Goal: Task Accomplishment & Management: Complete application form

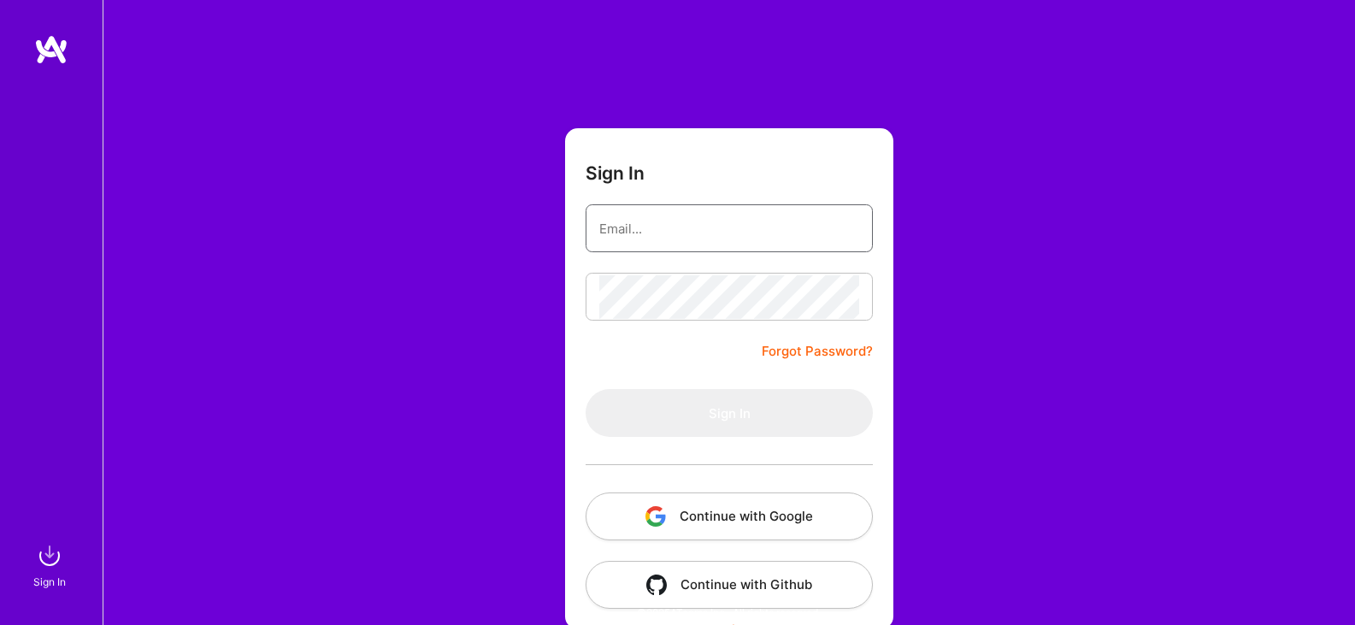
type input "[EMAIL_ADDRESS][DOMAIN_NAME]"
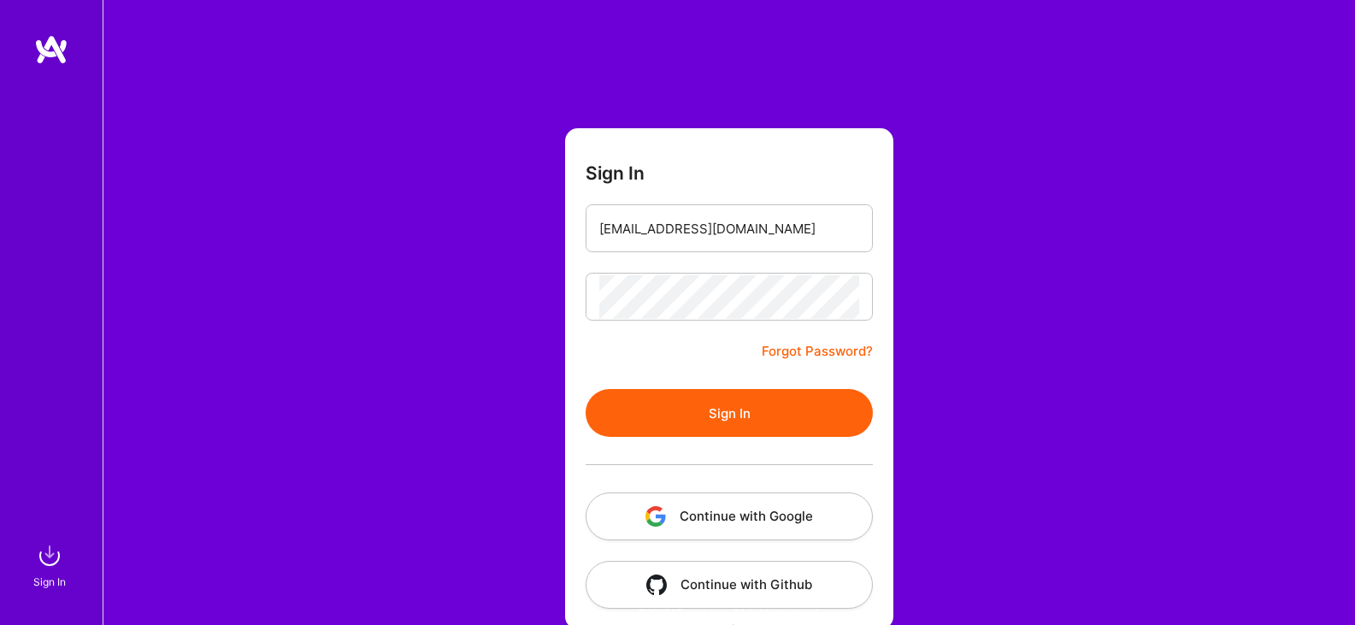
click at [1106, 268] on div "Sign In [EMAIL_ADDRESS][DOMAIN_NAME] Forgot Password? Sign In Continue with Goo…" at bounding box center [729, 321] width 1252 height 642
click at [713, 406] on button "Sign In" at bounding box center [729, 413] width 287 height 48
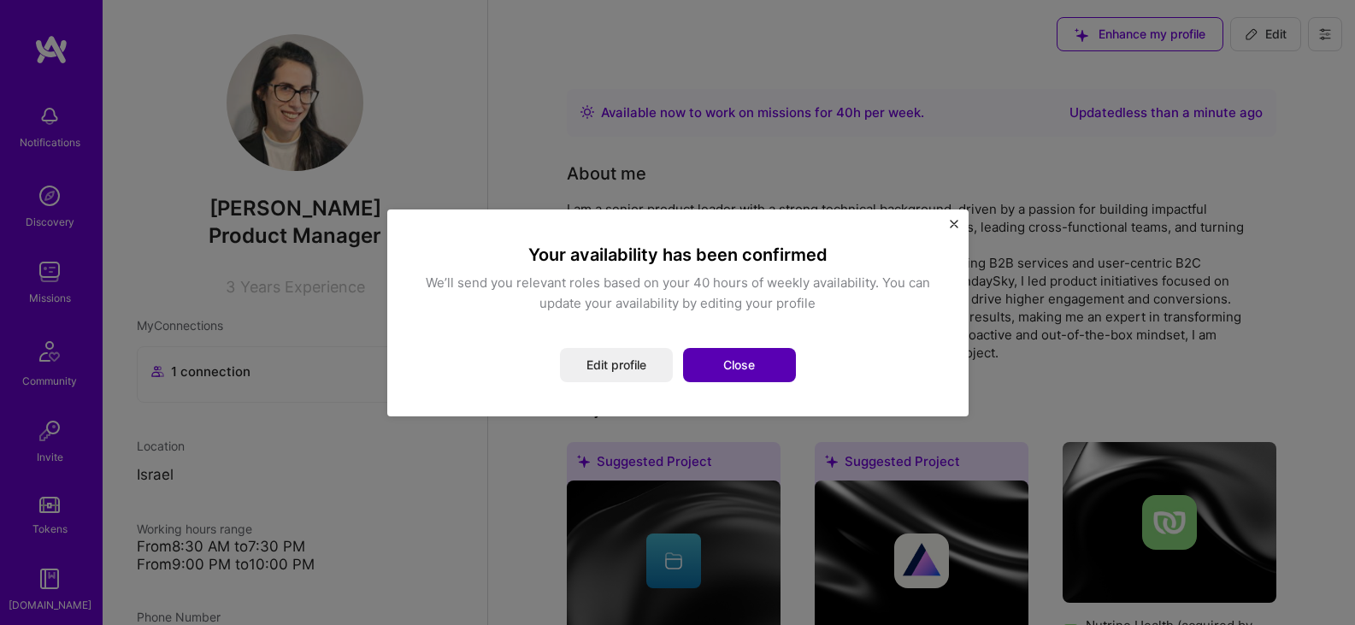
click at [718, 368] on button "Close" at bounding box center [739, 365] width 113 height 34
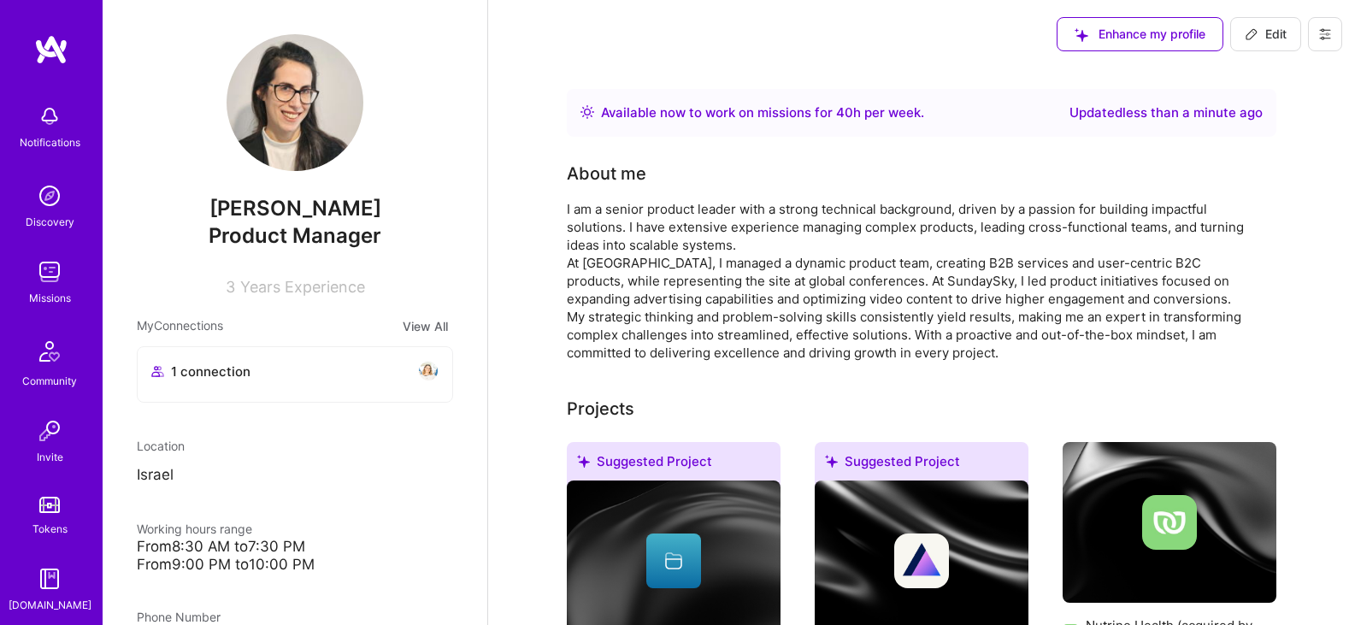
click at [823, 312] on div "I am a senior product leader with a strong technical background, driven by a pa…" at bounding box center [909, 281] width 684 height 162
click at [983, 327] on div "I am a senior product leader with a strong technical background, driven by a pa…" at bounding box center [909, 281] width 684 height 162
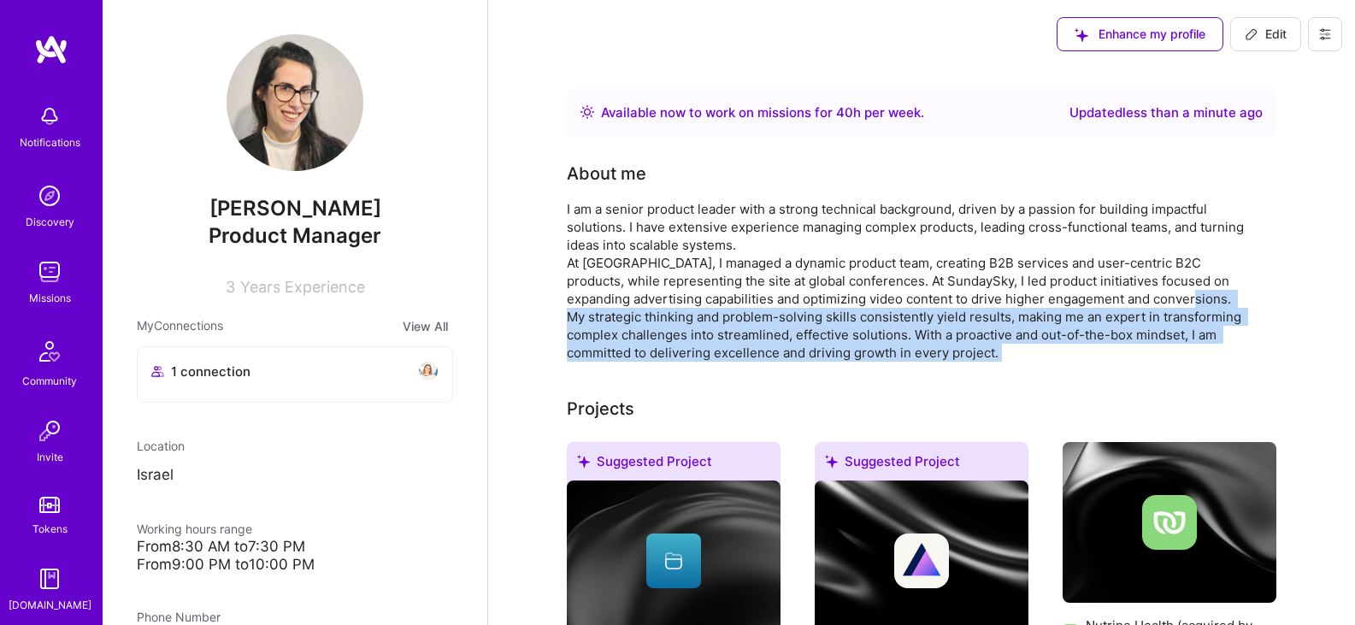
click at [983, 327] on div "I am a senior product leader with a strong technical background, driven by a pa…" at bounding box center [909, 281] width 684 height 162
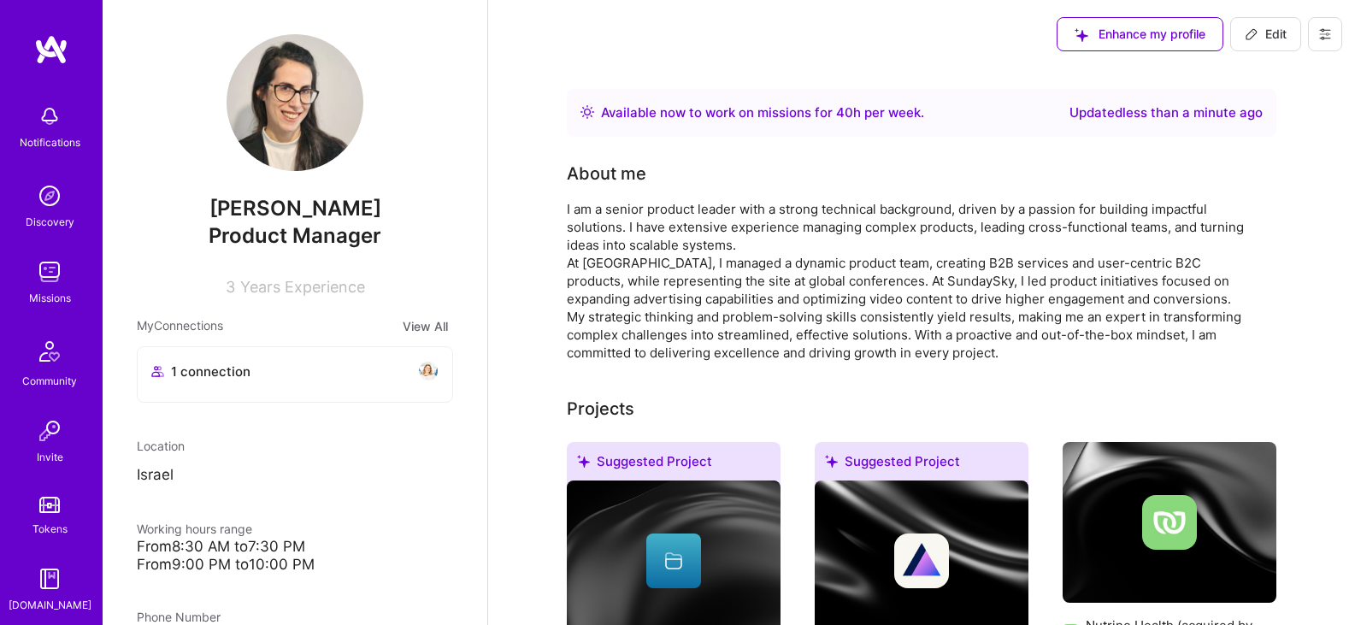
click at [982, 279] on div "I am a senior product leader with a strong technical background, driven by a pa…" at bounding box center [909, 281] width 684 height 162
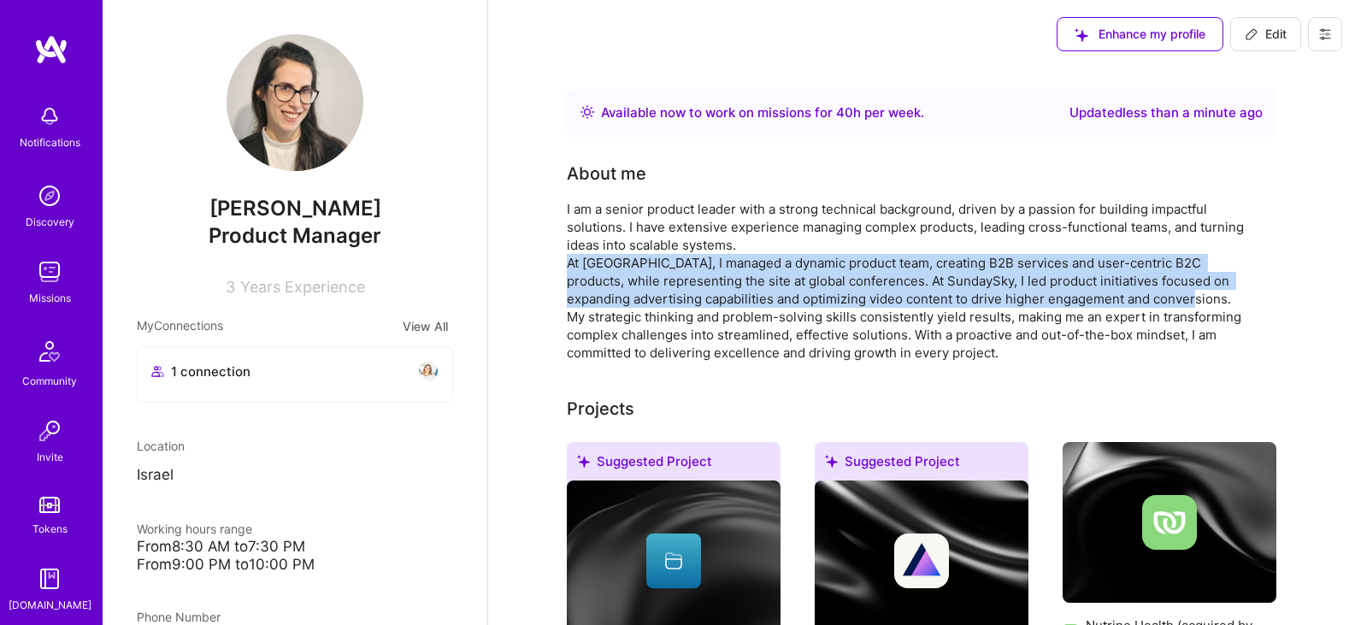
click at [982, 279] on div "I am a senior product leader with a strong technical background, driven by a pa…" at bounding box center [909, 281] width 684 height 162
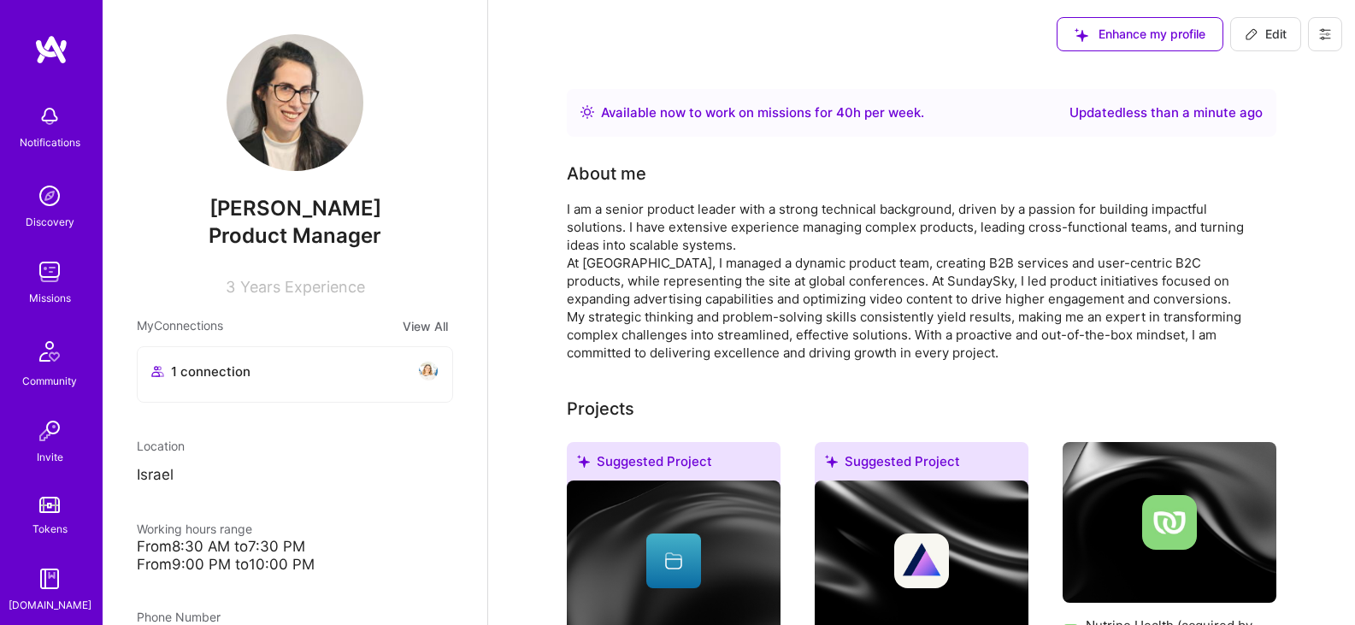
click at [990, 346] on div "I am a senior product leader with a strong technical background, driven by a pa…" at bounding box center [909, 281] width 684 height 162
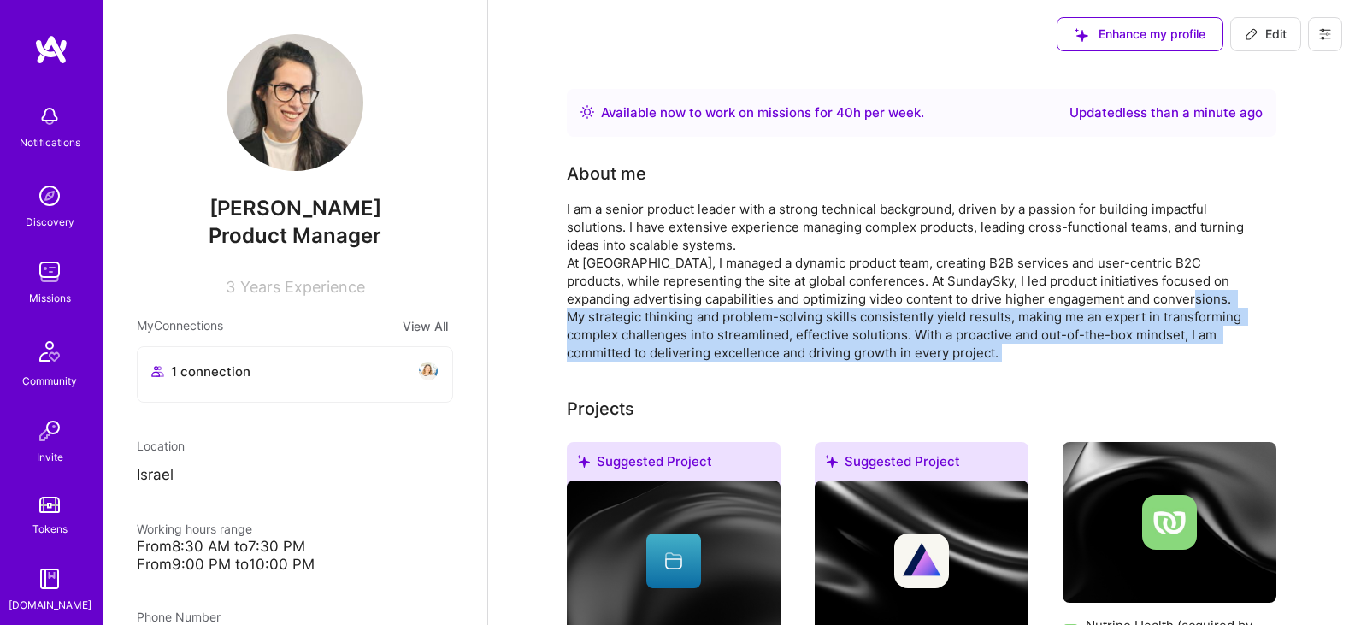
click at [990, 346] on div "I am a senior product leader with a strong technical background, driven by a pa…" at bounding box center [909, 281] width 684 height 162
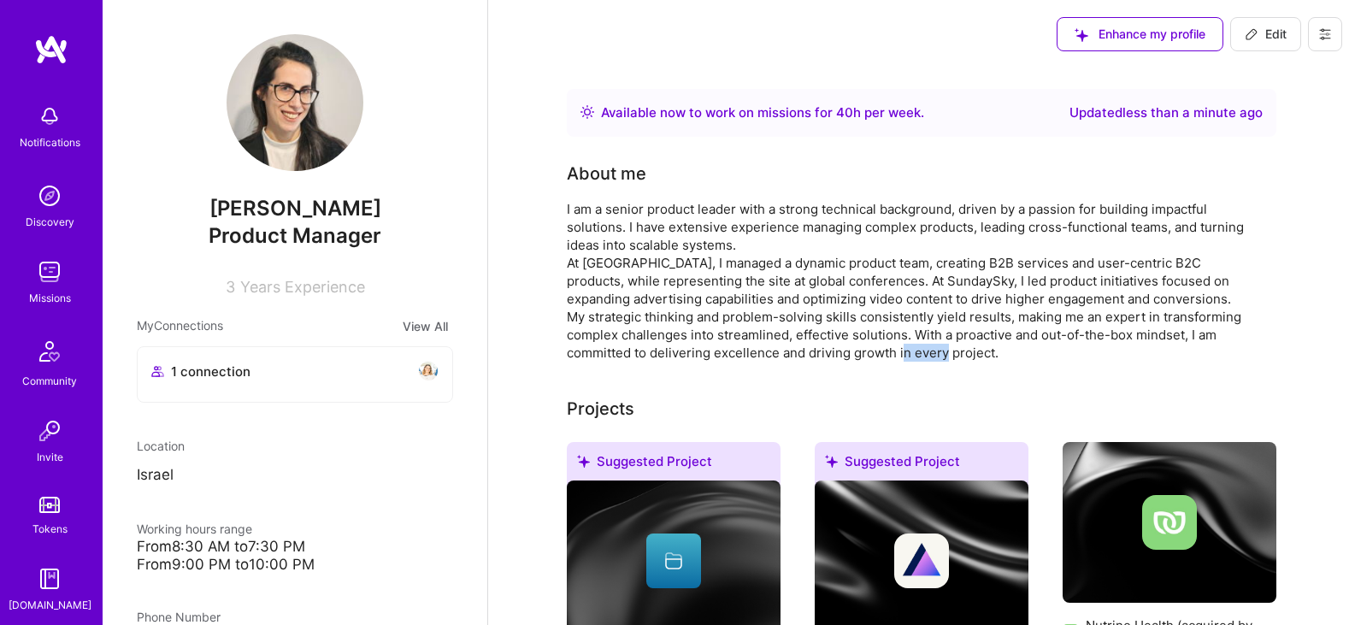
click at [990, 346] on div "I am a senior product leader with a strong technical background, driven by a pa…" at bounding box center [909, 281] width 684 height 162
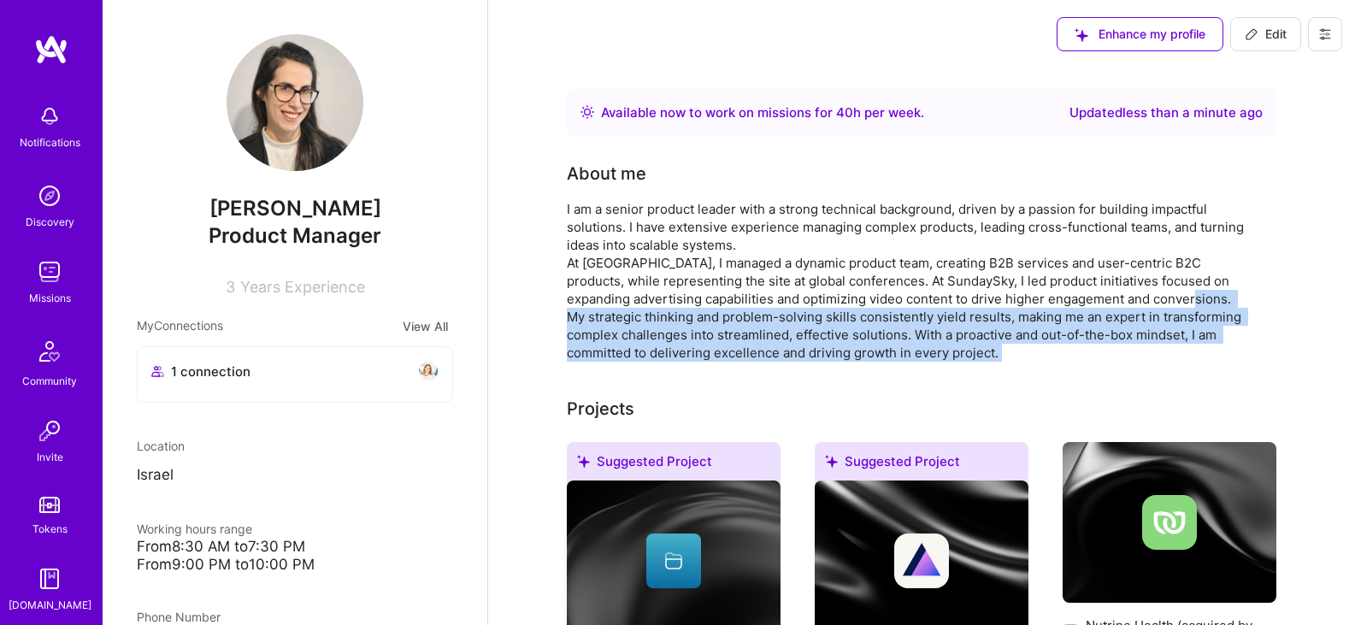
click at [990, 346] on div "I am a senior product leader with a strong technical background, driven by a pa…" at bounding box center [909, 281] width 684 height 162
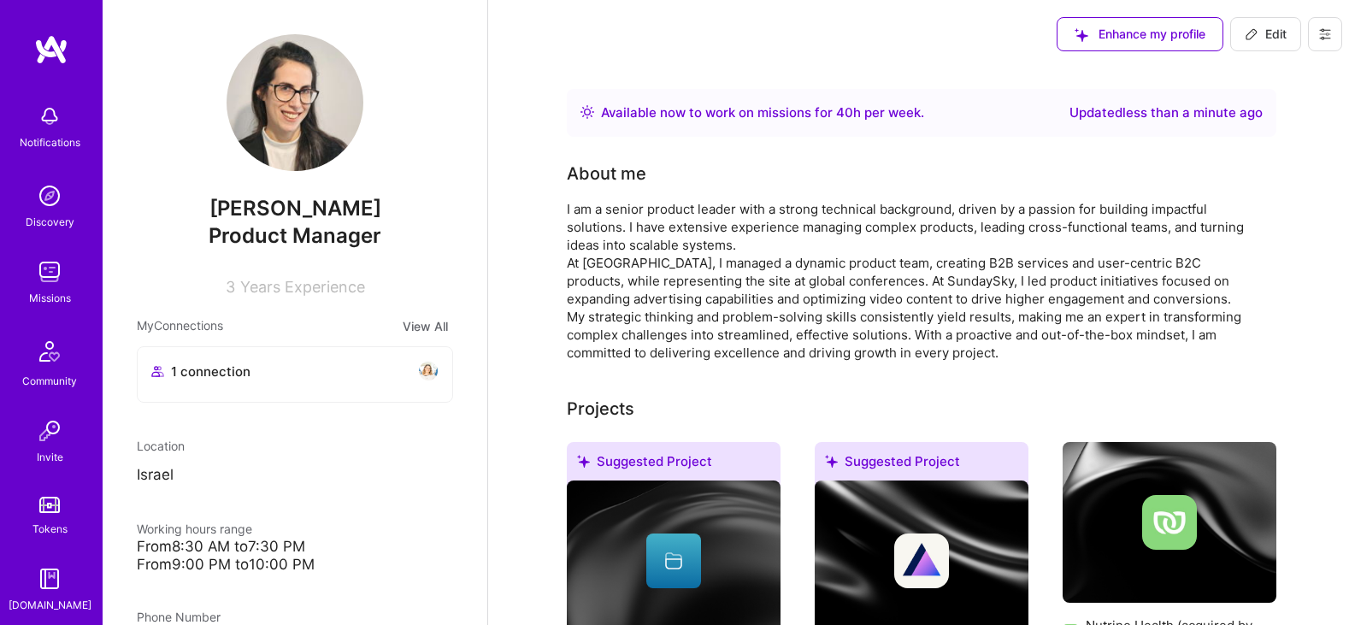
click at [985, 283] on div "I am a senior product leader with a strong technical background, driven by a pa…" at bounding box center [909, 281] width 684 height 162
click at [1274, 41] on span "Edit" at bounding box center [1266, 34] width 42 height 17
select select "IL"
select select "Right Now"
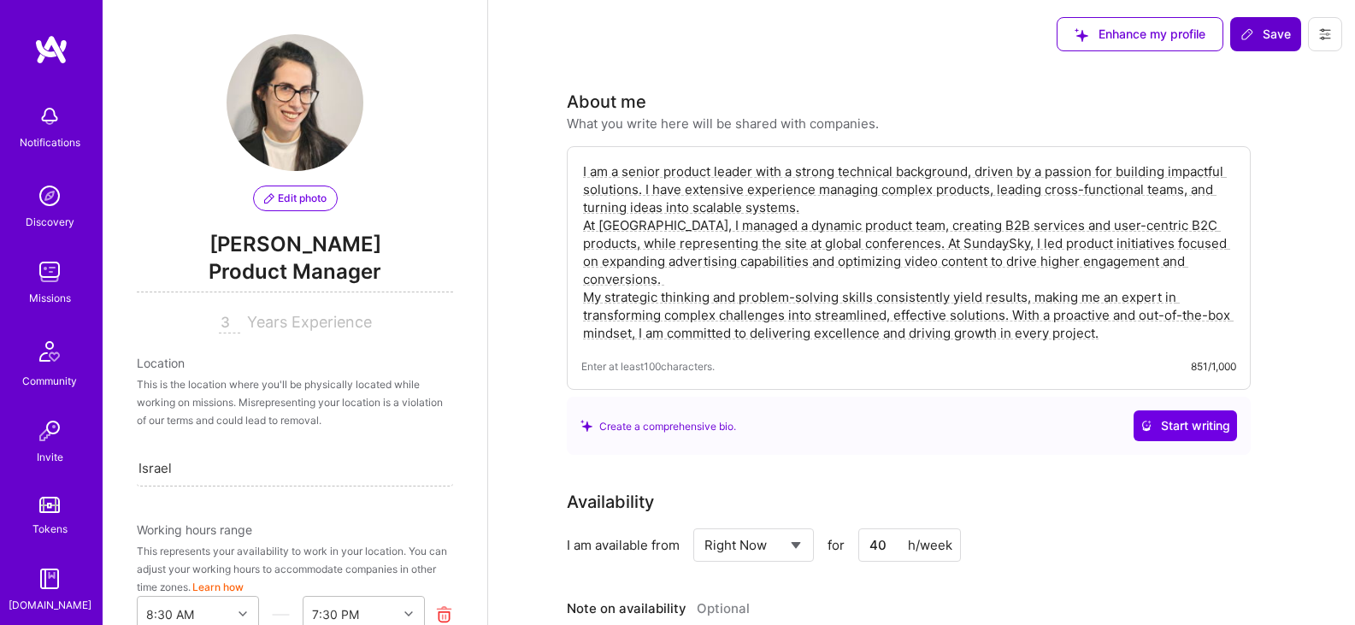
scroll to position [732, 0]
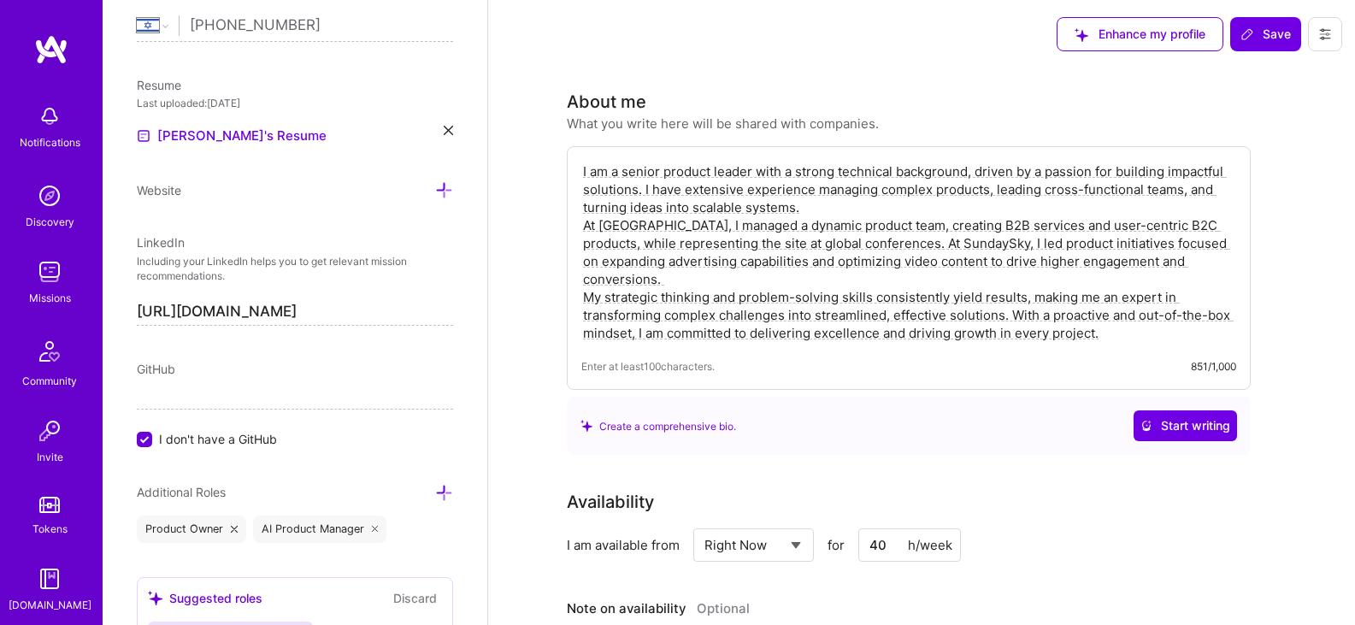
click at [787, 254] on textarea "I am a senior product leader with a strong technical background, driven by a pa…" at bounding box center [908, 252] width 655 height 183
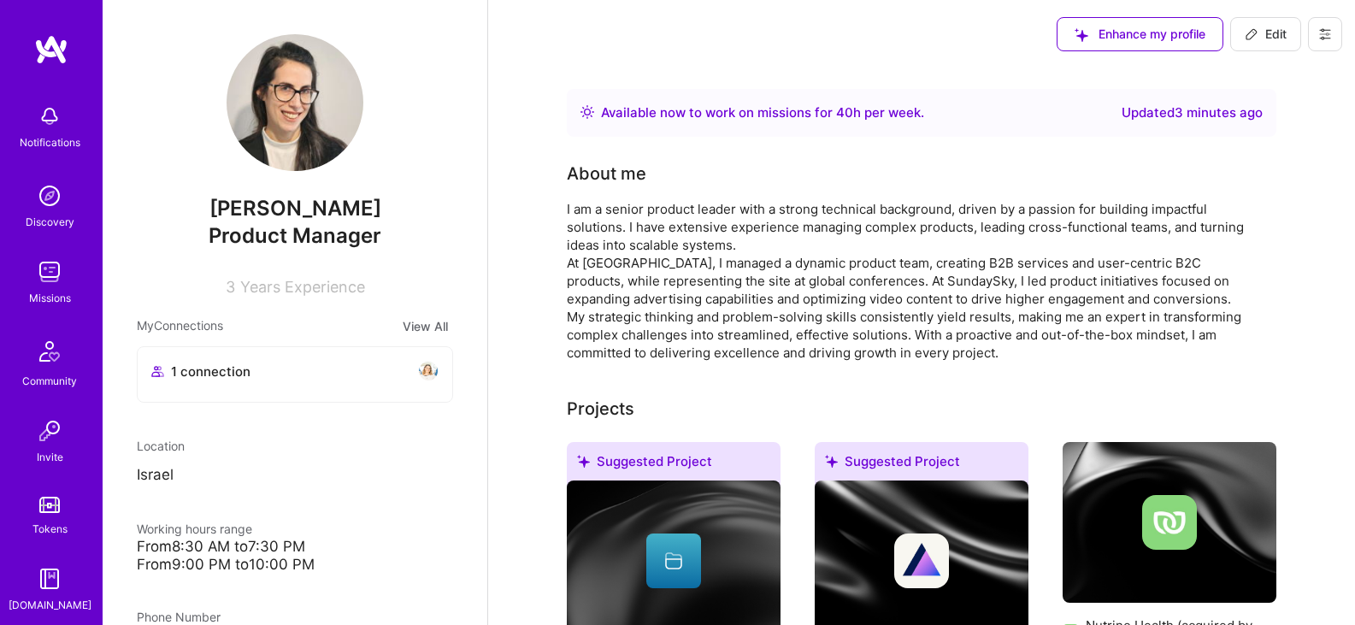
click at [47, 209] on img at bounding box center [49, 196] width 34 height 34
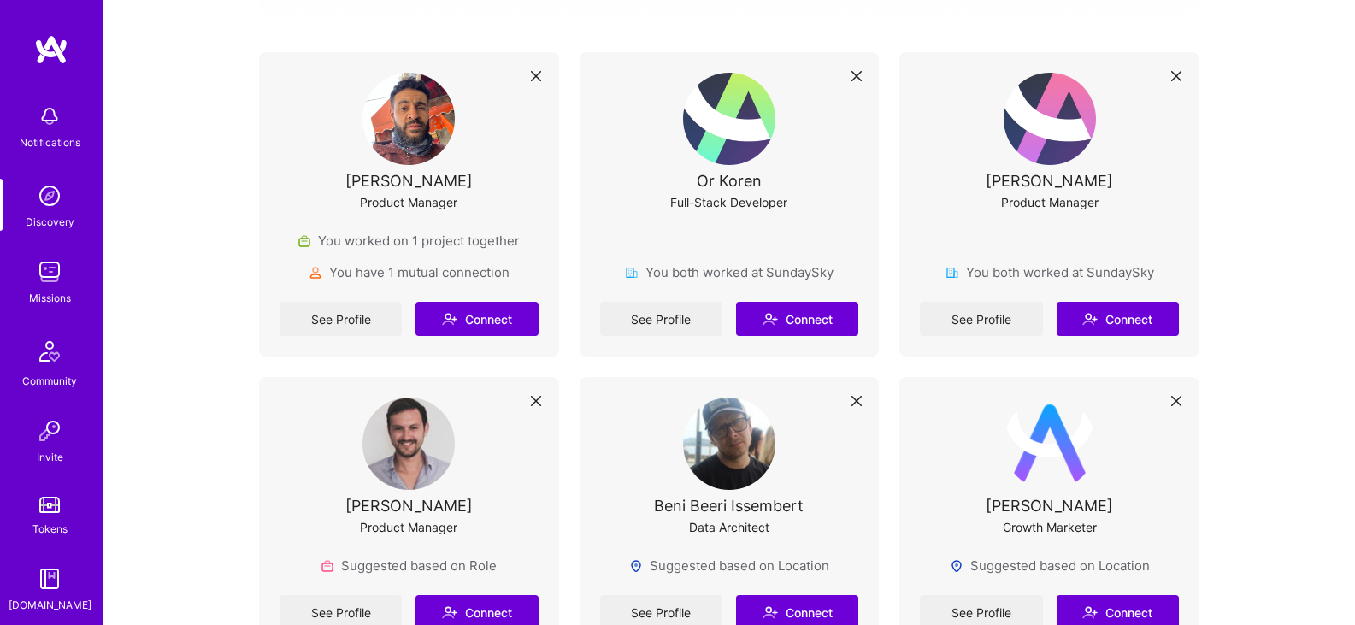
scroll to position [330, 0]
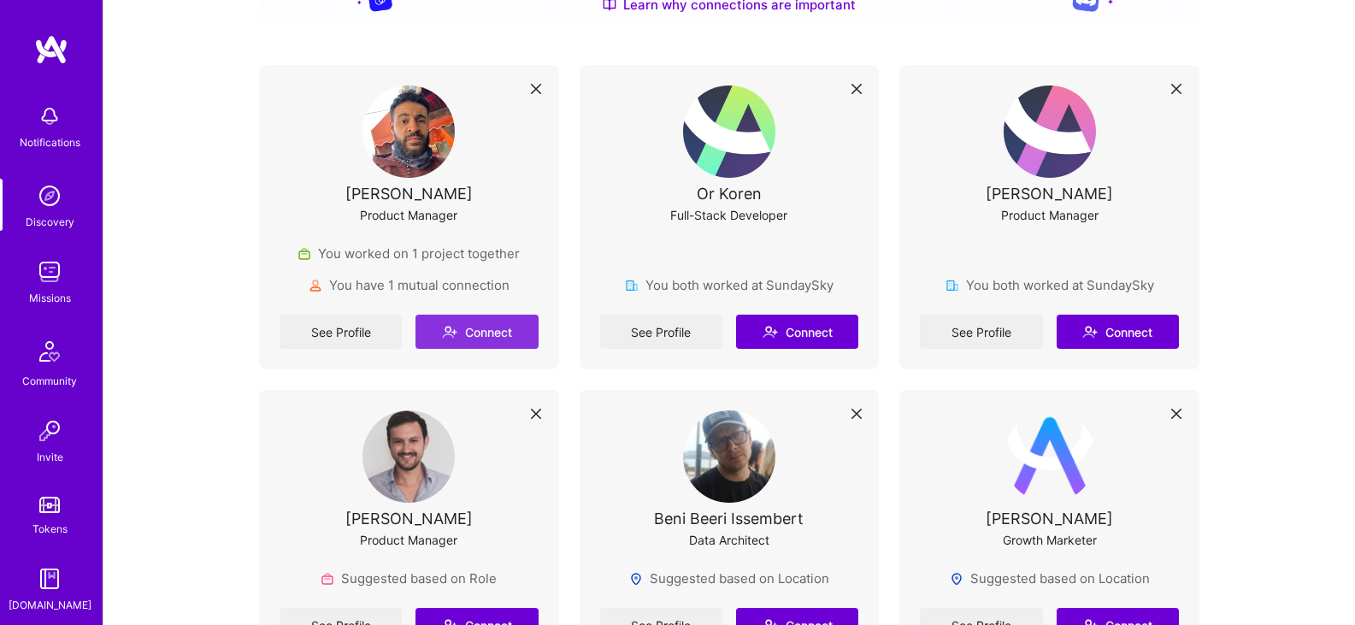
click at [503, 324] on button "Connect" at bounding box center [476, 332] width 122 height 34
click at [819, 338] on button "Connect" at bounding box center [797, 332] width 122 height 34
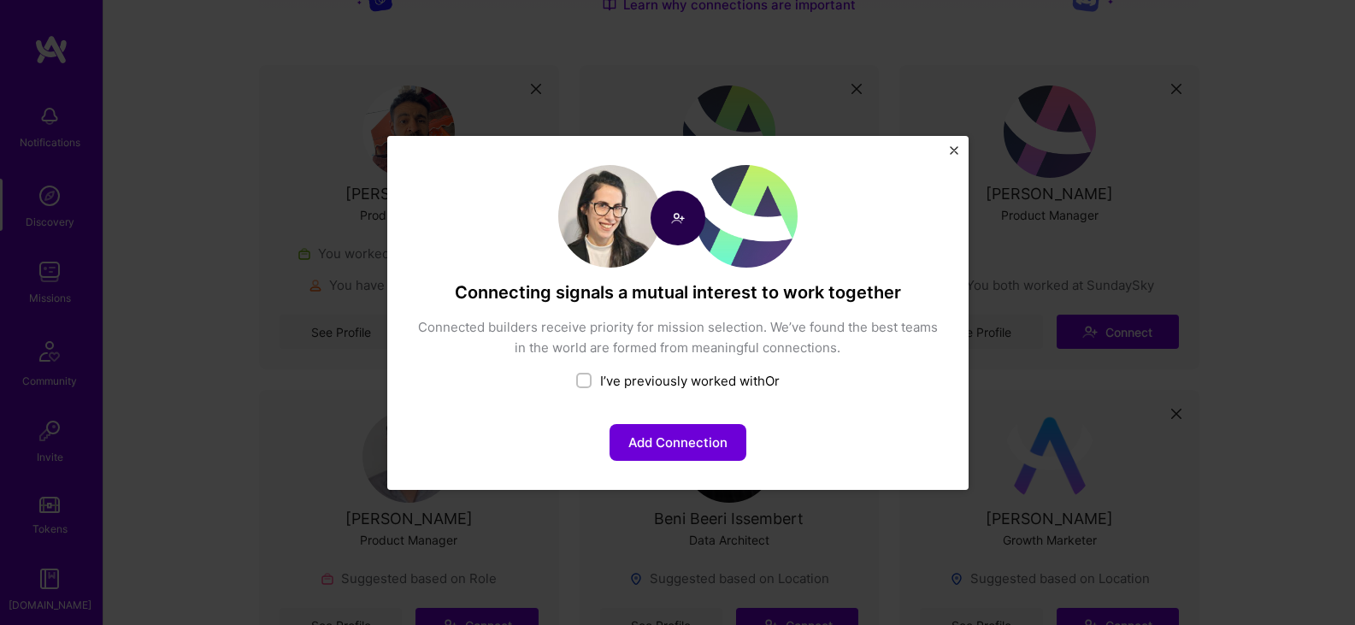
click at [581, 381] on input "checkbox" at bounding box center [586, 381] width 12 height 12
checkbox input "false"
click at [951, 154] on img "Close" at bounding box center [954, 150] width 9 height 9
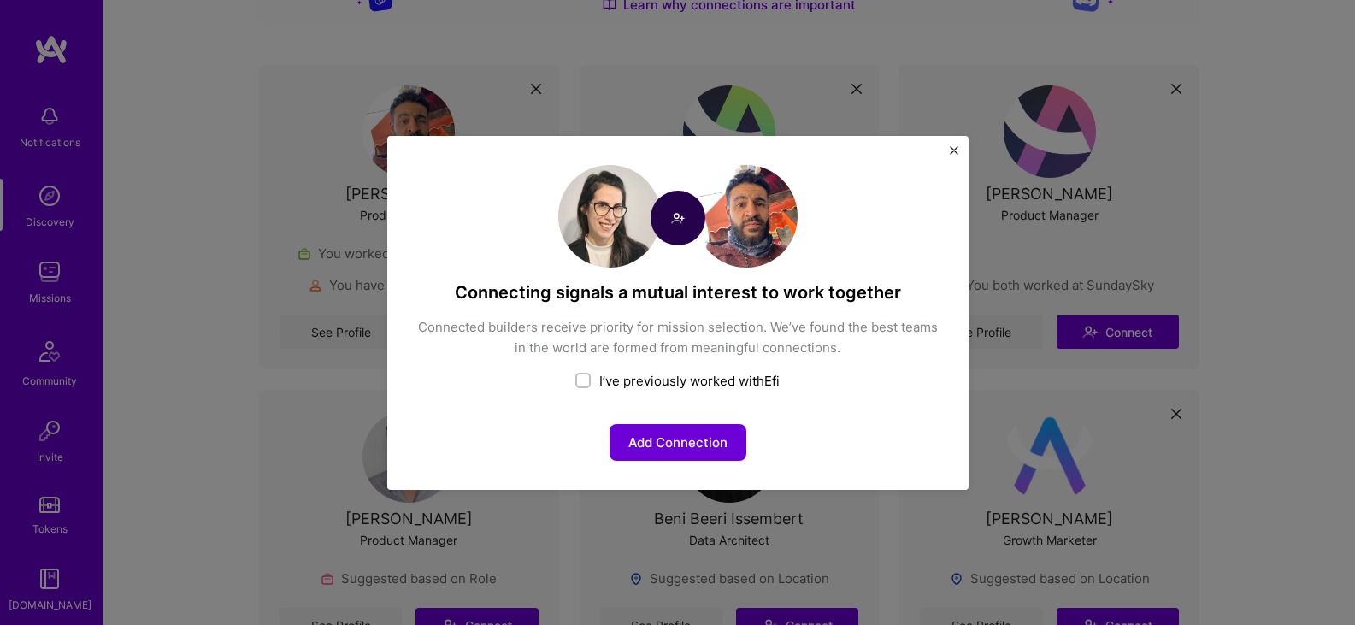
click at [616, 381] on div "I’ve previously worked with Efi" at bounding box center [677, 381] width 523 height 18
checkbox input "true"
click at [663, 450] on button "Share your team experience" at bounding box center [678, 442] width 210 height 37
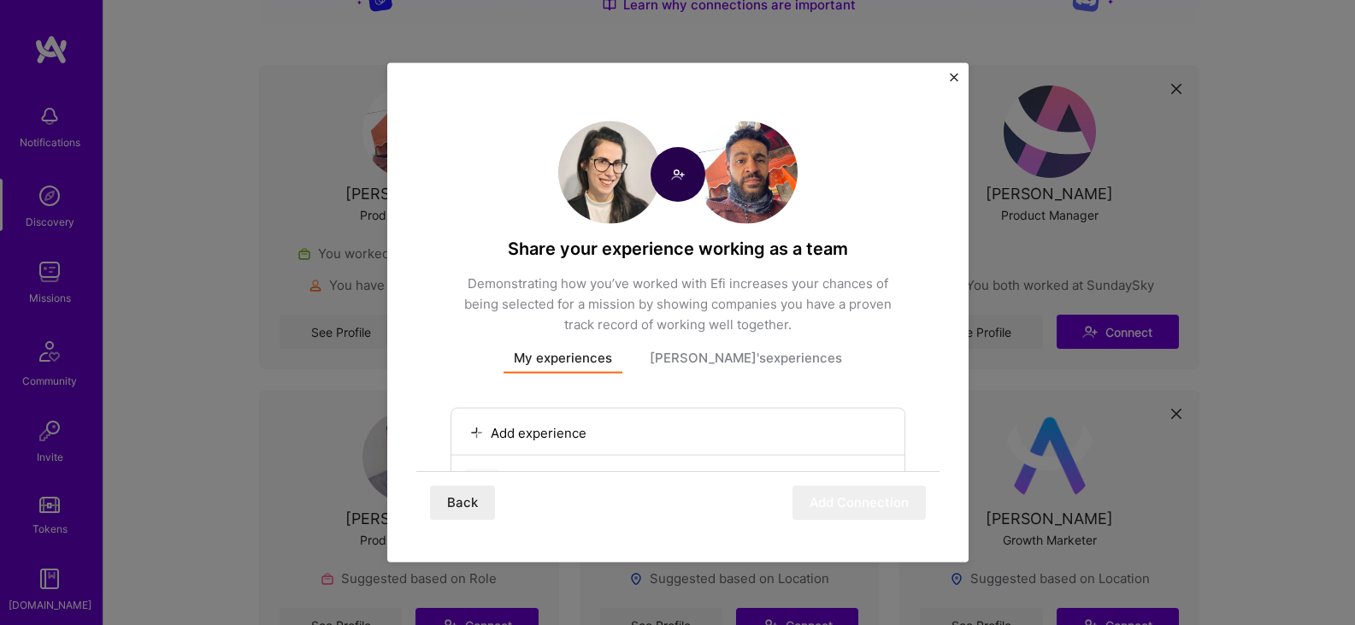
click at [960, 74] on div "Share your experience working as a team Demonstrating how you’ve worked with Ef…" at bounding box center [677, 312] width 581 height 500
click at [954, 74] on img "Close" at bounding box center [954, 77] width 9 height 9
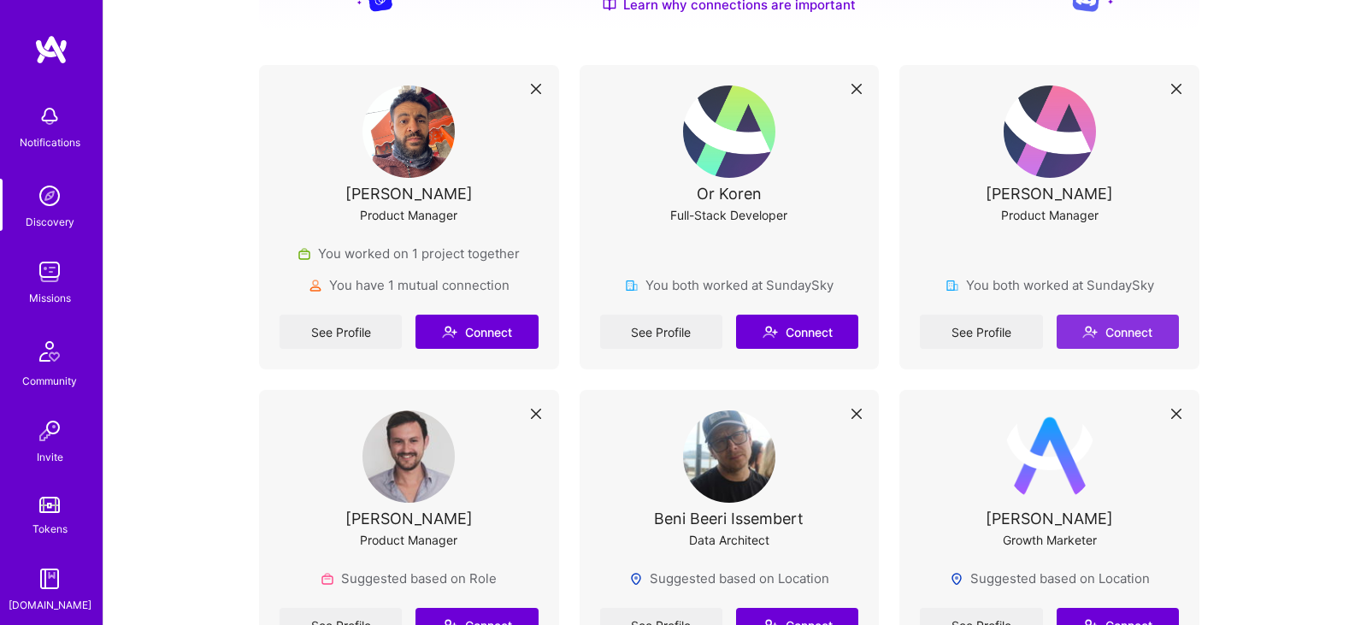
click at [1100, 338] on button "Connect" at bounding box center [1118, 332] width 122 height 34
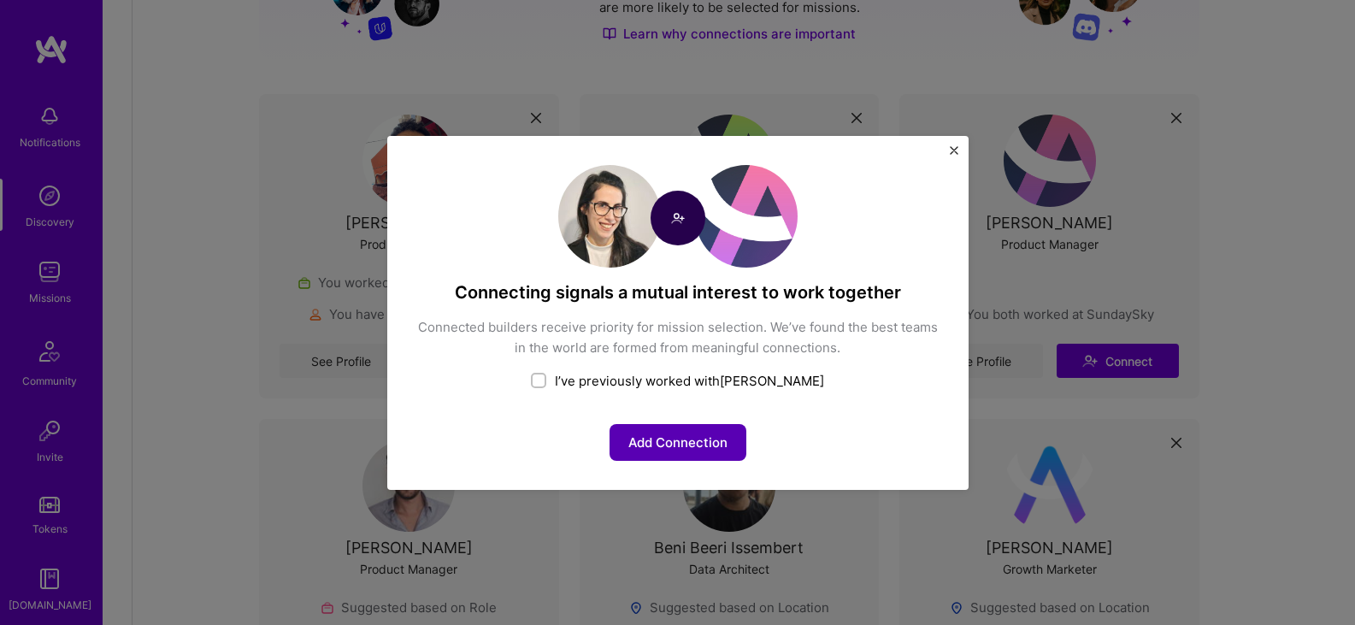
click at [728, 439] on button "Add Connection" at bounding box center [677, 442] width 137 height 37
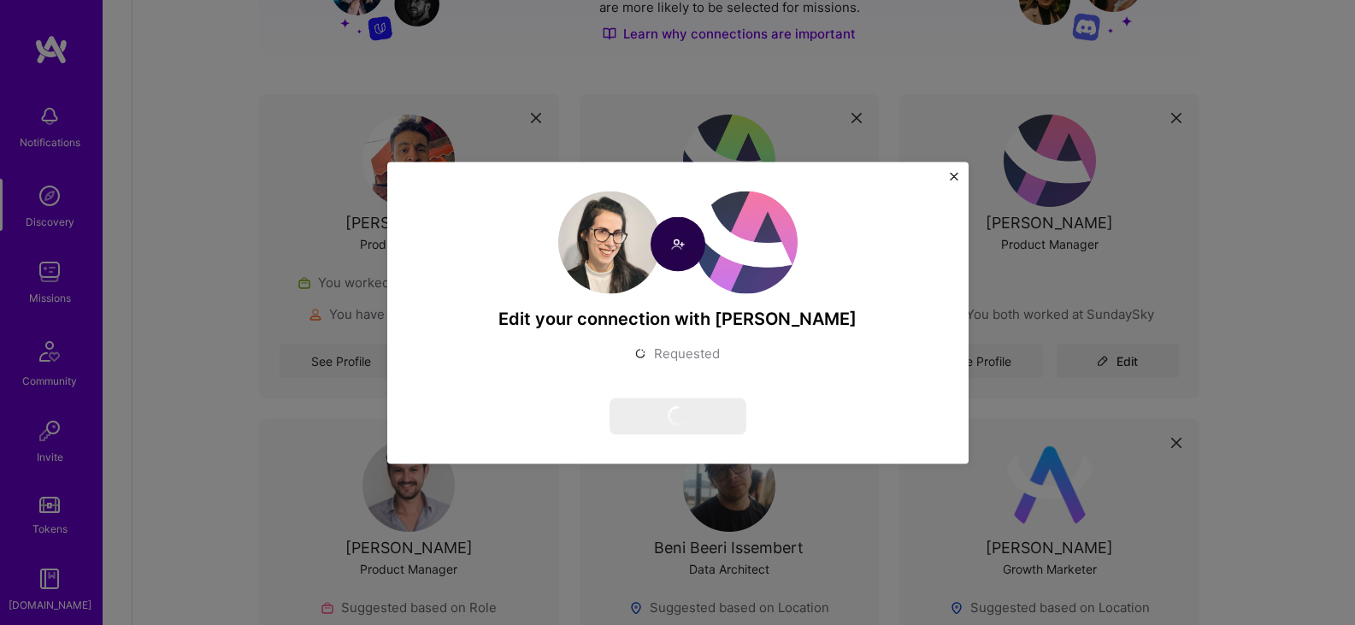
click at [950, 174] on img "Close" at bounding box center [954, 176] width 9 height 9
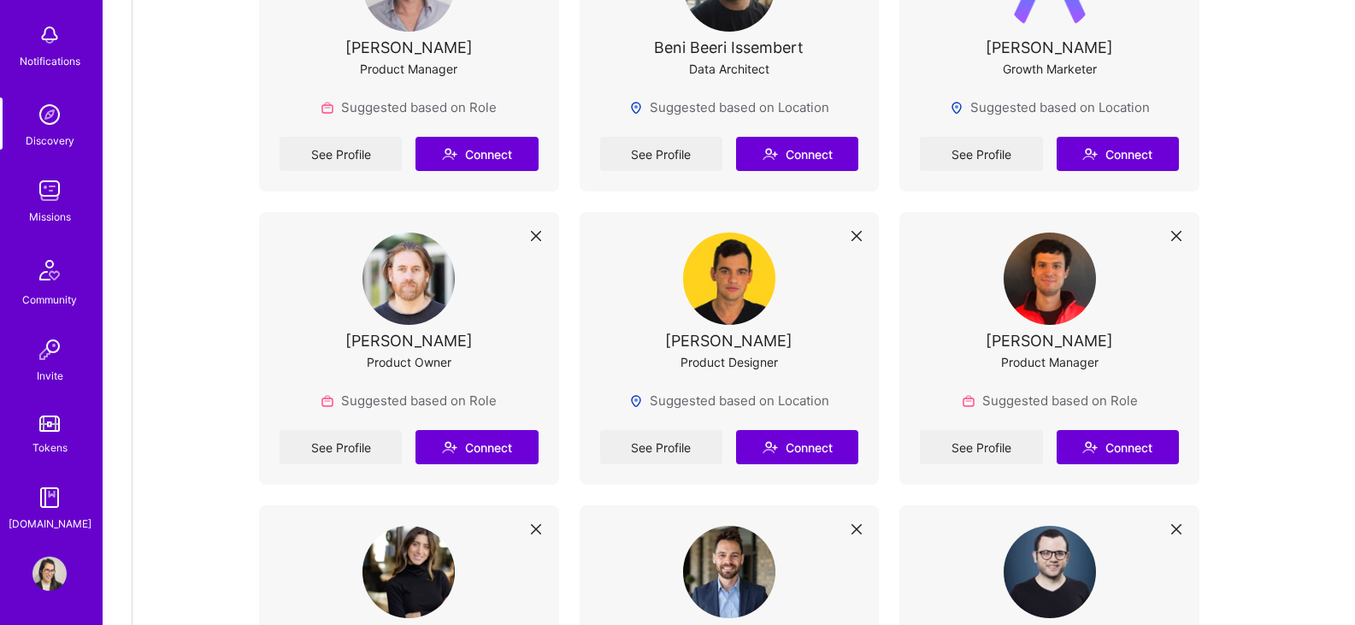
scroll to position [0, 0]
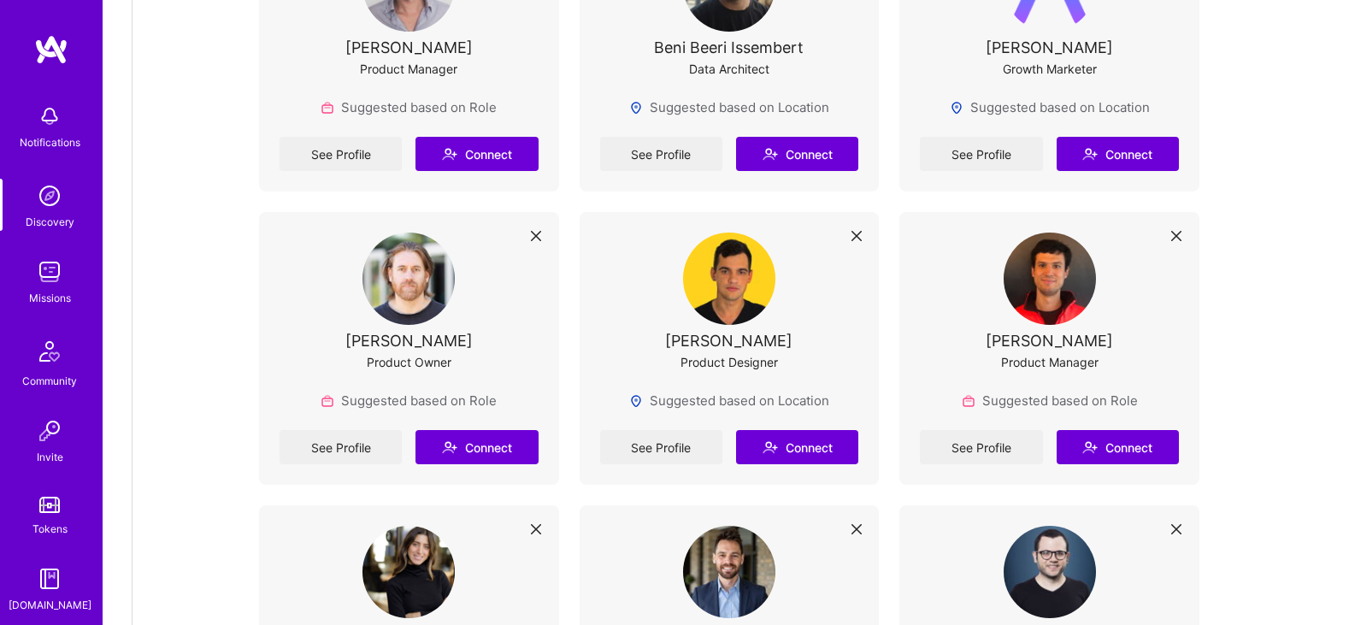
click at [48, 270] on img at bounding box center [49, 272] width 34 height 34
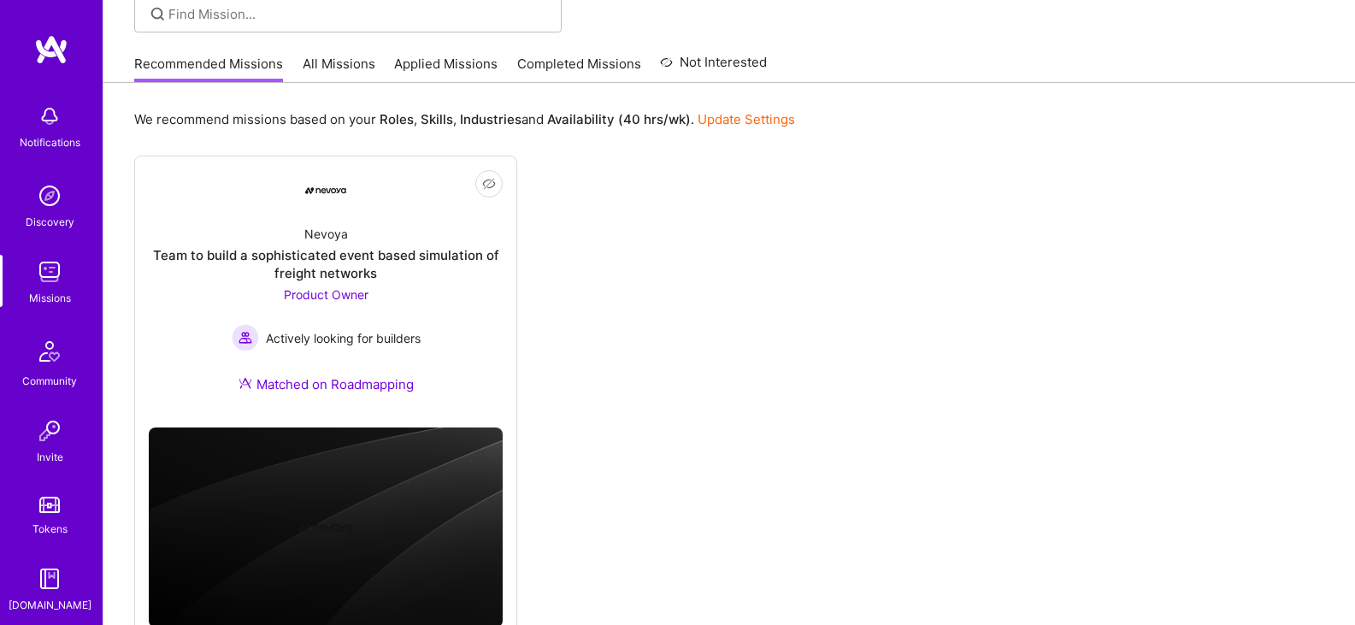
scroll to position [133, 0]
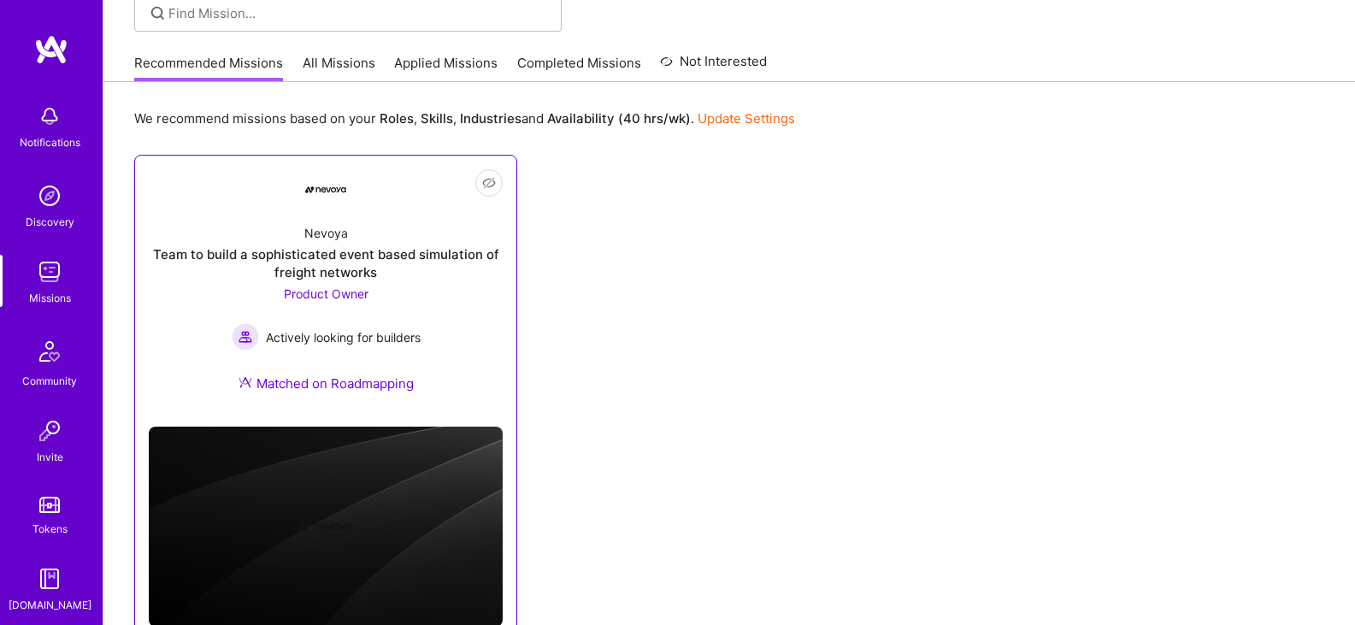
click at [348, 257] on div "Team to build a sophisticated event based simulation of freight networks" at bounding box center [326, 263] width 354 height 36
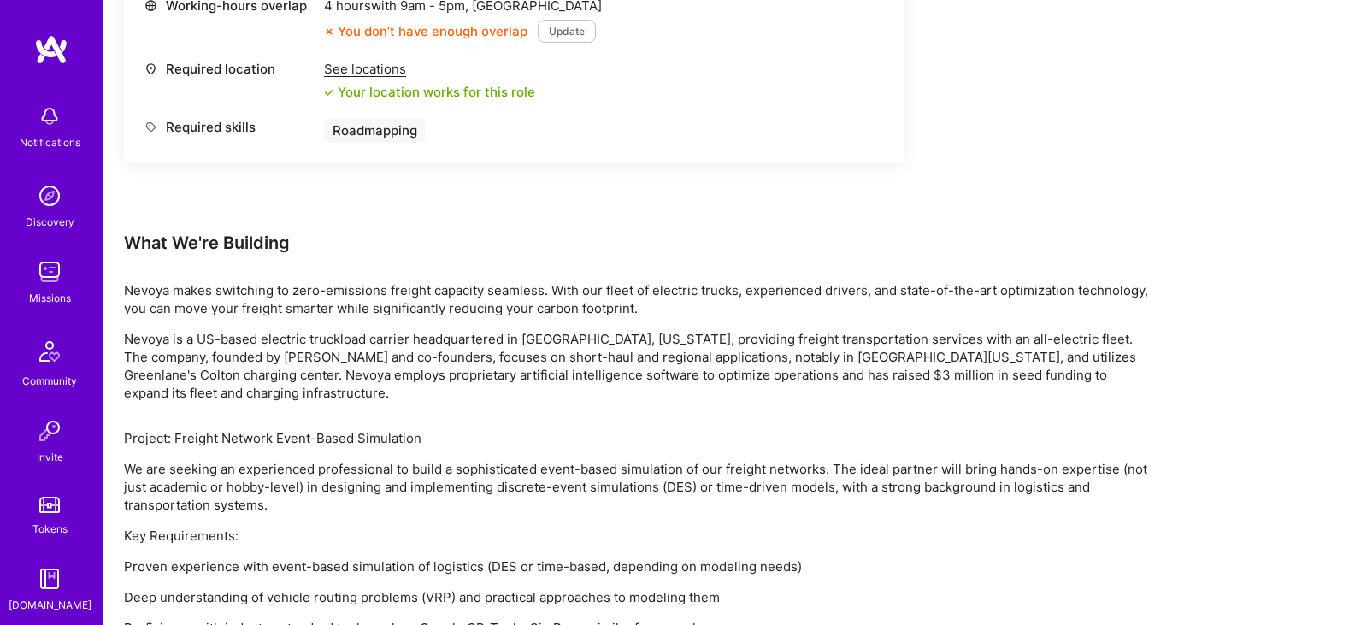
scroll to position [1038, 0]
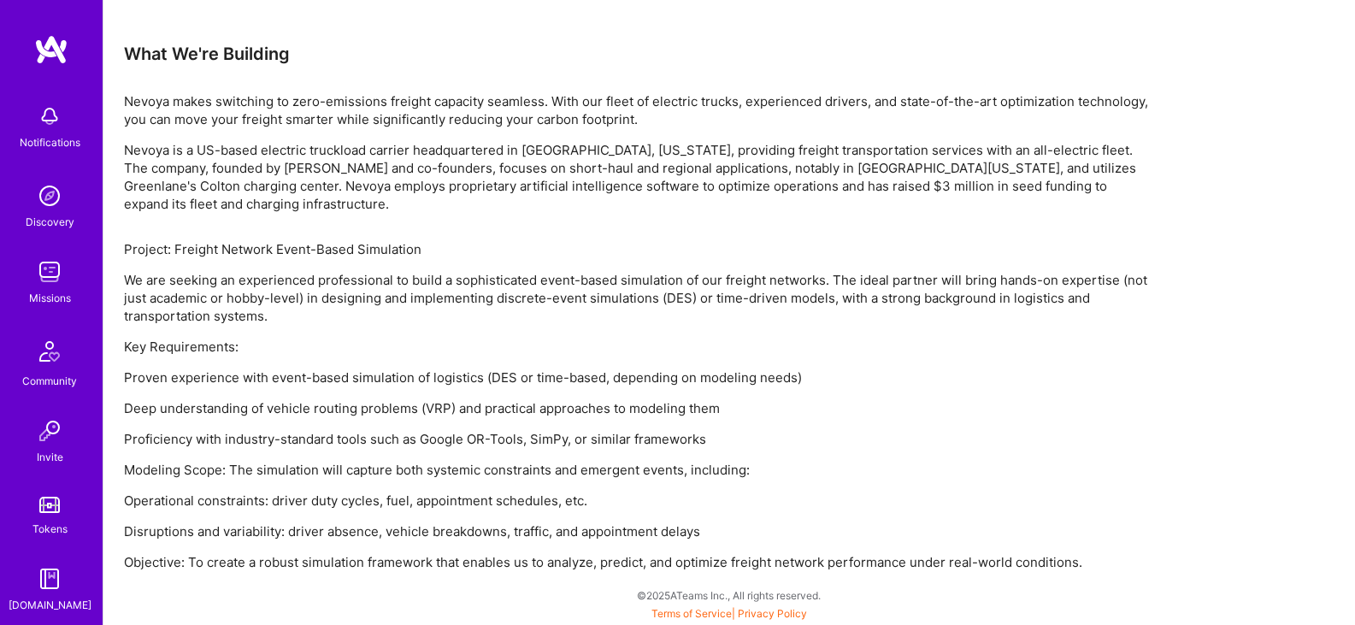
click at [1081, 486] on div "Project: Freight Network Event-Based Simulation We are seeking an experienced p…" at bounding box center [637, 405] width 1026 height 331
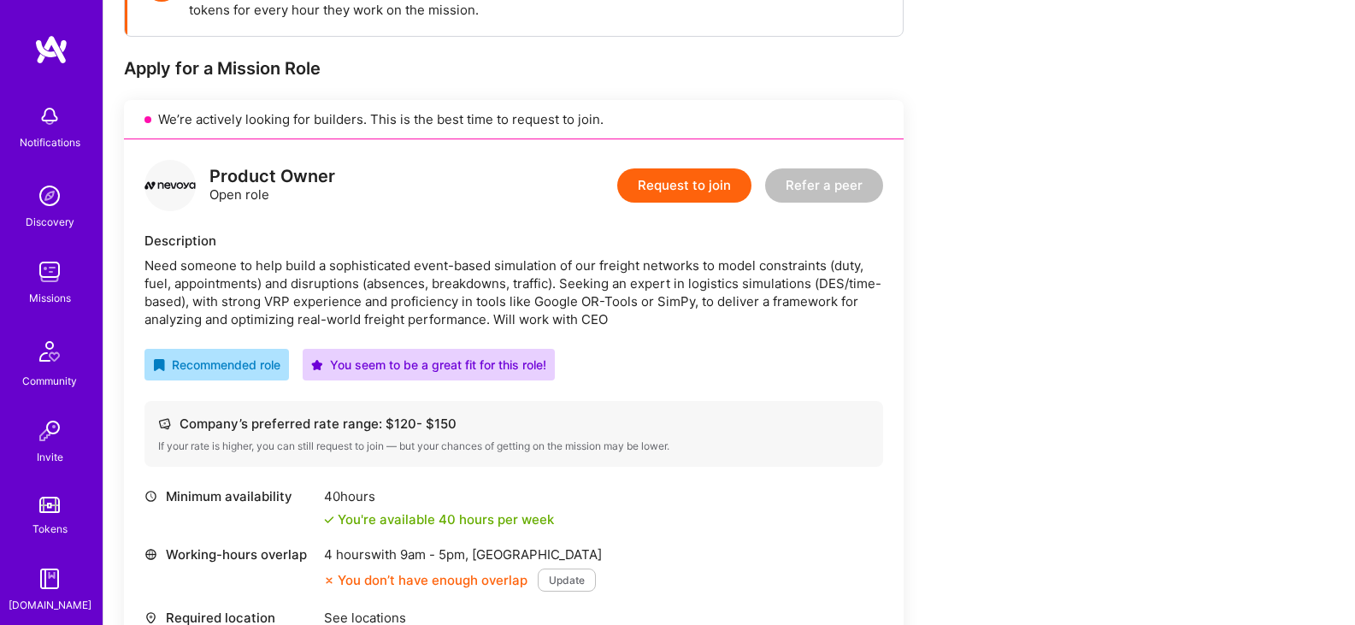
scroll to position [308, 0]
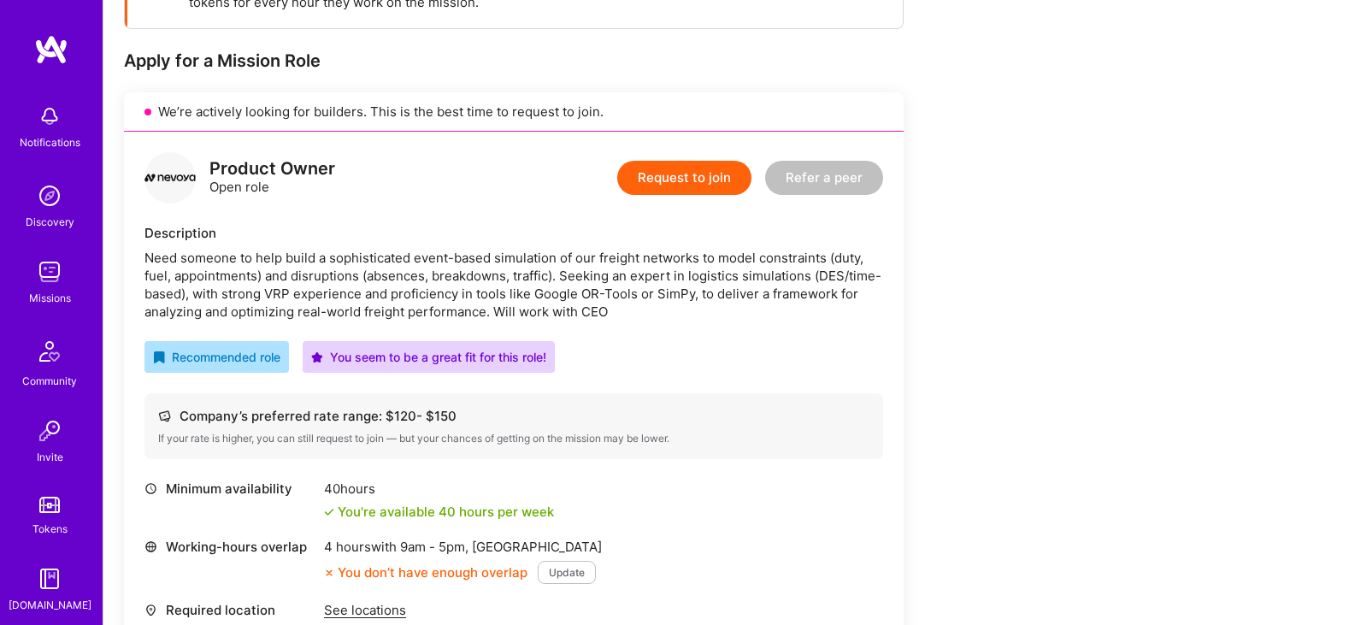
click at [668, 289] on div "Need someone to help build a sophisticated event-based simulation of our freigh…" at bounding box center [513, 285] width 739 height 72
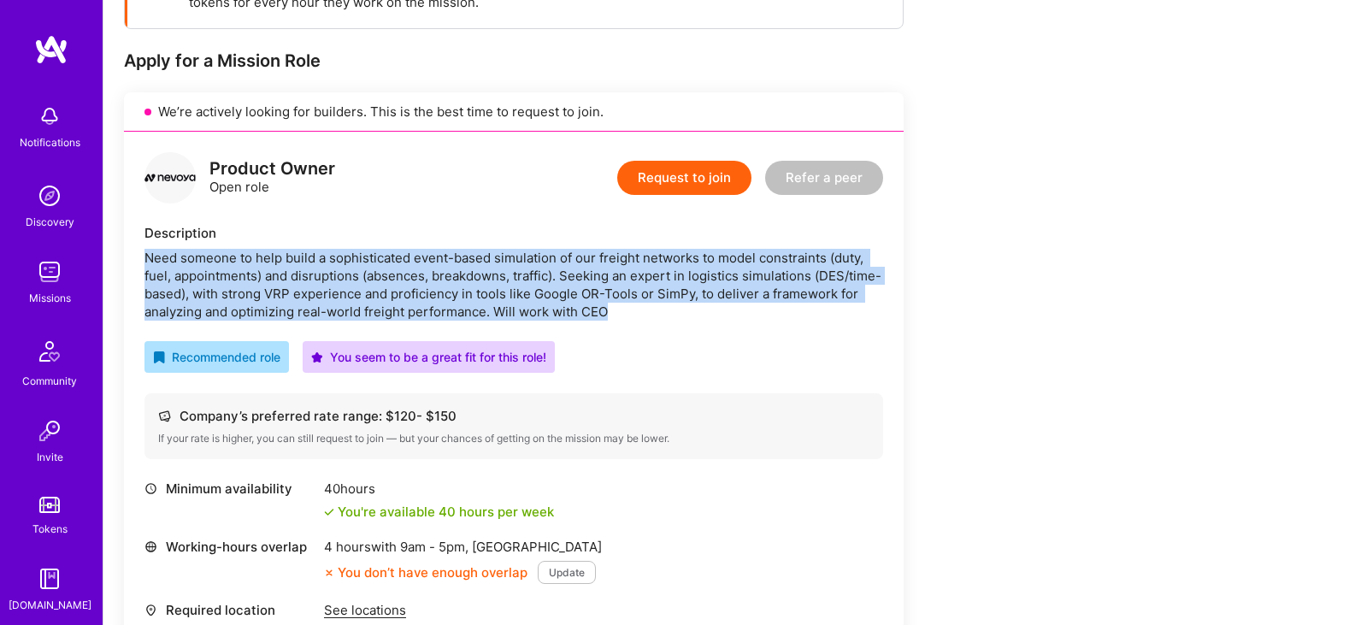
click at [668, 289] on div "Need someone to help build a sophisticated event-based simulation of our freigh…" at bounding box center [513, 285] width 739 height 72
copy div "Need someone to help build a sophisticated event-based simulation of our freigh…"
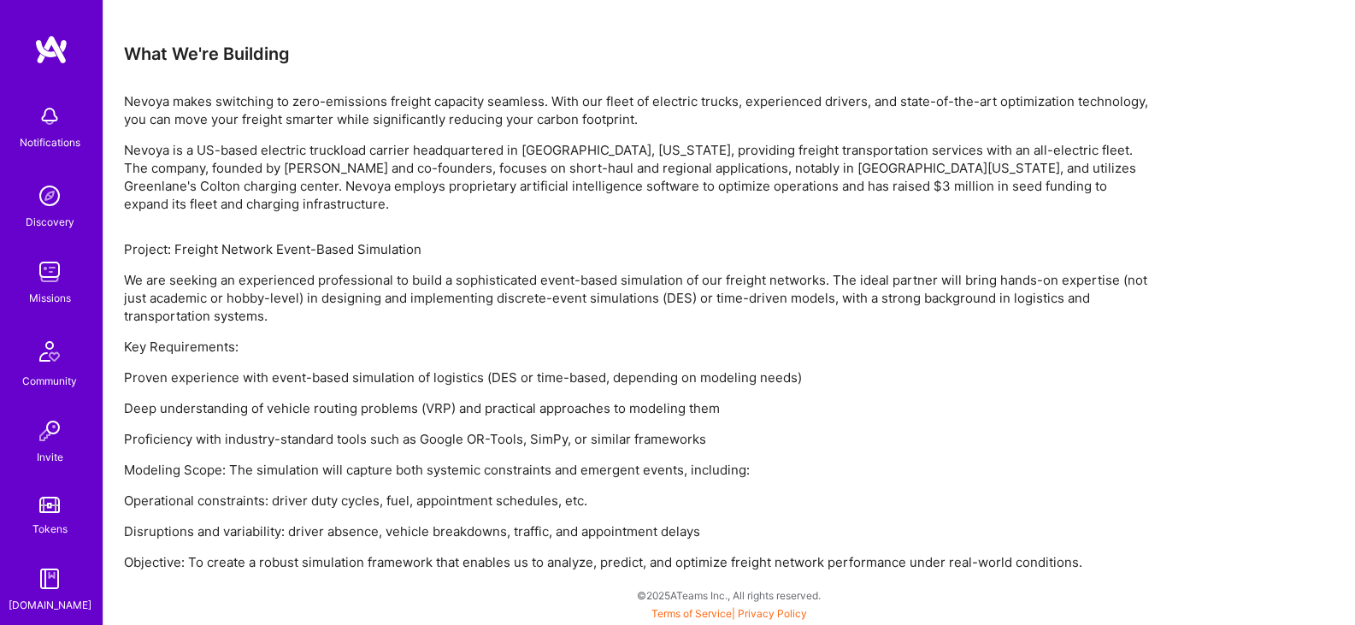
drag, startPoint x: 1105, startPoint y: 558, endPoint x: 609, endPoint y: 319, distance: 550.5
drag, startPoint x: 609, startPoint y: 319, endPoint x: 124, endPoint y: 51, distance: 554.4
click at [124, 51] on div "What We're Building" at bounding box center [637, 54] width 1026 height 22
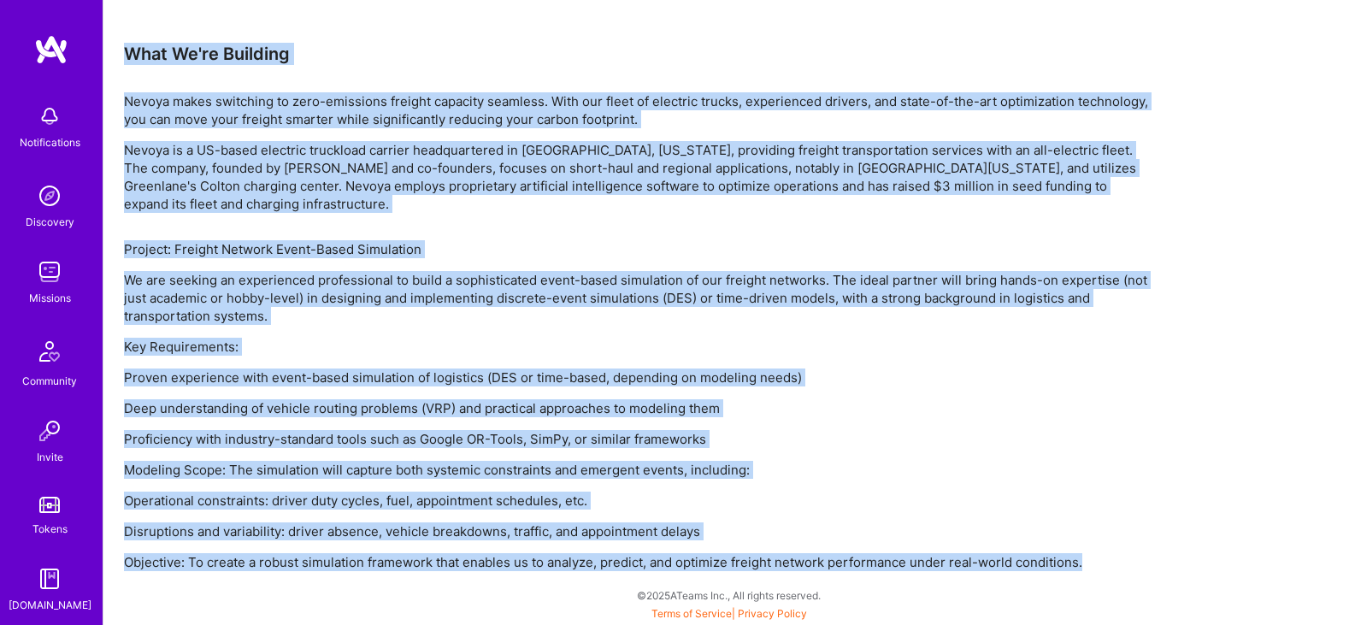
drag, startPoint x: 121, startPoint y: 51, endPoint x: 1145, endPoint y: 555, distance: 1141.1
copy div "What We're Building Nevoya makes switching to zero-emissions freight capacity s…"
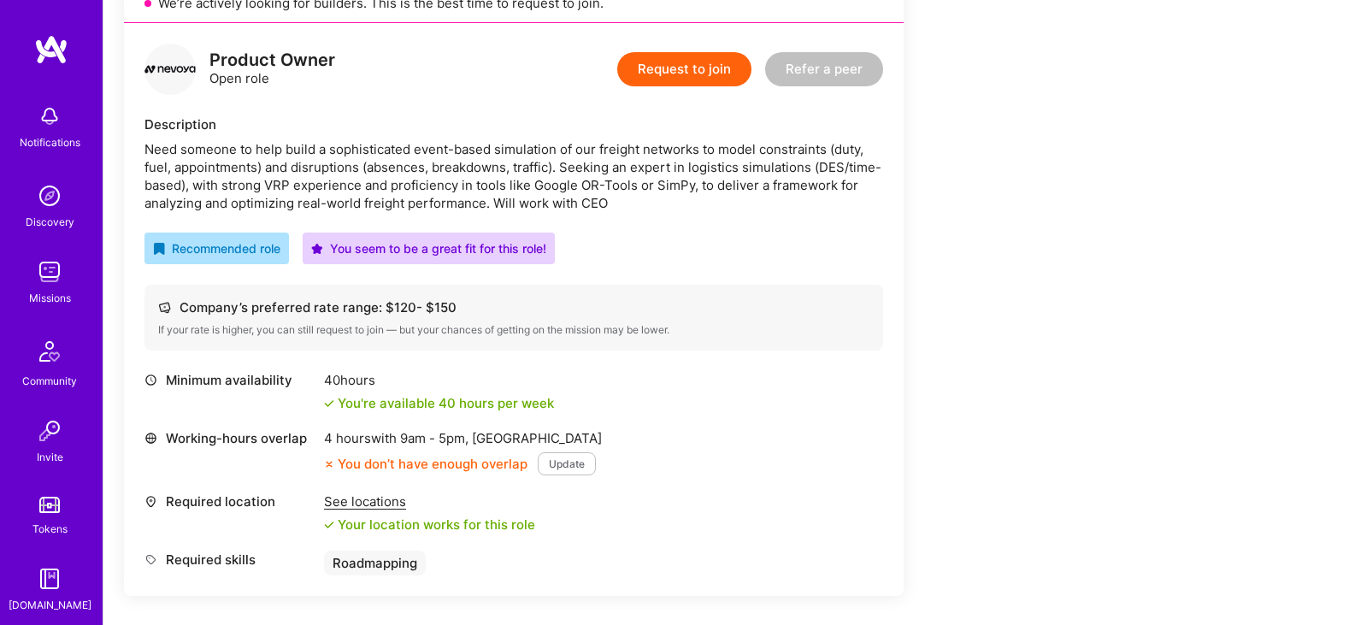
scroll to position [414, 0]
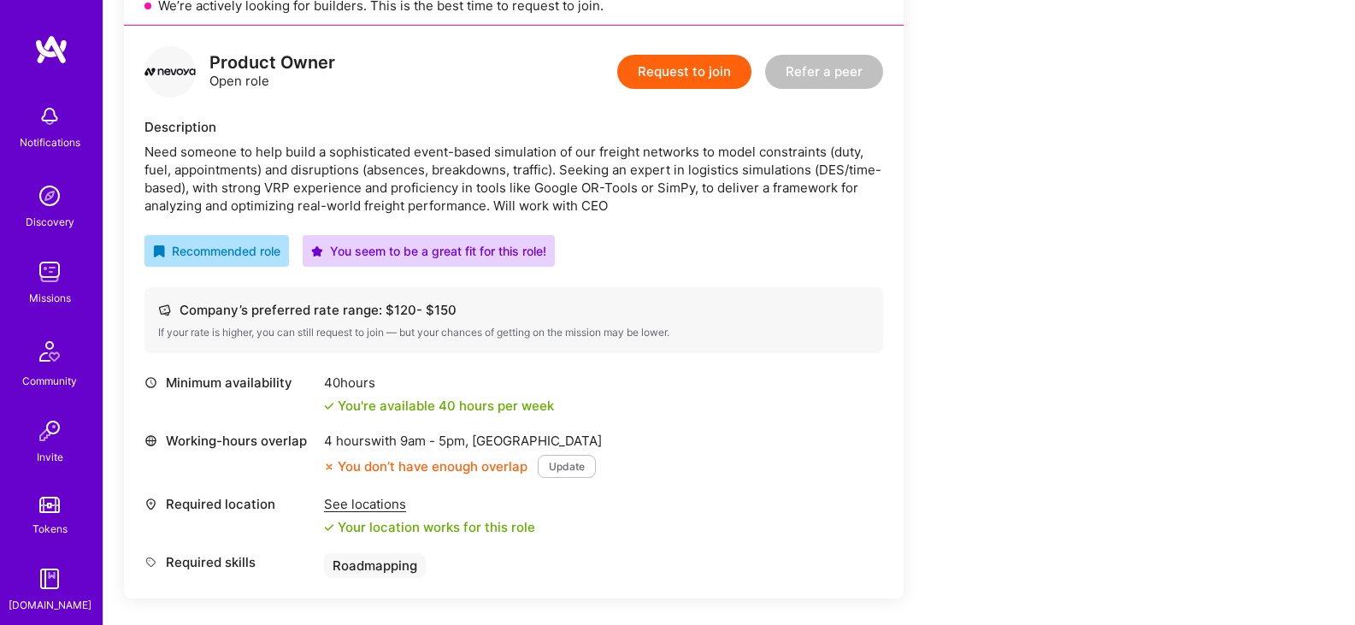
click at [598, 209] on div "Need someone to help build a sophisticated event-based simulation of our freigh…" at bounding box center [513, 179] width 739 height 72
click at [566, 182] on div "Need someone to help build a sophisticated event-based simulation of our freigh…" at bounding box center [513, 179] width 739 height 72
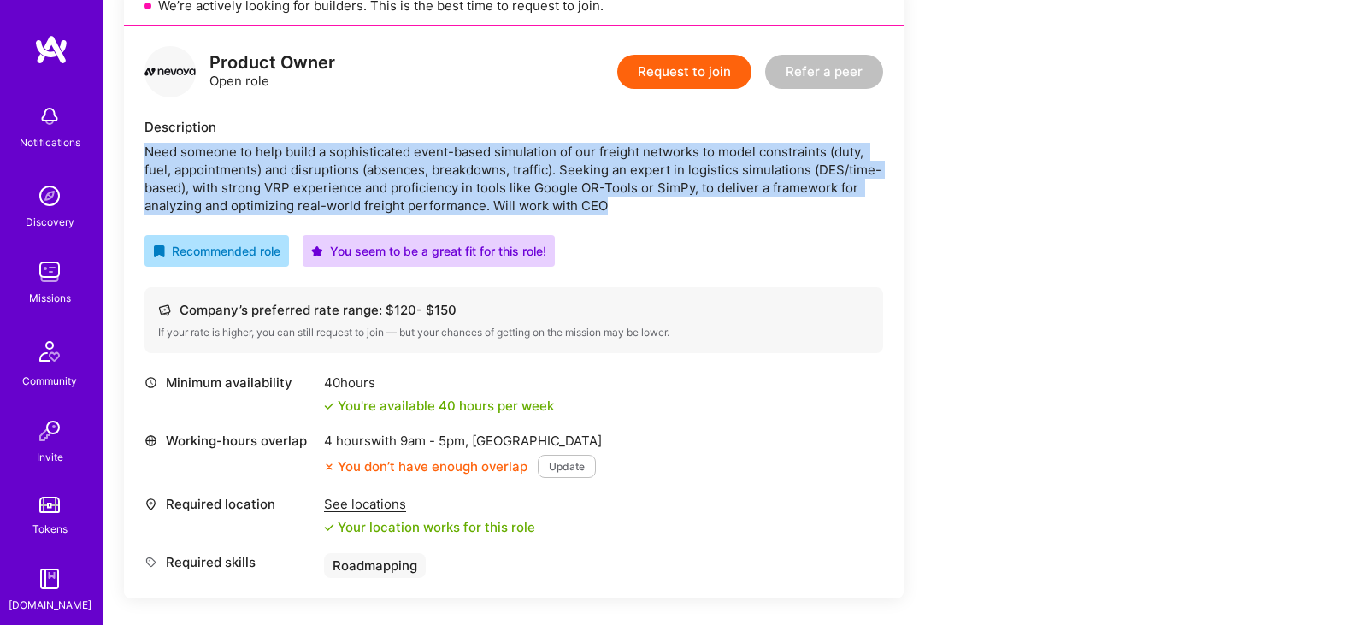
click at [566, 182] on div "Need someone to help build a sophisticated event-based simulation of our freigh…" at bounding box center [513, 179] width 739 height 72
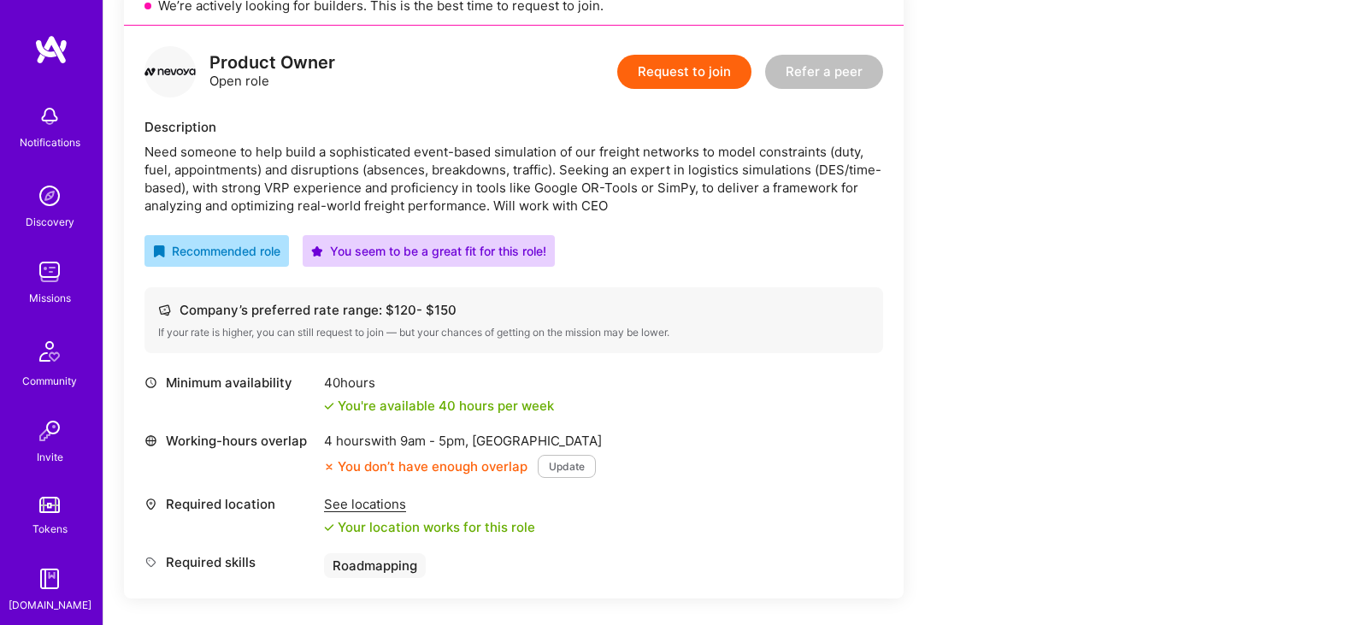
click at [722, 215] on div "Product Owner Open role Request to join Refer a peer Description Need someone t…" at bounding box center [514, 312] width 780 height 573
click at [689, 182] on div "Need someone to help build a sophisticated event-based simulation of our freigh…" at bounding box center [513, 179] width 739 height 72
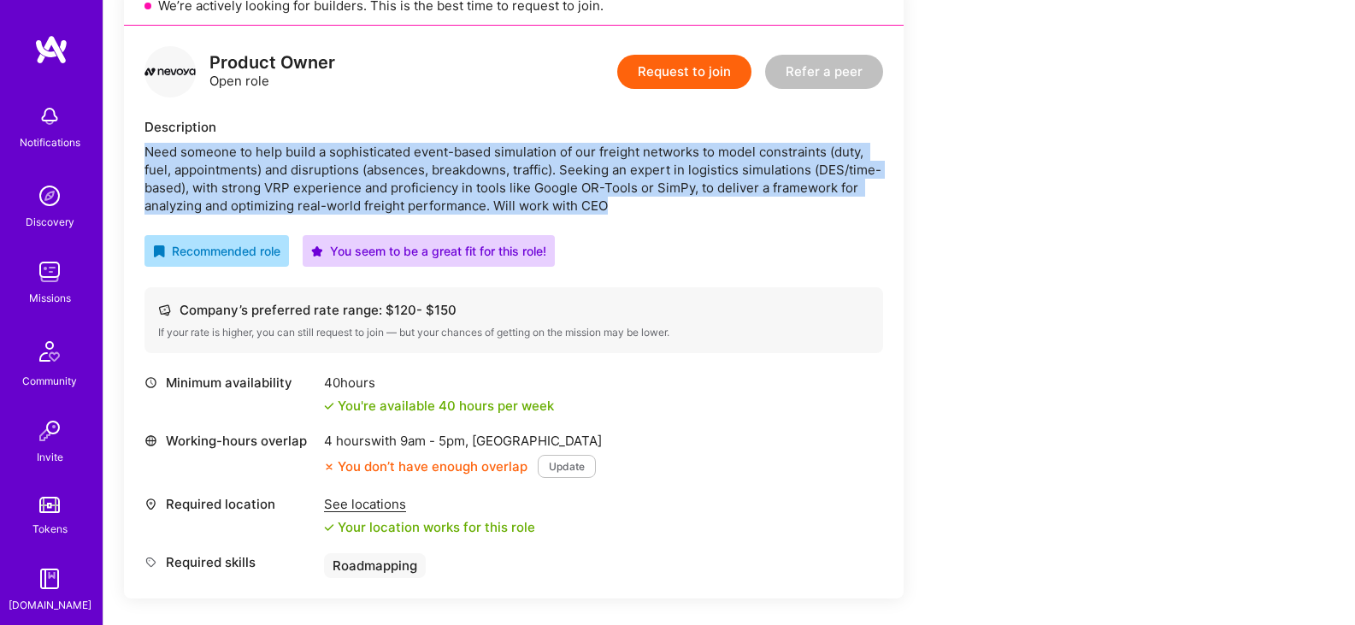
click at [689, 182] on div "Need someone to help build a sophisticated event-based simulation of our freigh…" at bounding box center [513, 179] width 739 height 72
click at [608, 205] on div "Need someone to help build a sophisticated event-based simulation of our freigh…" at bounding box center [513, 179] width 739 height 72
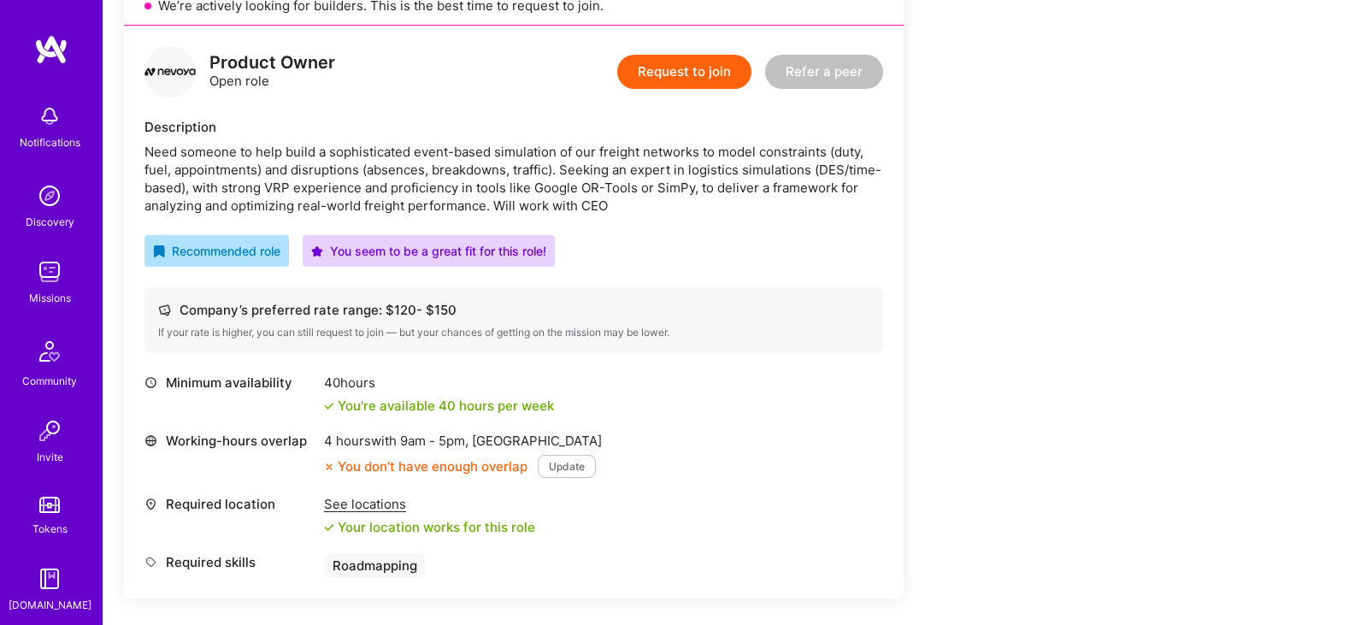
click at [608, 205] on div "Need someone to help build a sophisticated event-based simulation of our freigh…" at bounding box center [513, 179] width 739 height 72
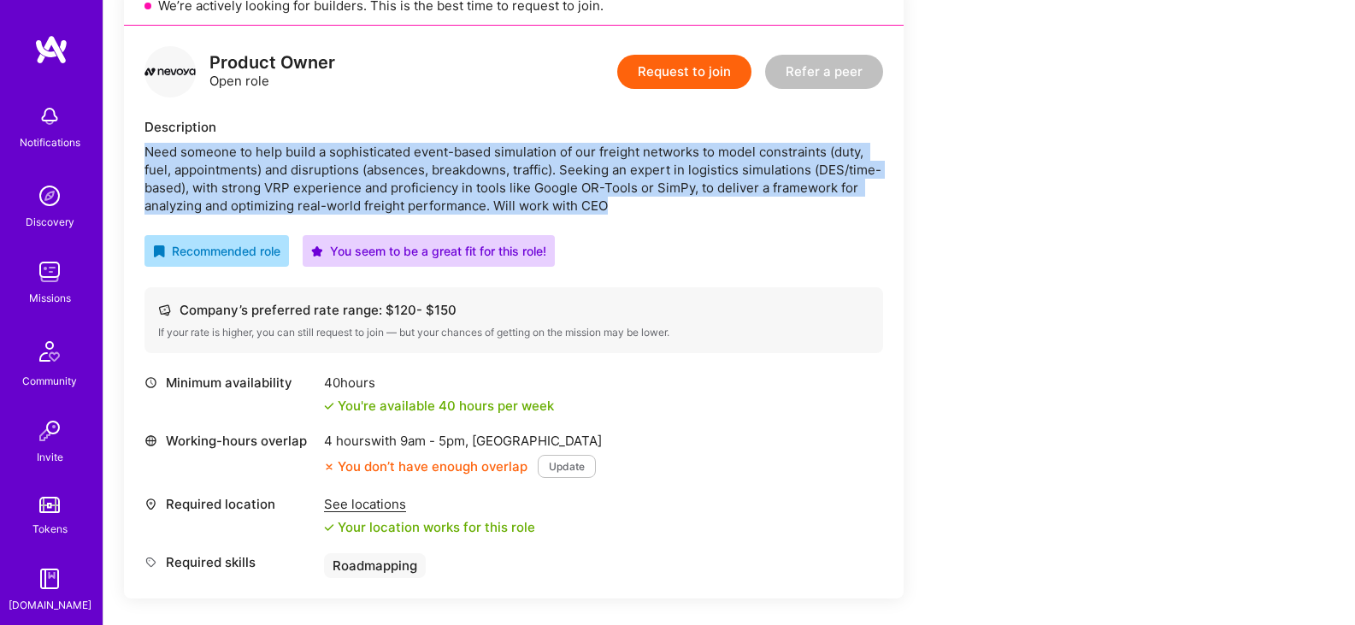
click at [608, 205] on div "Need someone to help build a sophisticated event-based simulation of our freigh…" at bounding box center [513, 179] width 739 height 72
click at [561, 471] on button "Update" at bounding box center [567, 466] width 58 height 23
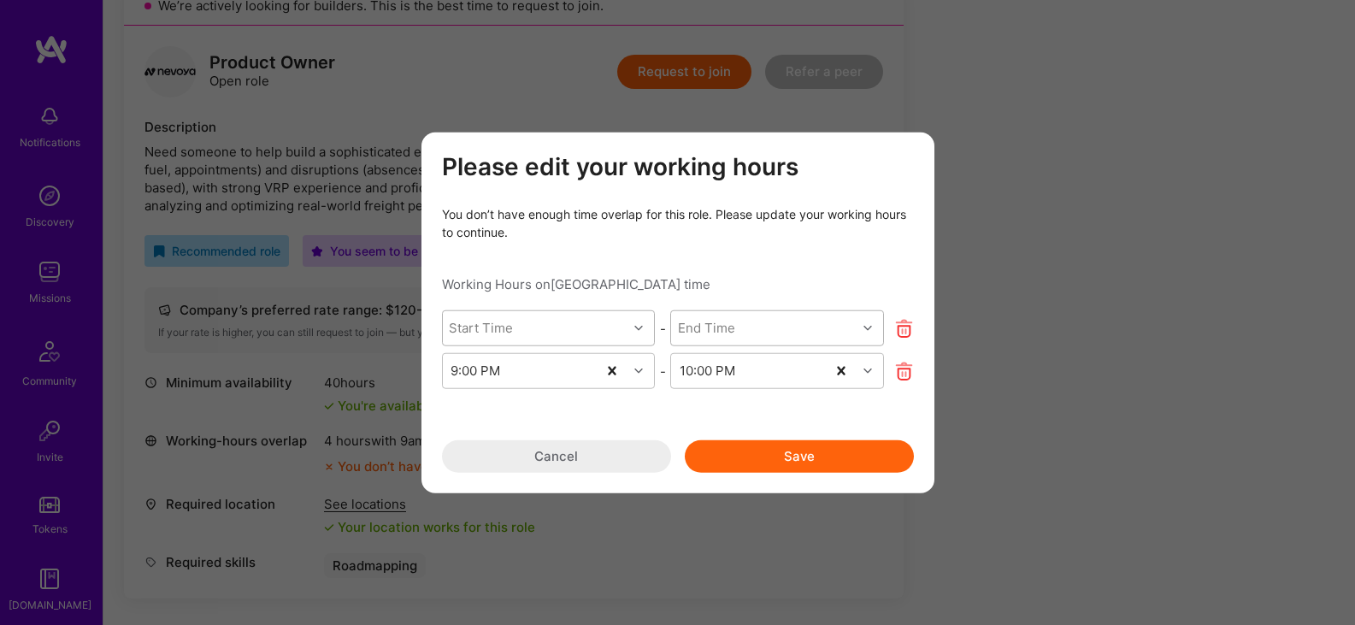
click at [749, 446] on button "Save" at bounding box center [799, 456] width 229 height 32
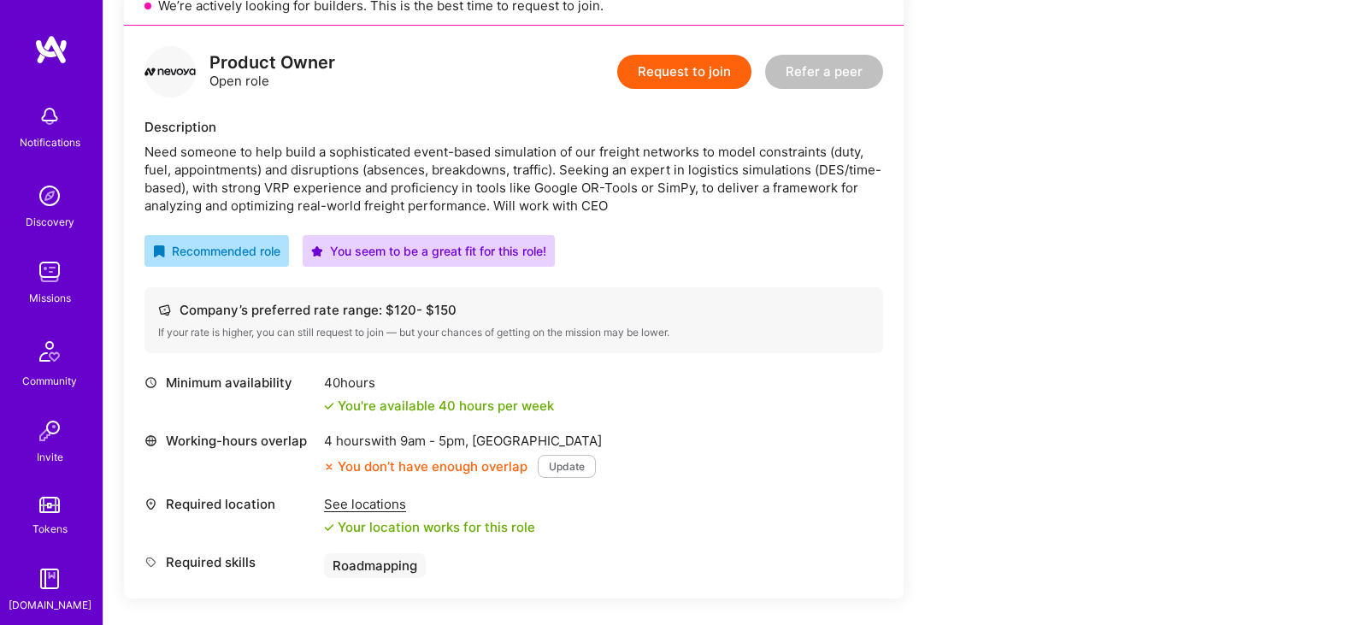
click at [564, 465] on button "Update" at bounding box center [567, 466] width 58 height 23
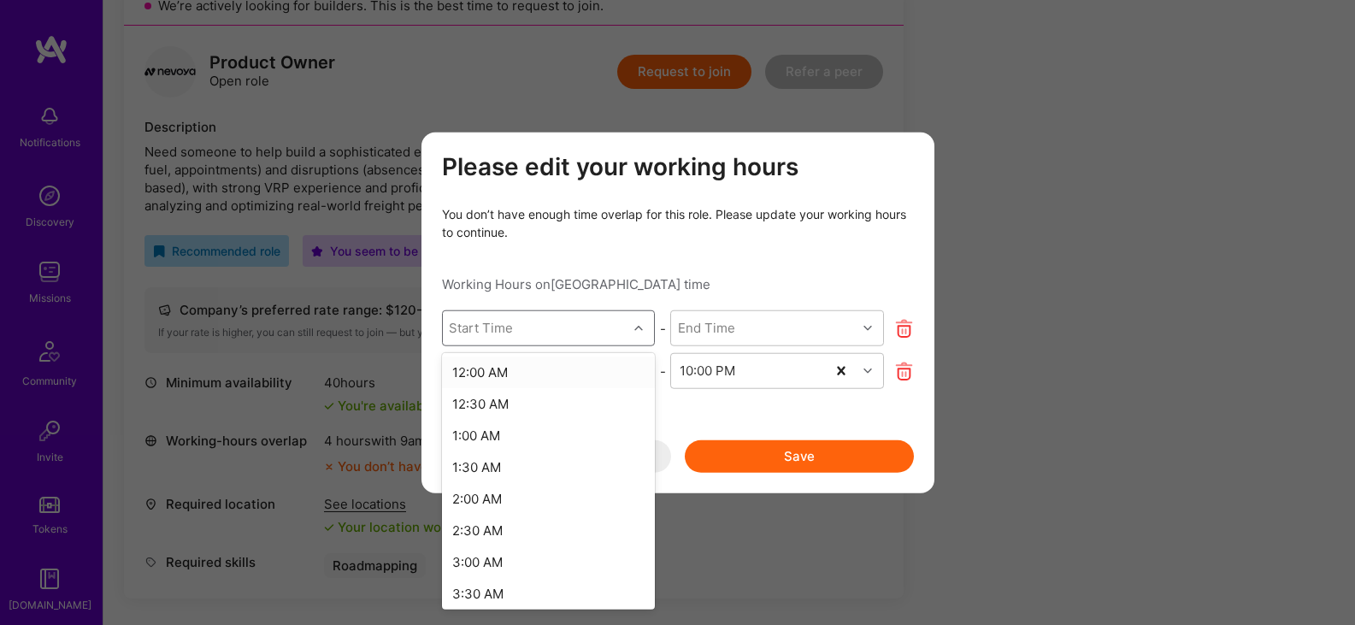
click at [564, 332] on div "Start Time" at bounding box center [535, 328] width 185 height 34
click at [503, 534] on div "8:00 AM" at bounding box center [549, 536] width 214 height 32
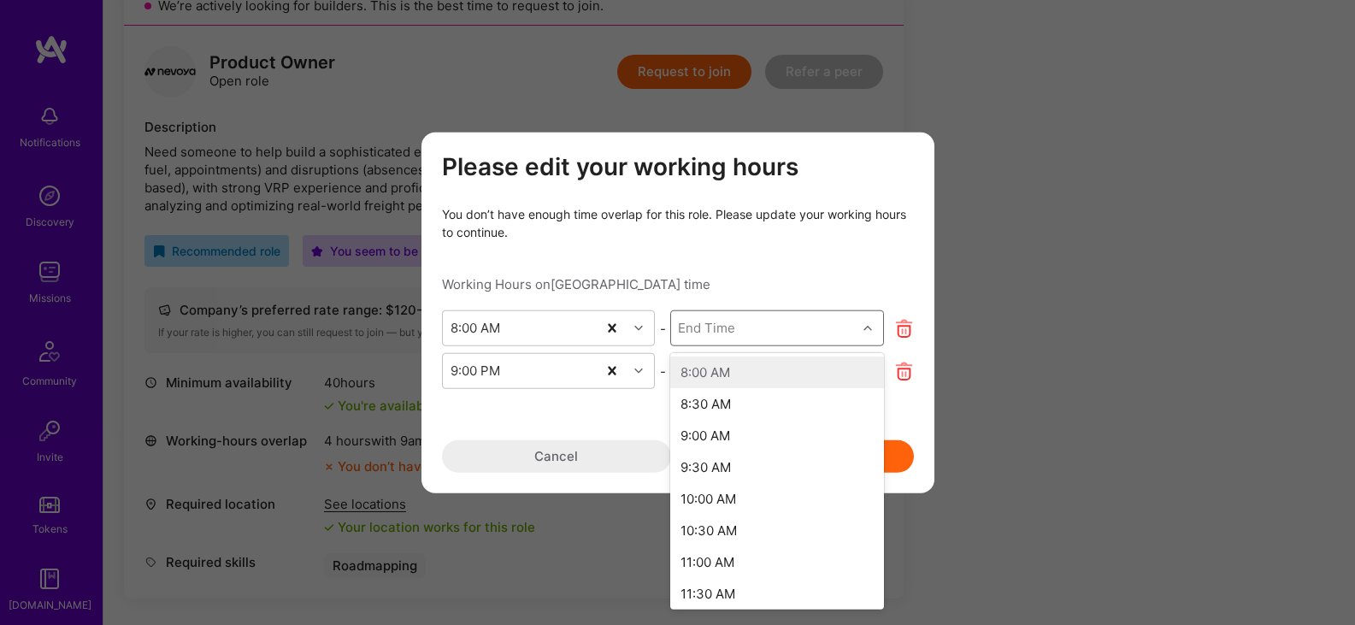
click at [763, 314] on div "End Time" at bounding box center [763, 328] width 185 height 34
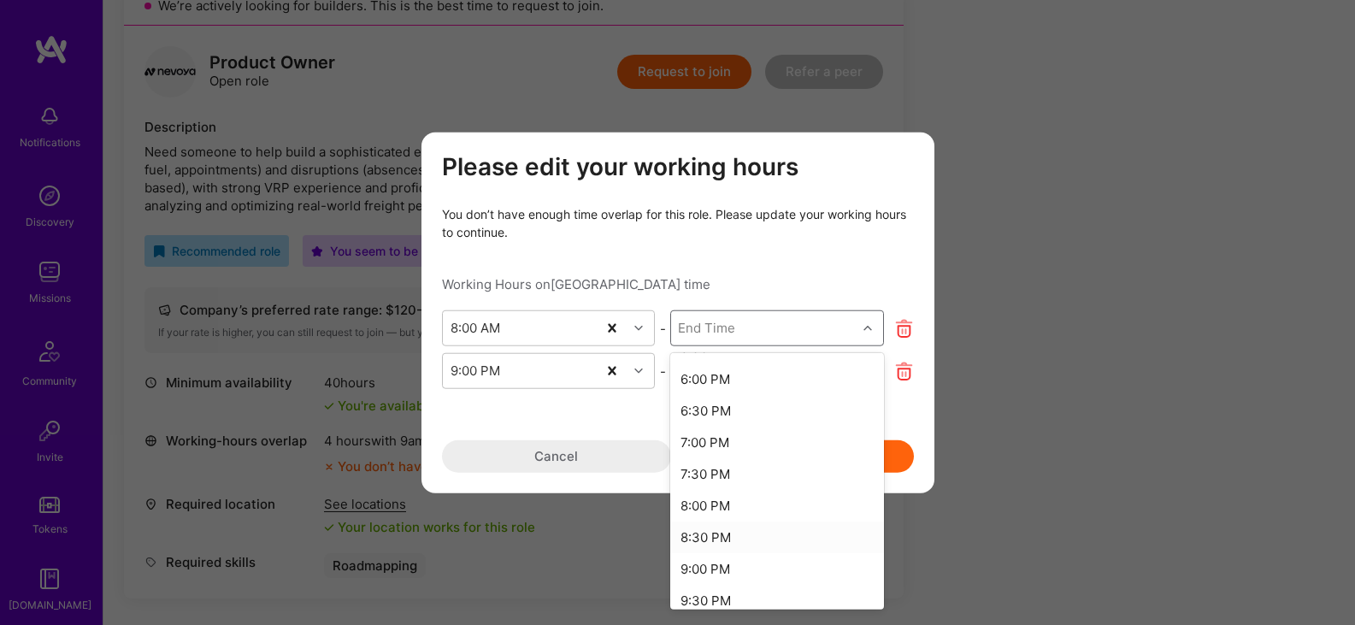
scroll to position [621, 0]
click at [742, 385] on div "6:00 PM" at bounding box center [777, 384] width 214 height 32
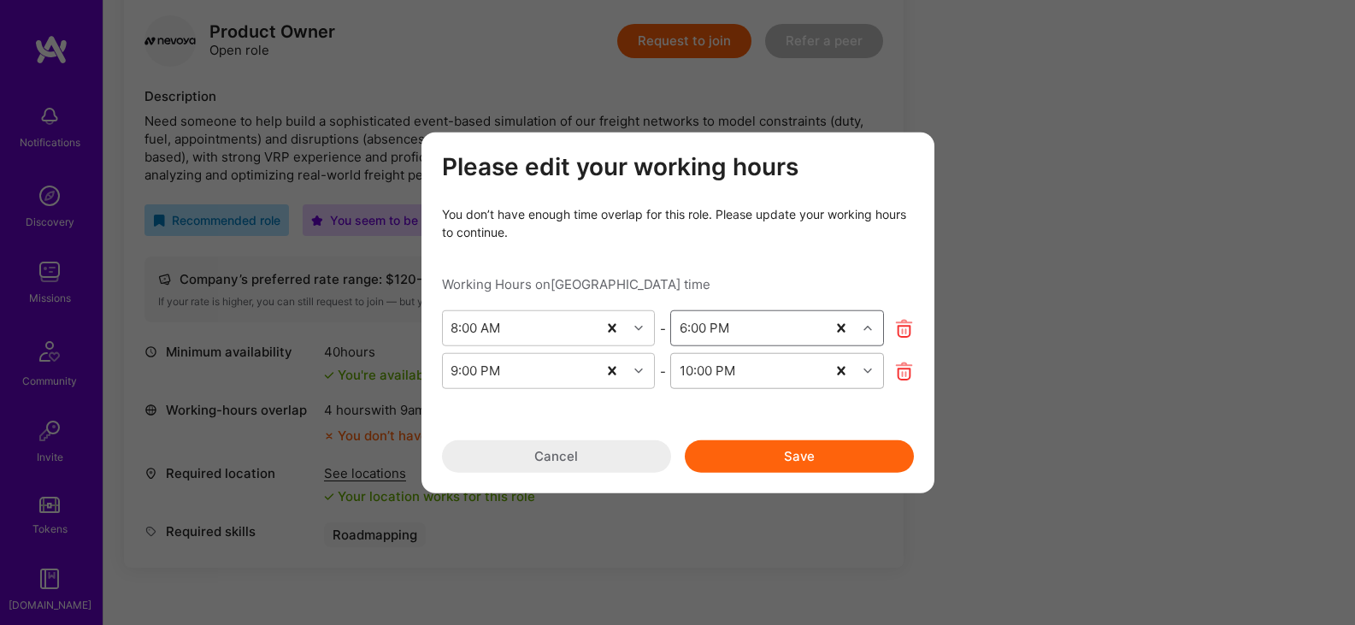
click at [734, 364] on div "10:00 PM" at bounding box center [708, 371] width 56 height 18
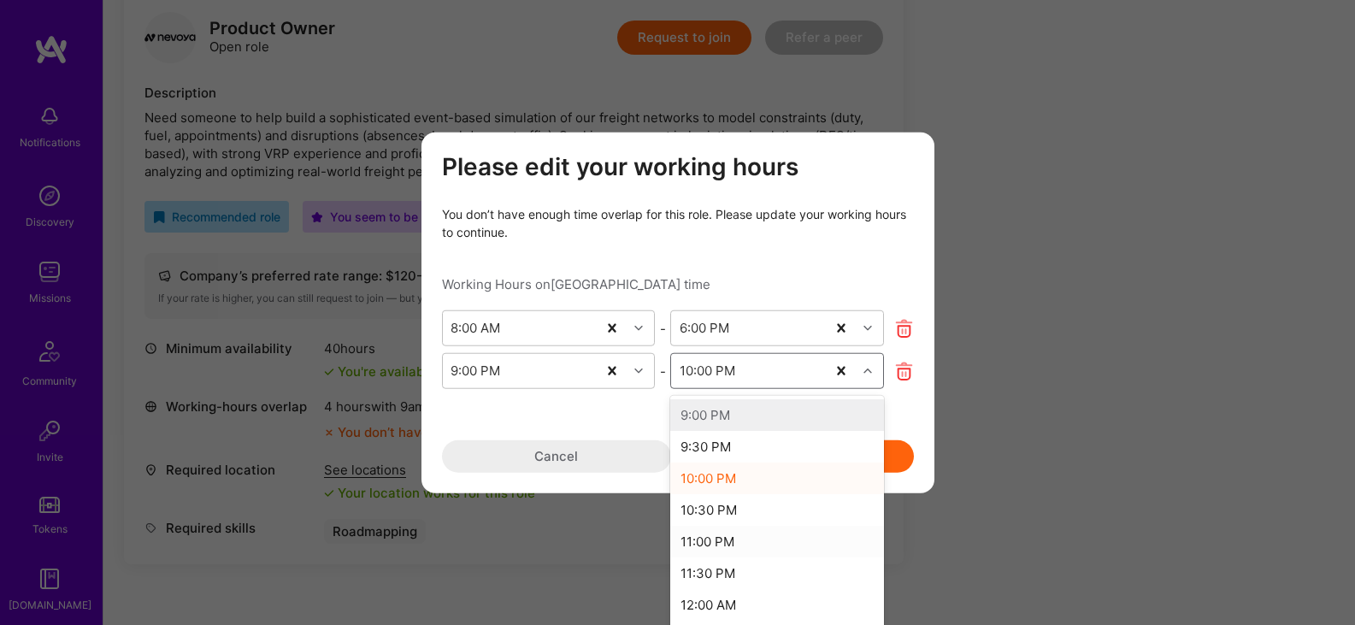
click at [746, 545] on div "11:00 PM" at bounding box center [777, 542] width 214 height 32
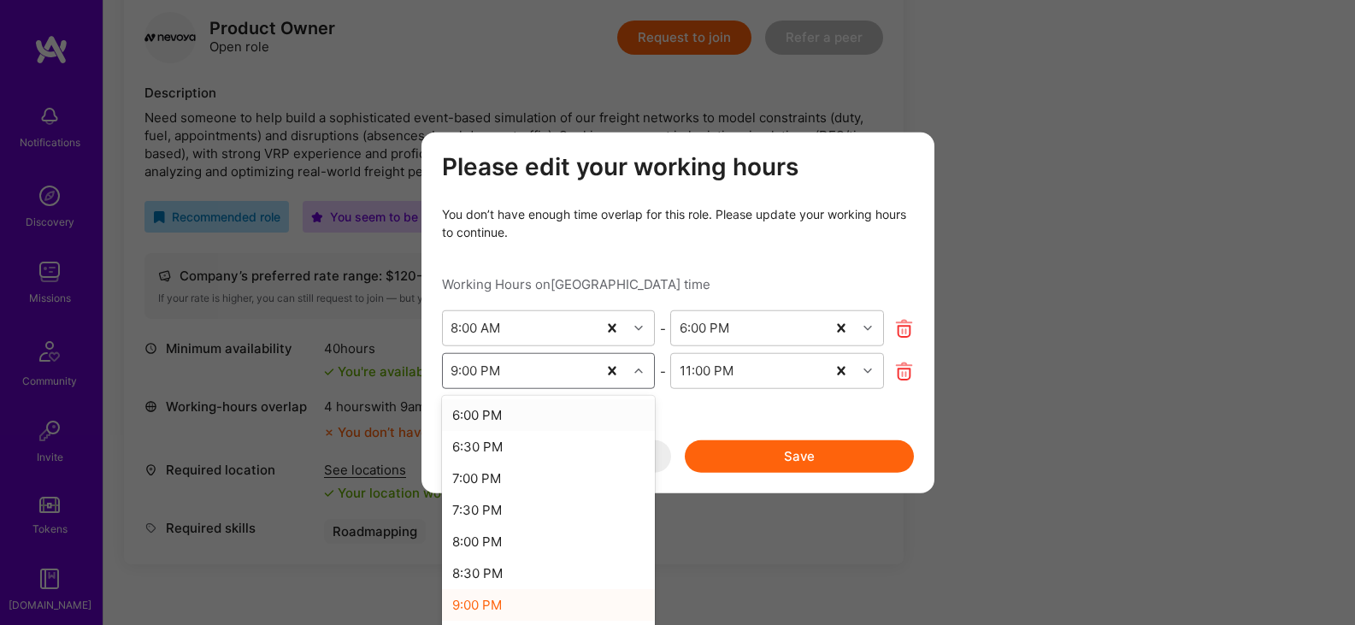
scroll to position [482, 0]
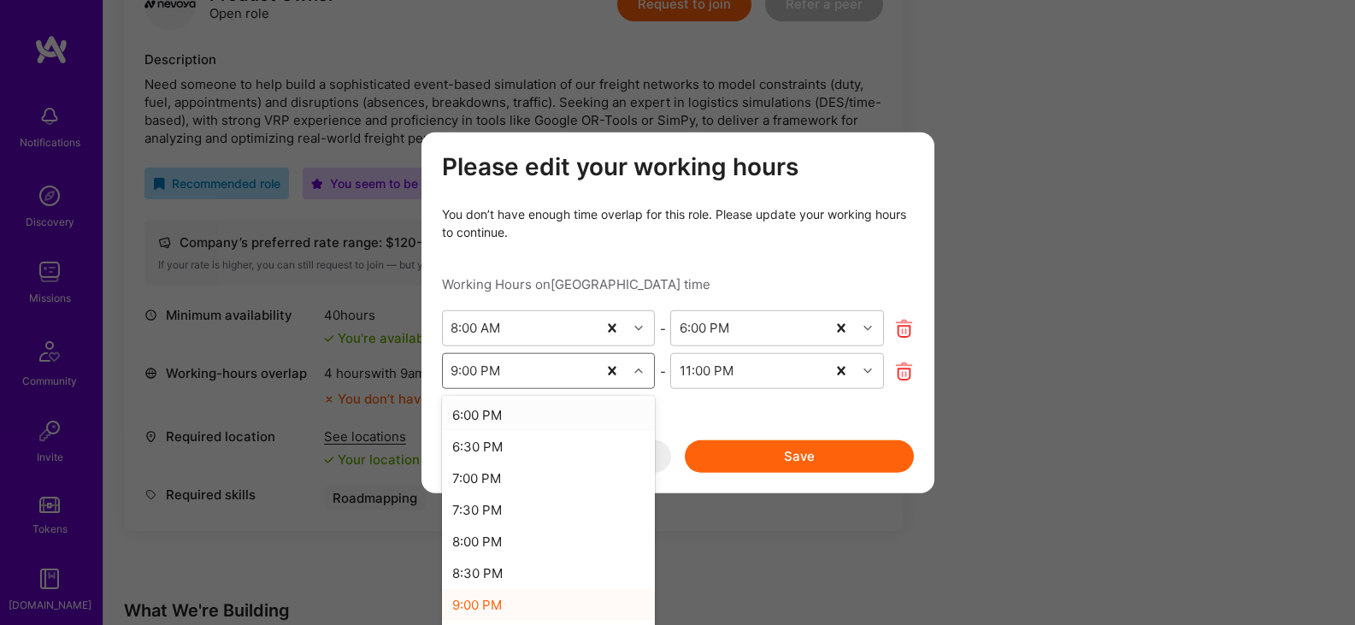
click at [539, 369] on div "9:00 PM" at bounding box center [520, 371] width 155 height 34
click at [520, 576] on div "8:30 PM" at bounding box center [549, 573] width 214 height 32
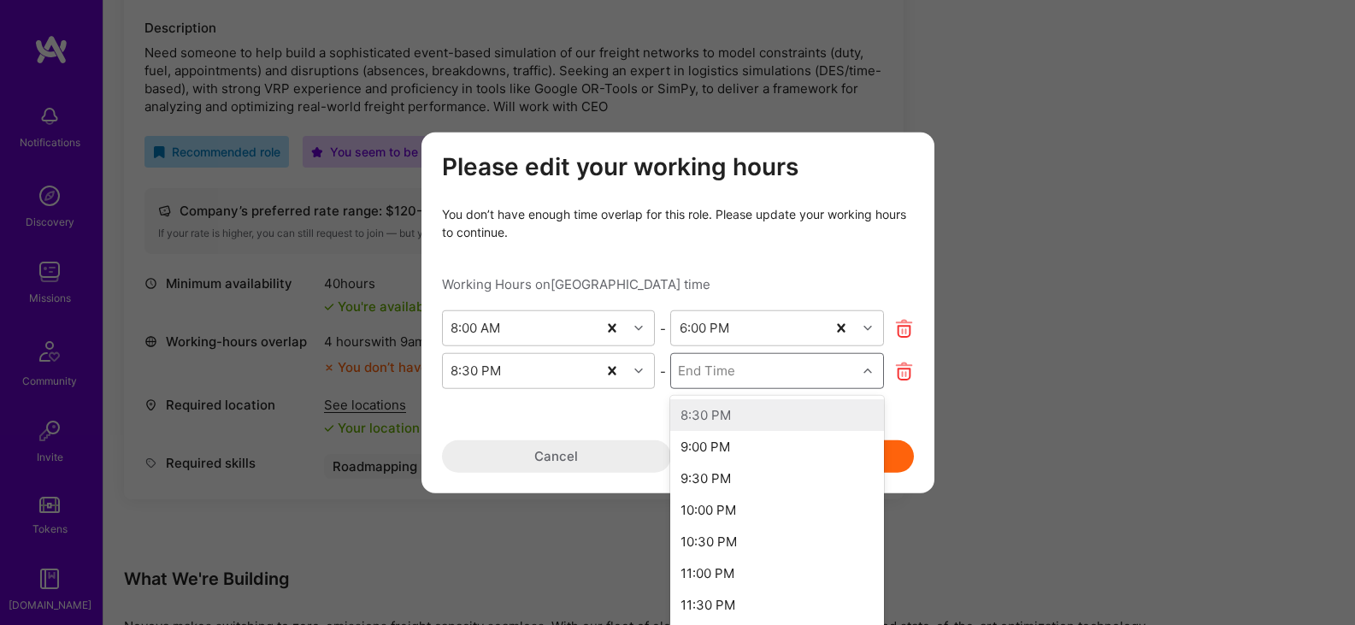
scroll to position [516, 0]
click at [775, 365] on div "End Time" at bounding box center [763, 371] width 185 height 34
click at [744, 543] on div "10:30 PM" at bounding box center [777, 542] width 214 height 32
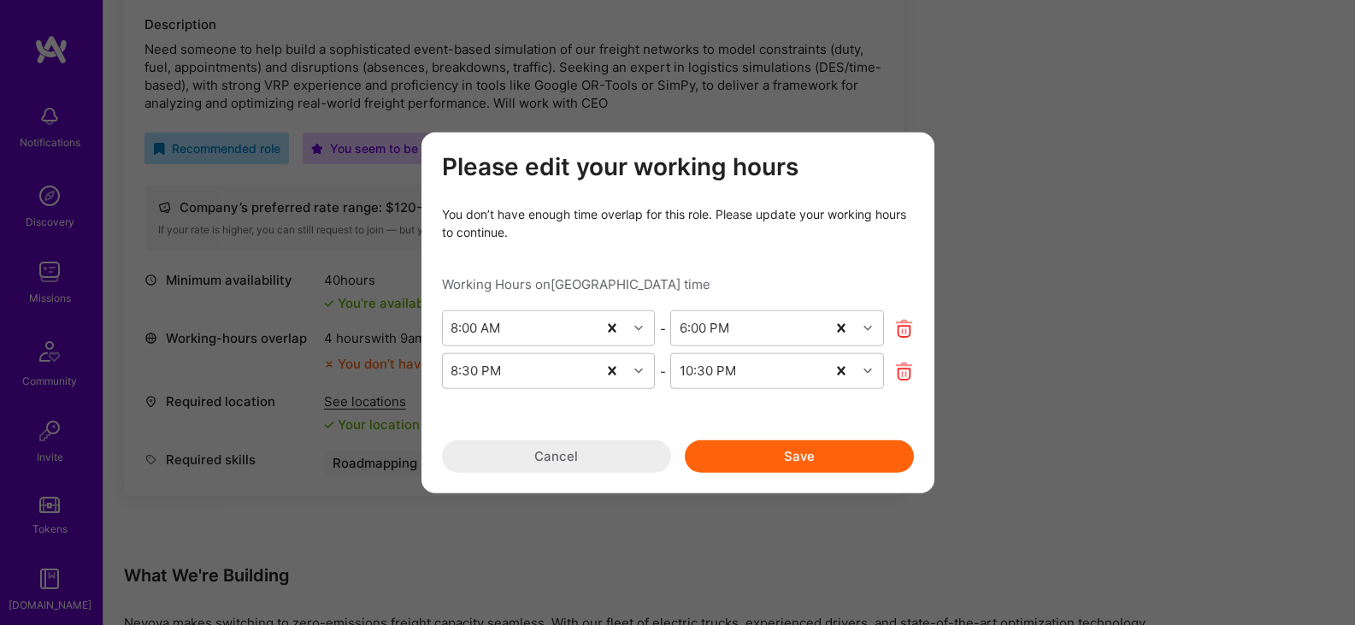
click at [802, 454] on button "Save" at bounding box center [799, 456] width 229 height 32
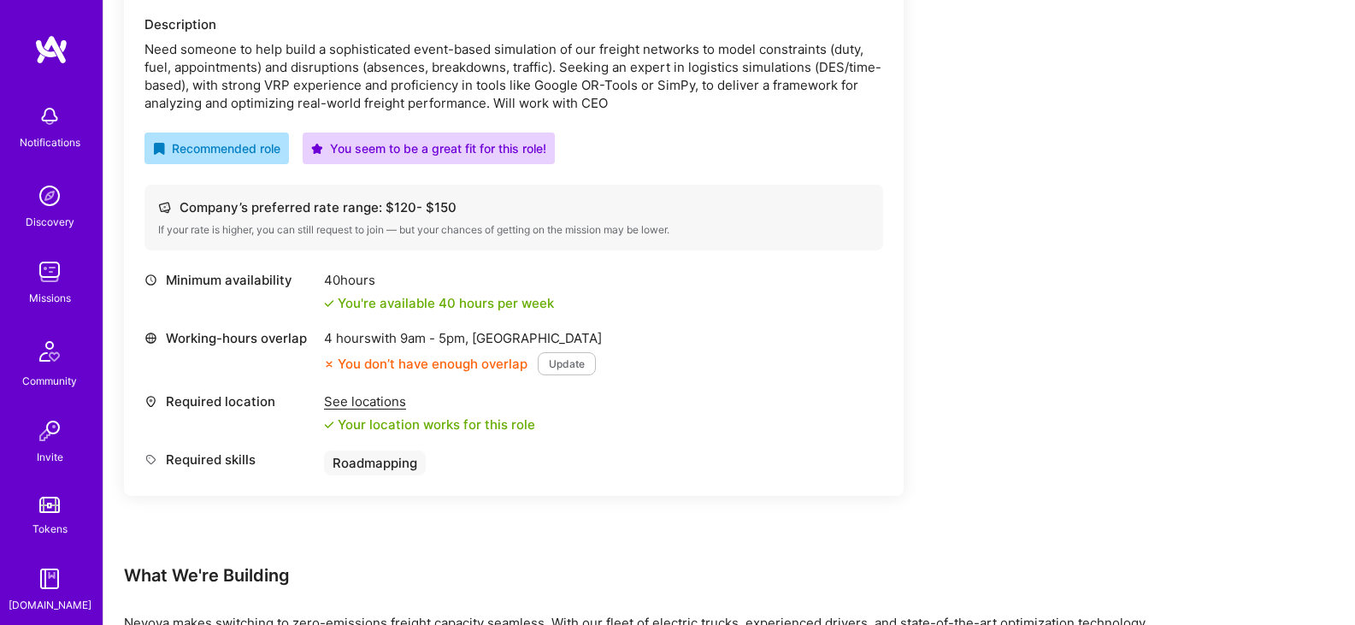
click at [559, 367] on button "Update" at bounding box center [567, 363] width 58 height 23
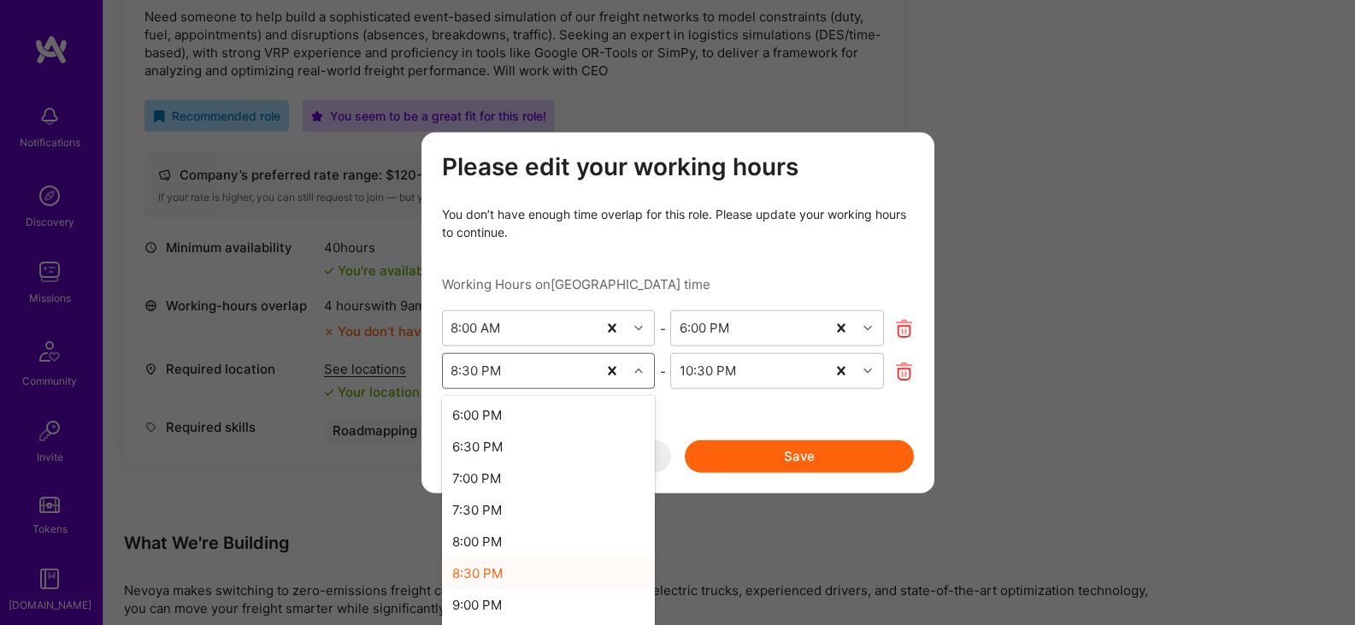
click at [567, 377] on div "8:30 PM" at bounding box center [520, 371] width 155 height 34
click at [498, 479] on div "7:00 PM" at bounding box center [549, 478] width 214 height 32
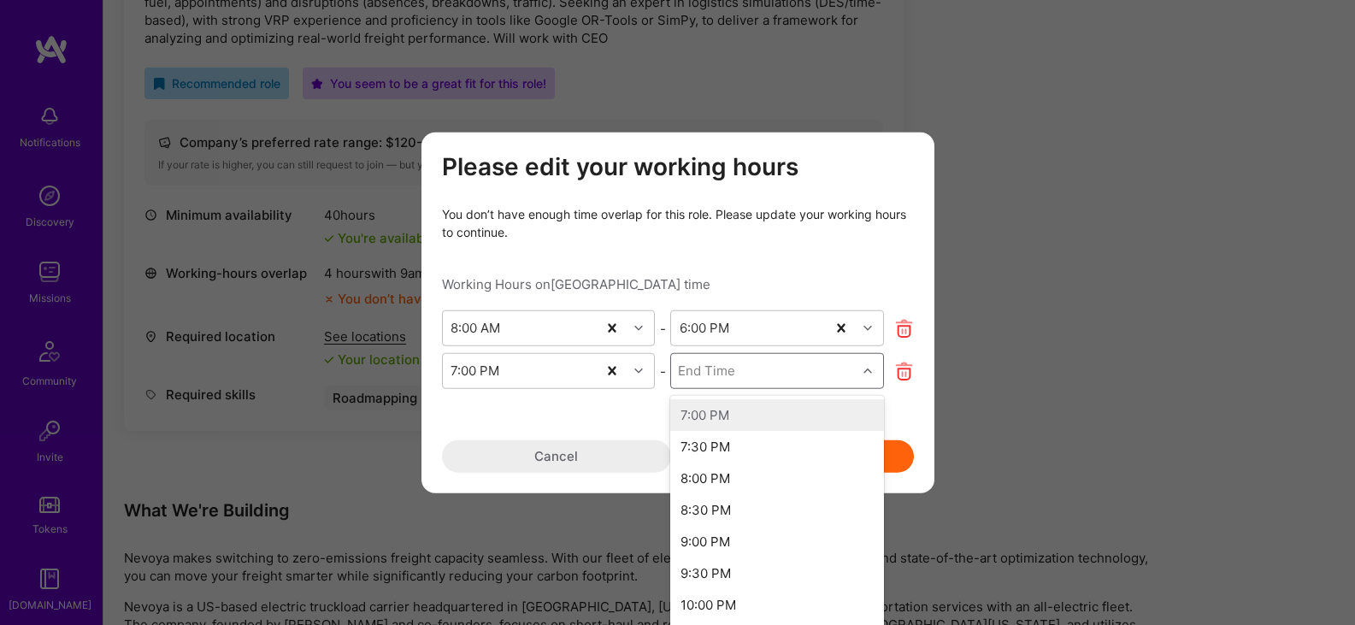
click at [743, 370] on div "End Time" at bounding box center [763, 371] width 185 height 34
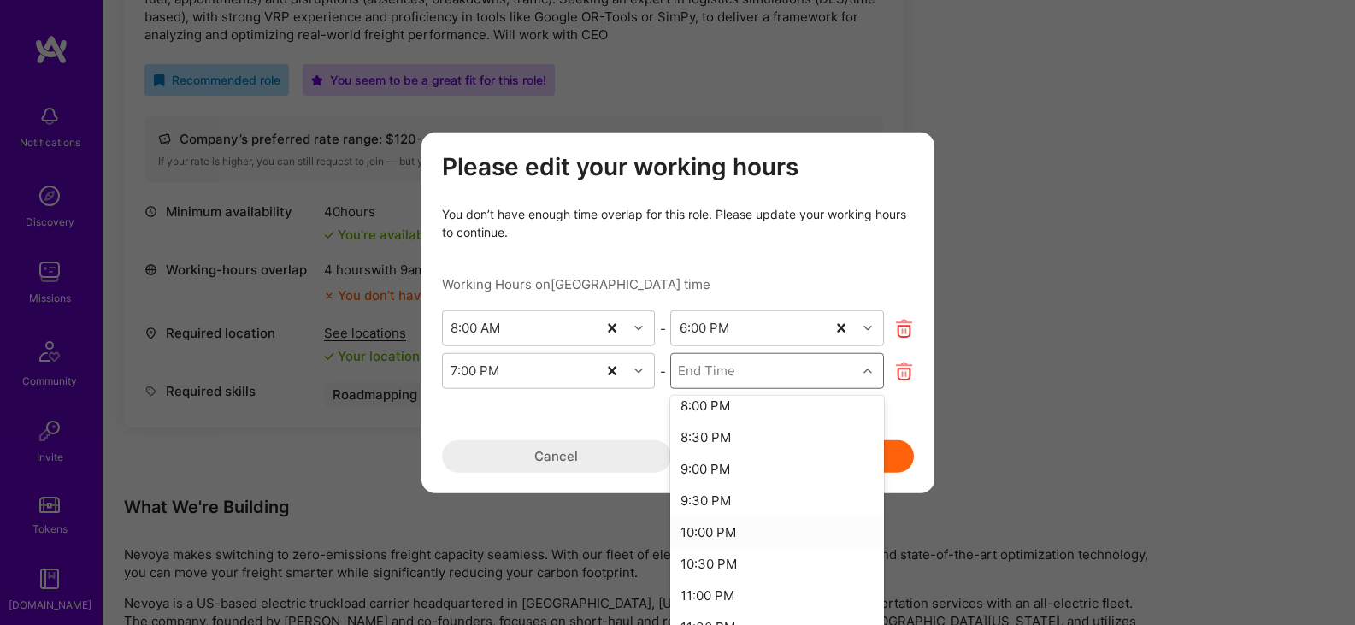
scroll to position [74, 0]
click at [737, 592] on div "11:00 PM" at bounding box center [777, 594] width 214 height 32
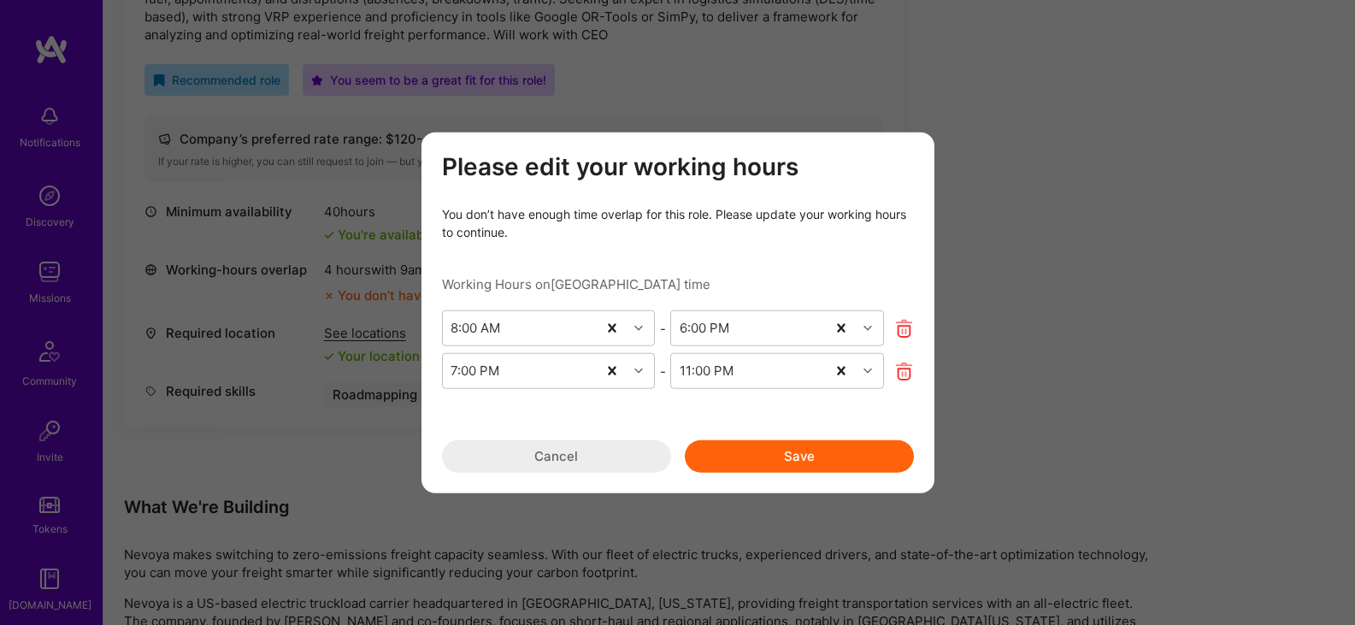
click at [791, 457] on button "Save" at bounding box center [799, 456] width 229 height 32
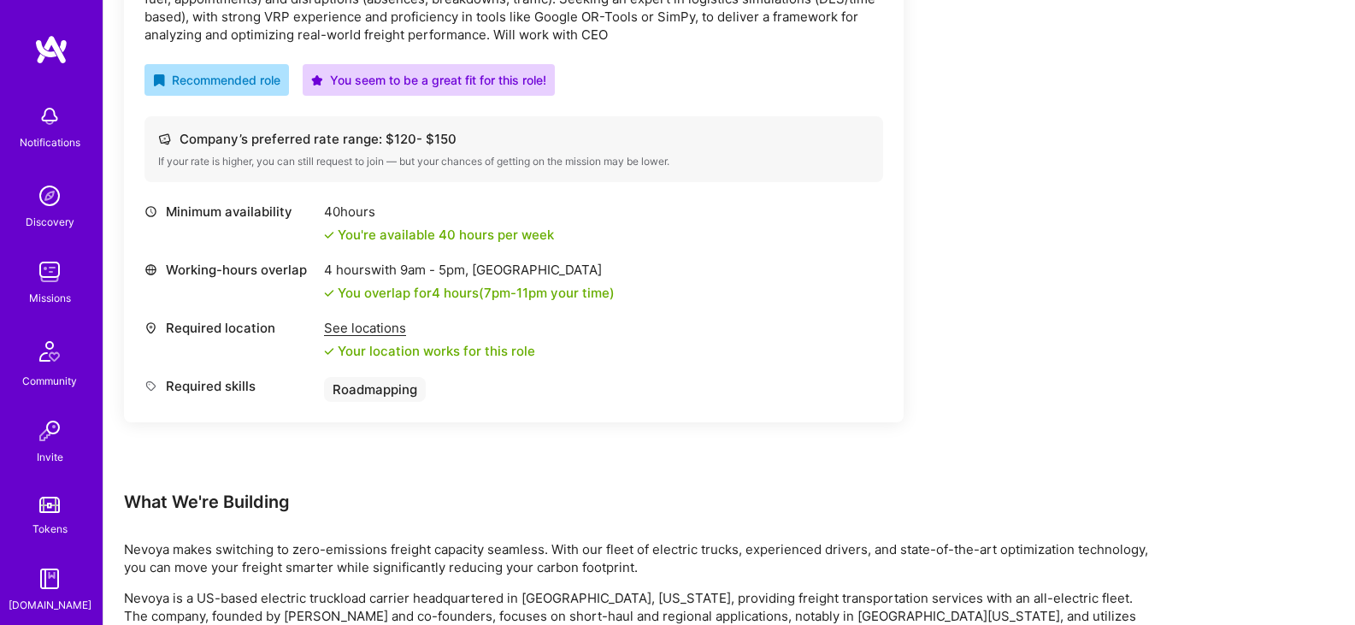
click at [1063, 387] on div "Earn tokens for inviting a new A.Teamer to this mission Do you know the perfect…" at bounding box center [637, 342] width 1026 height 1354
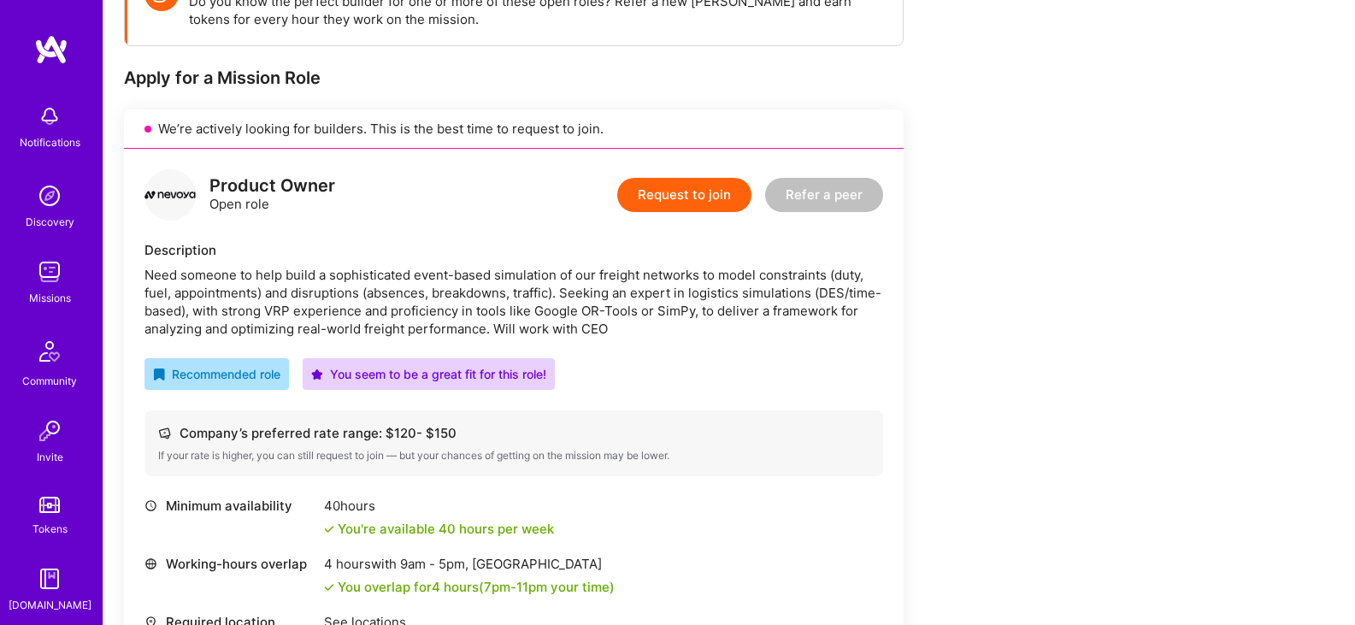
scroll to position [288, 0]
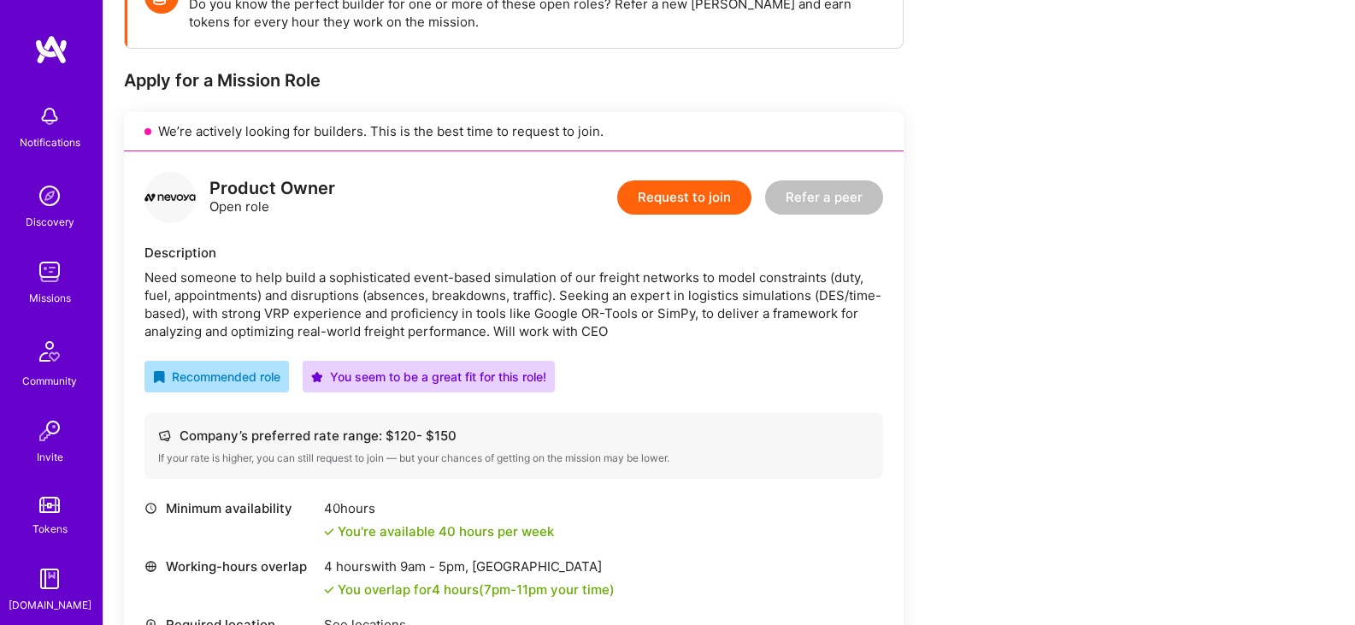
click at [697, 203] on button "Request to join" at bounding box center [684, 197] width 134 height 34
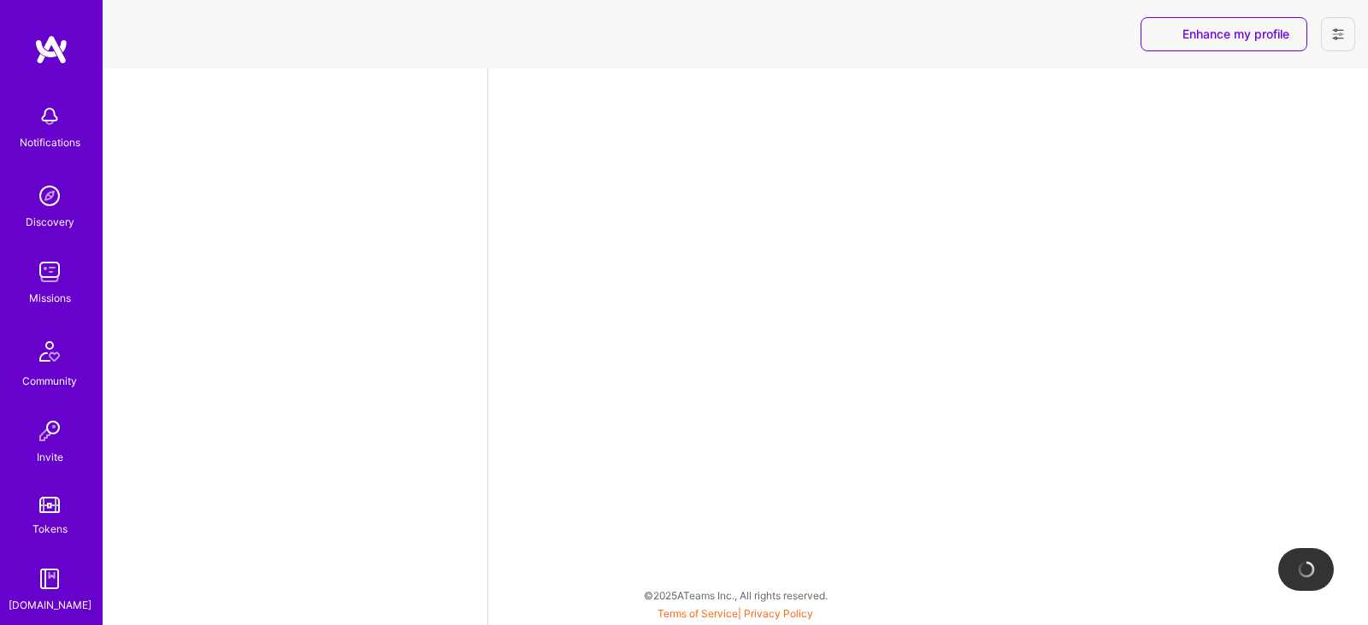
select select "IL"
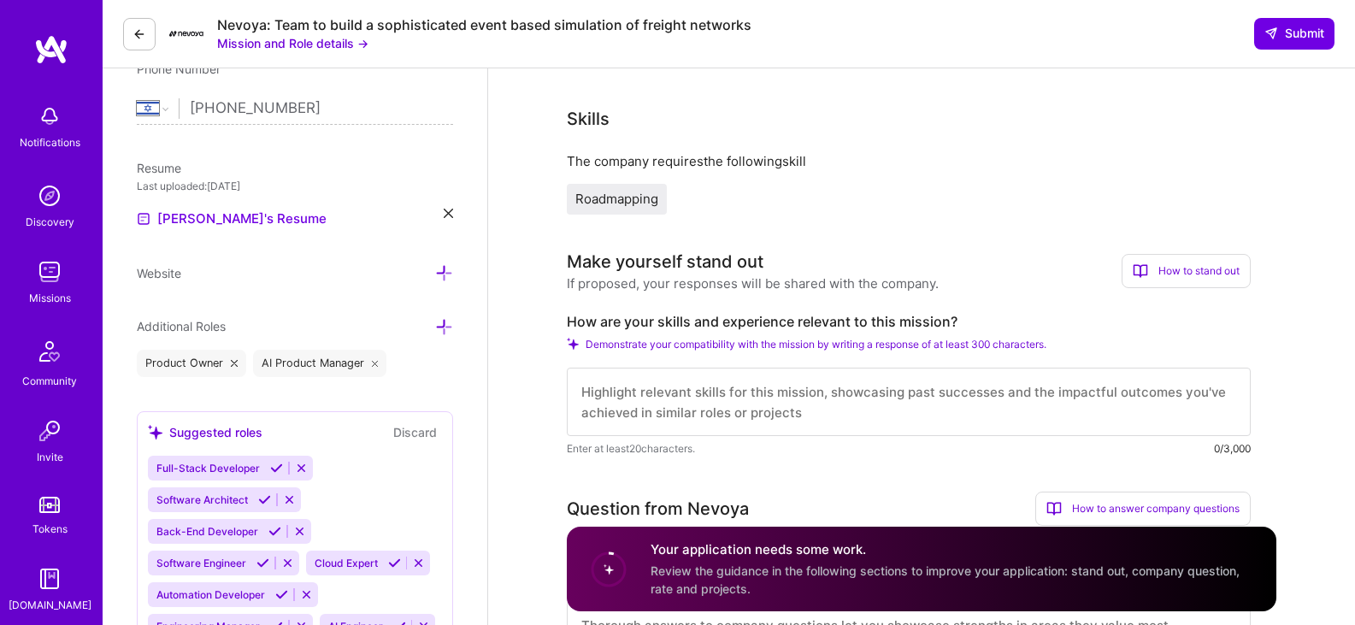
scroll to position [411, 0]
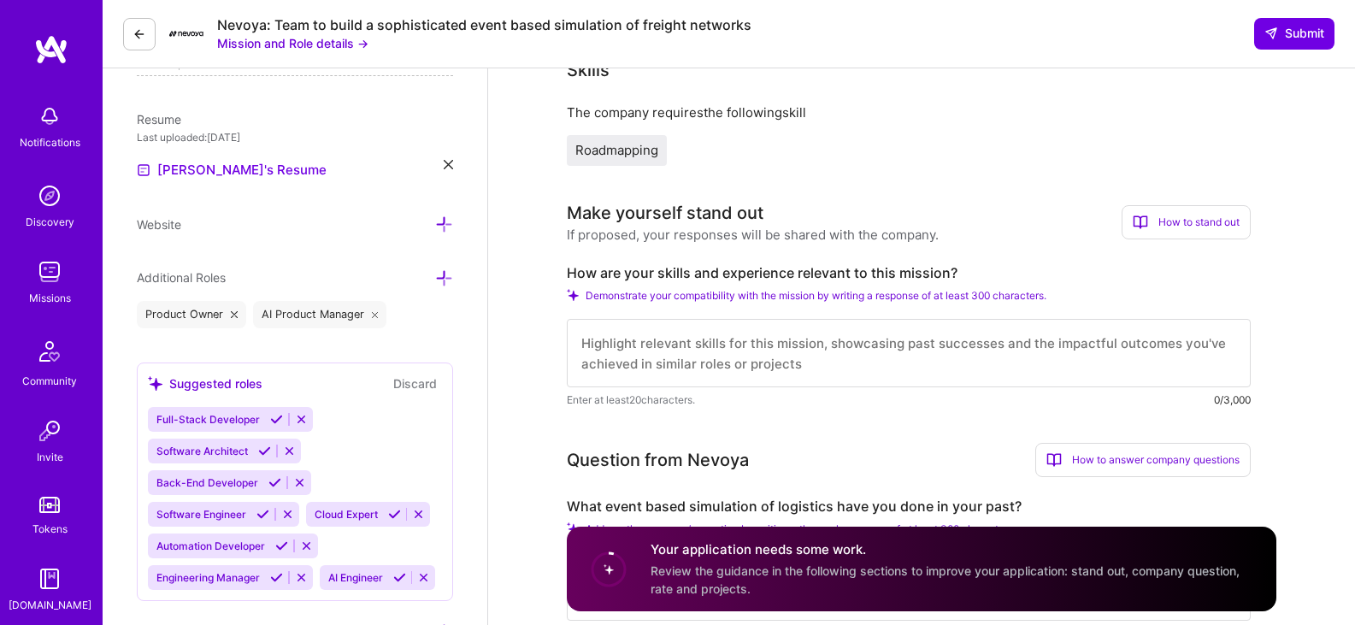
click at [733, 274] on label "How are your skills and experience relevant to this mission?" at bounding box center [909, 273] width 684 height 18
copy label "How are your skills and experience relevant to this mission?"
click at [836, 355] on textarea at bounding box center [909, 353] width 684 height 68
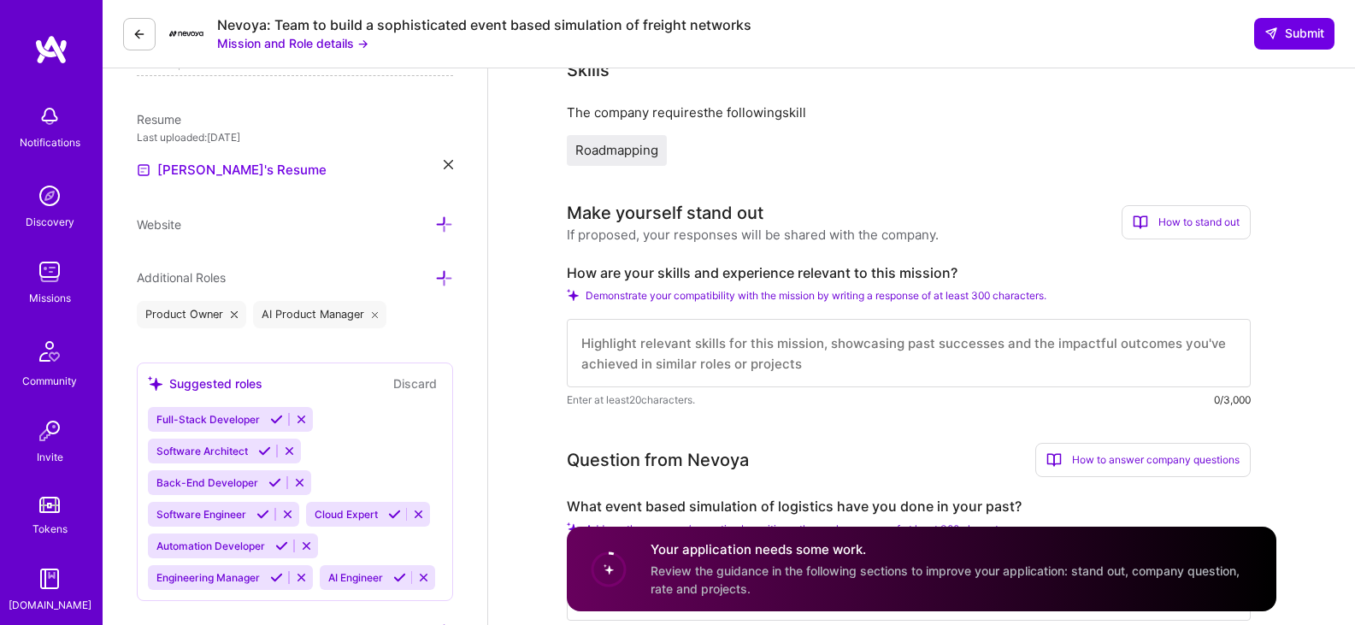
paste textarea "My background combines strong product leadership with deep technical expertise …"
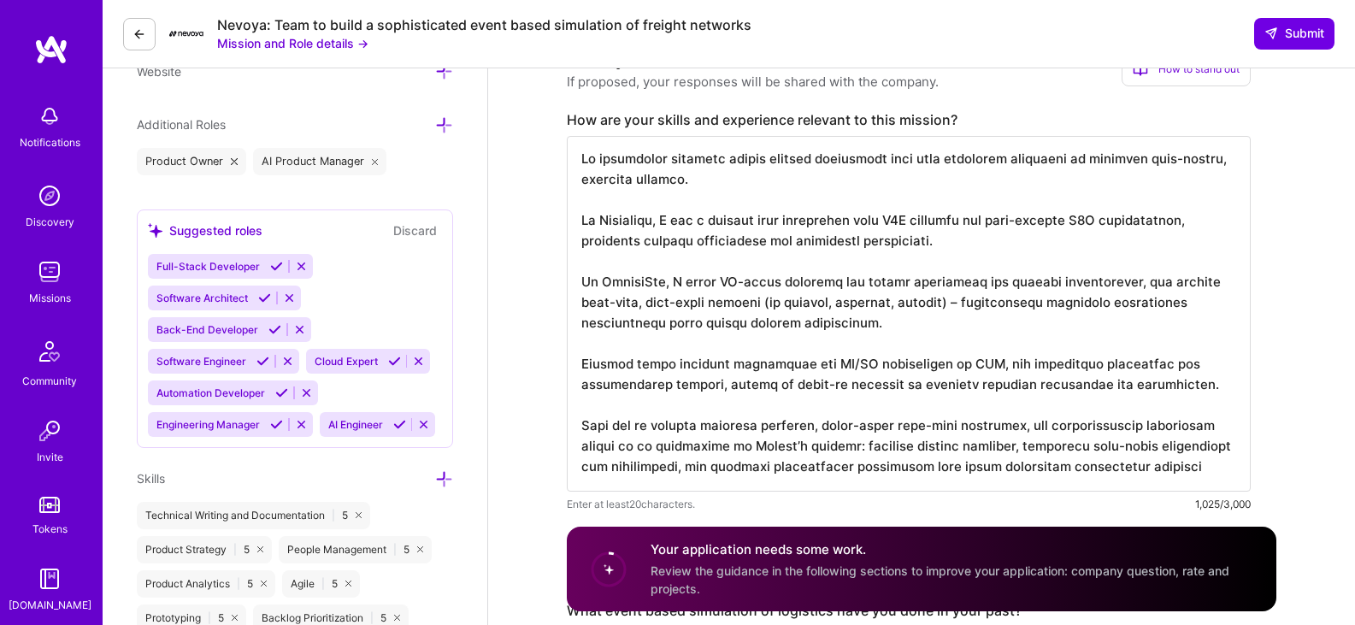
scroll to position [574, 0]
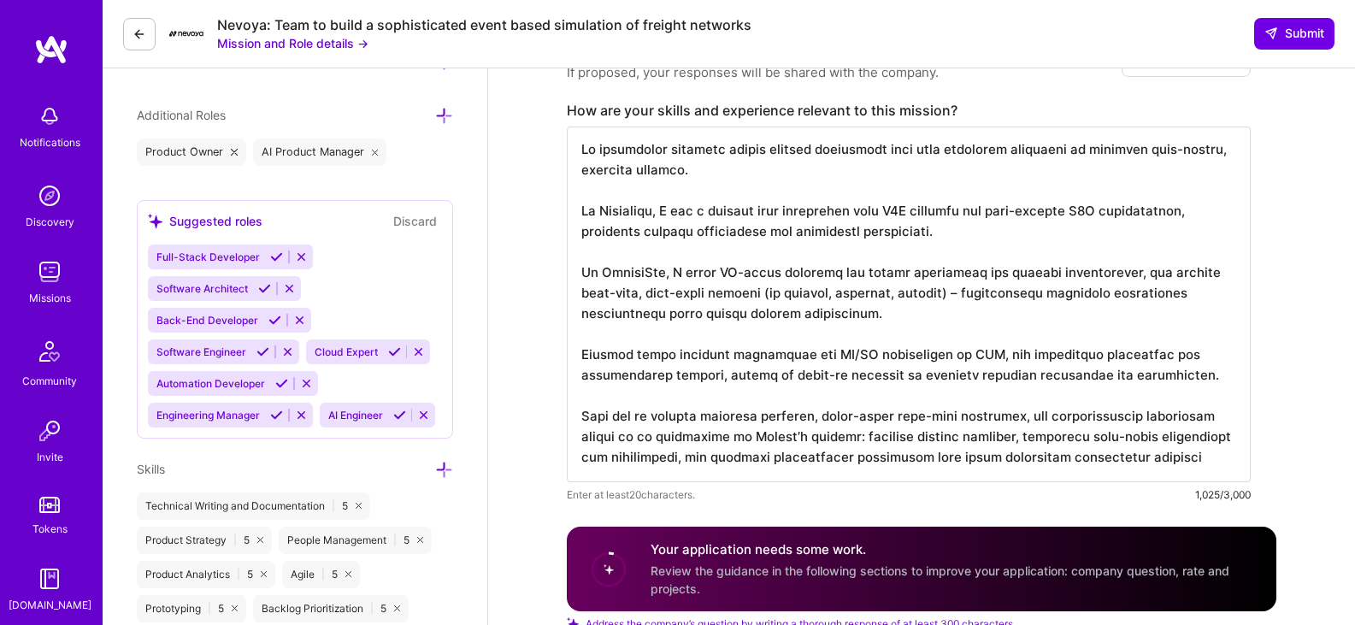
drag, startPoint x: 1203, startPoint y: 378, endPoint x: 1060, endPoint y: 332, distance: 150.0
click at [1060, 332] on textarea at bounding box center [909, 305] width 684 height 356
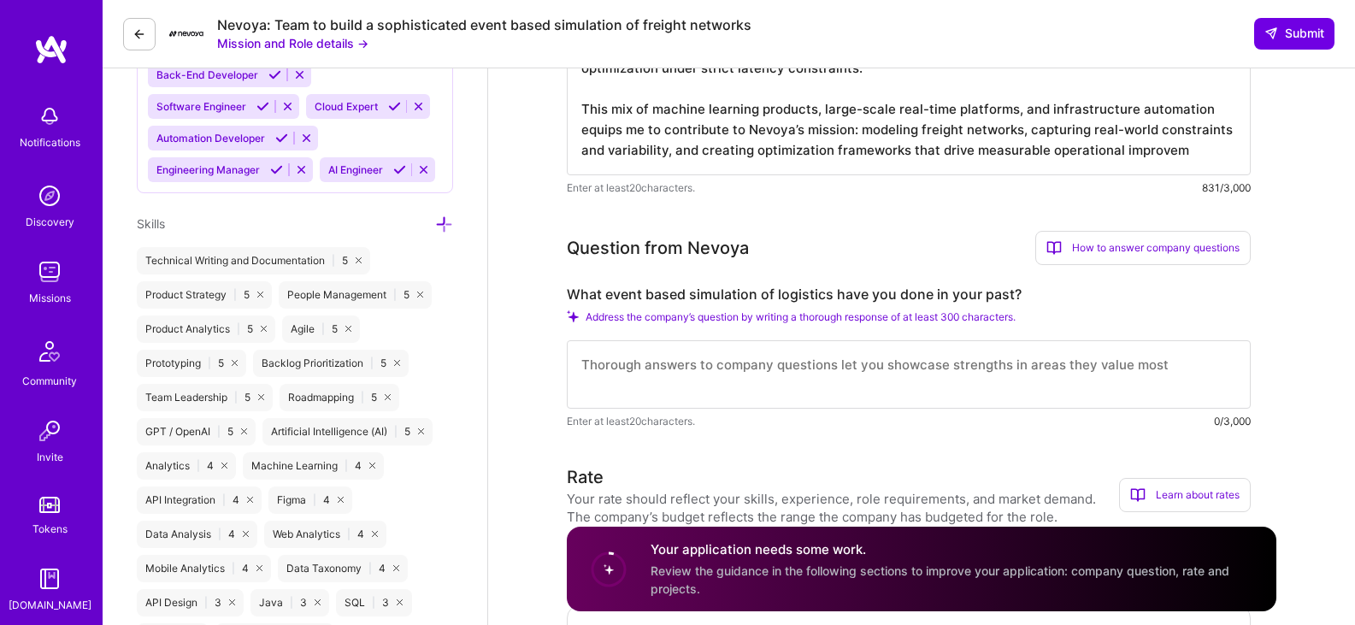
scroll to position [818, 0]
type textarea "My background combines strong product leadership with deep technical expertise …"
click at [1003, 368] on textarea at bounding box center [909, 375] width 684 height 68
click at [700, 291] on label "What event based simulation of logistics have you done in your past?" at bounding box center [909, 295] width 684 height 18
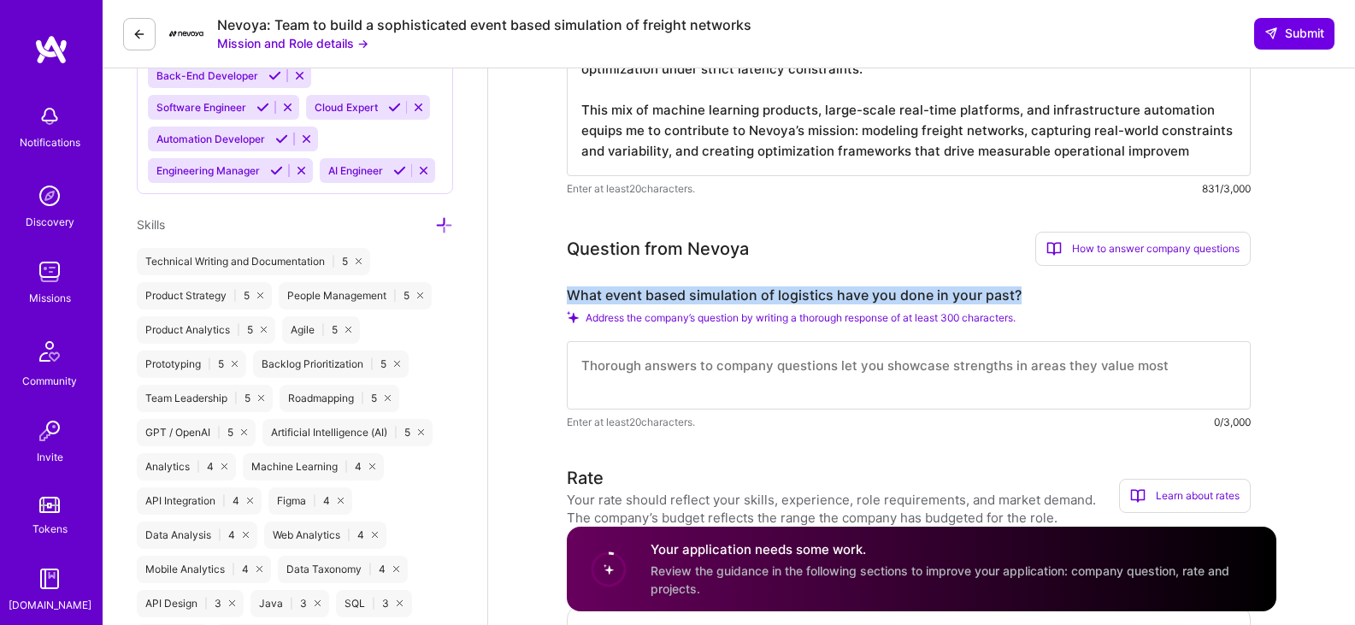
click at [700, 291] on label "What event based simulation of logistics have you done in your past?" at bounding box center [909, 295] width 684 height 18
copy label "What event based simulation of logistics have you done in your past?"
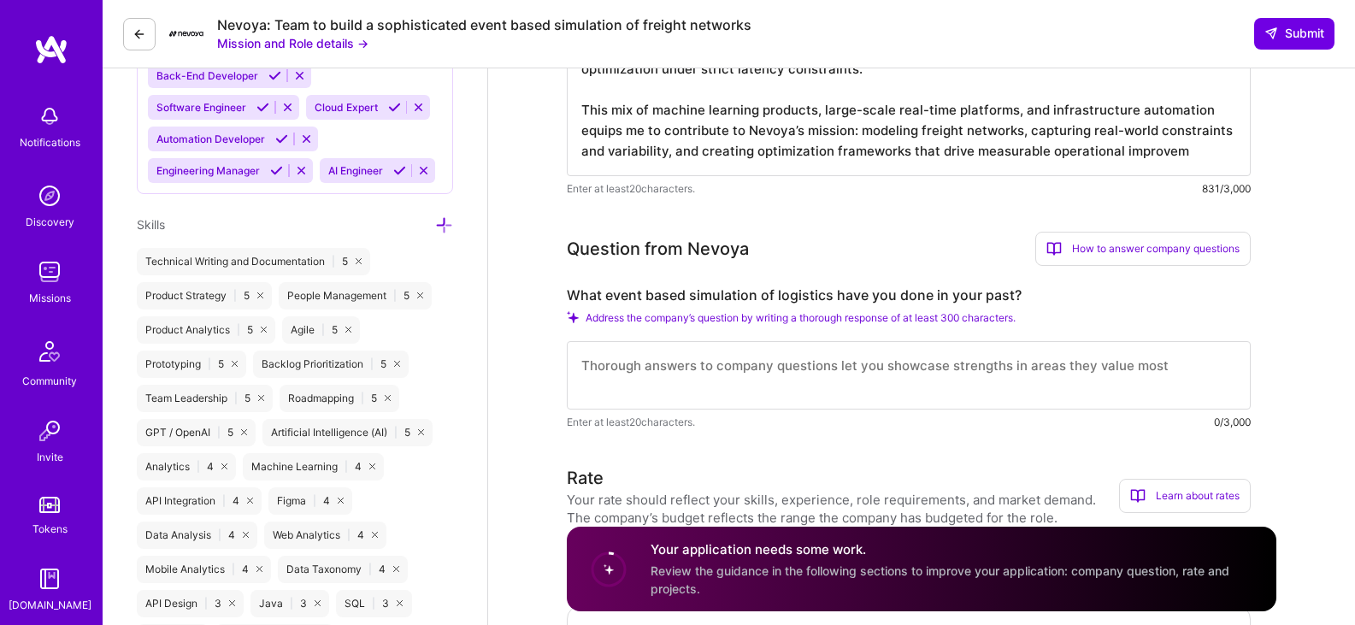
click at [713, 391] on textarea at bounding box center [909, 375] width 684 height 68
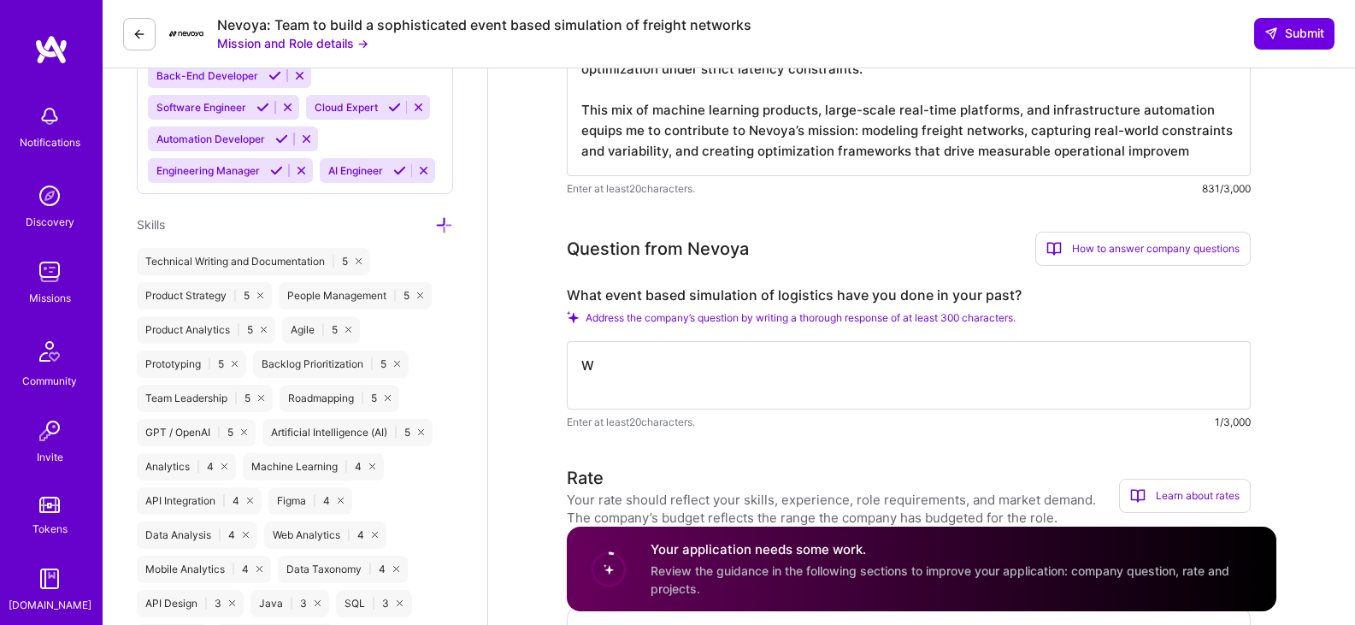
paste textarea "hile I have not built a logistics simulation per se, much of my work has been i…"
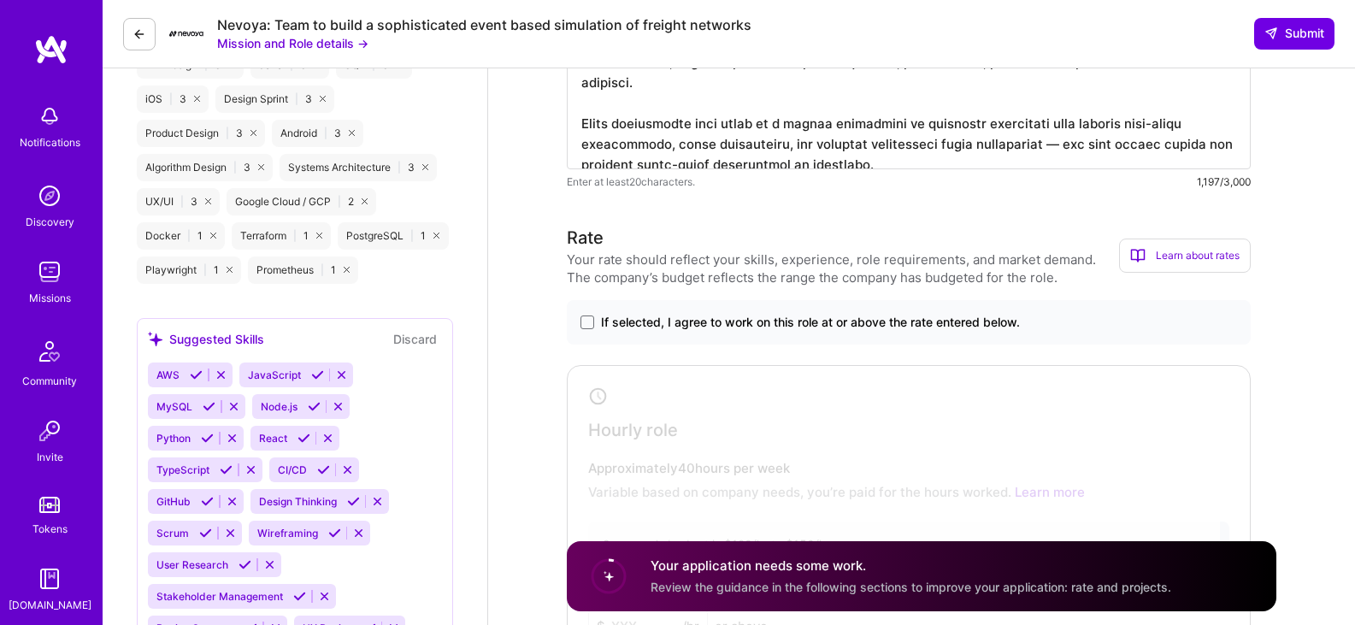
scroll to position [1448, 0]
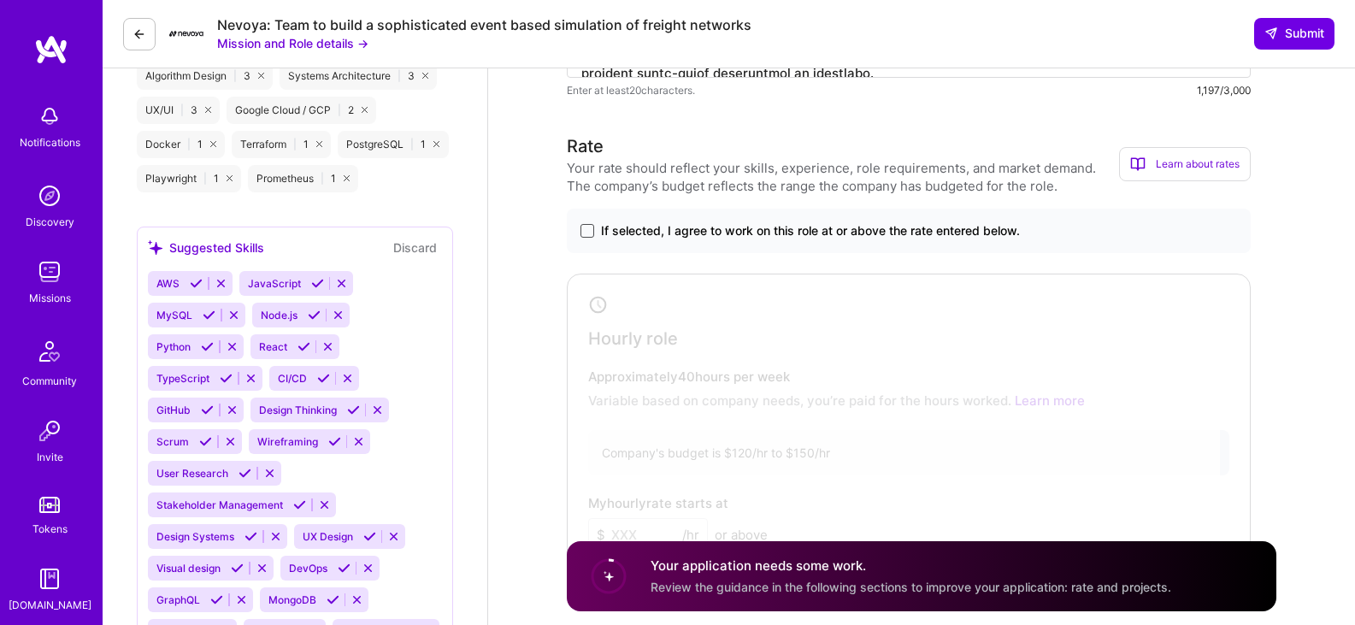
type textarea "While I have not built a logistics simulation per se, much of my work has been …"
click at [593, 231] on span at bounding box center [587, 231] width 14 height 14
click at [0, 0] on input "If selected, I agree to work on this role at or above the rate entered below." at bounding box center [0, 0] width 0 height 0
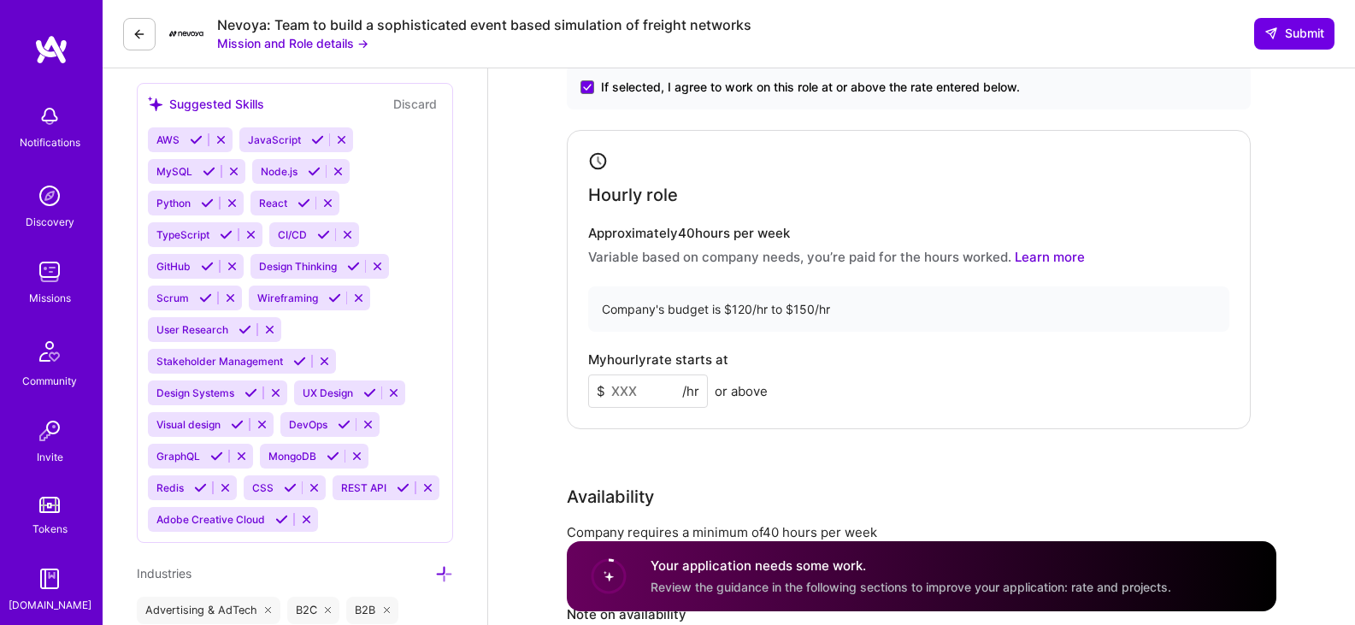
scroll to position [1591, 0]
click at [635, 392] on input at bounding box center [648, 391] width 120 height 33
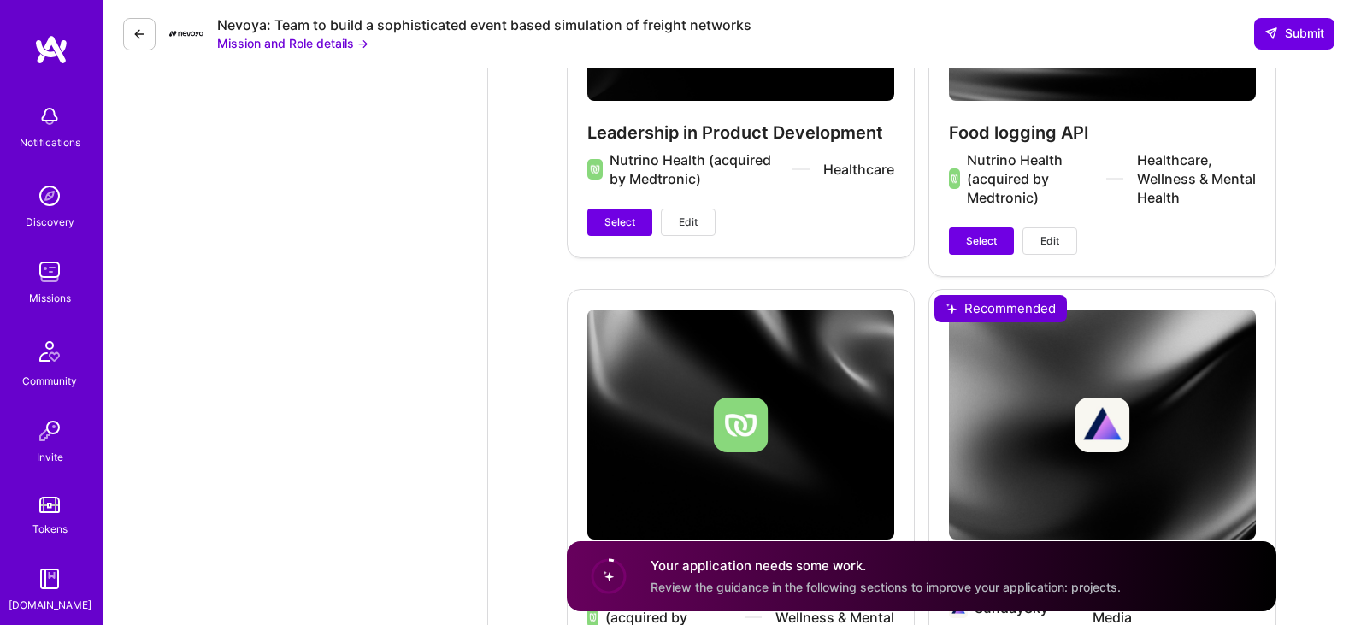
scroll to position [3215, 0]
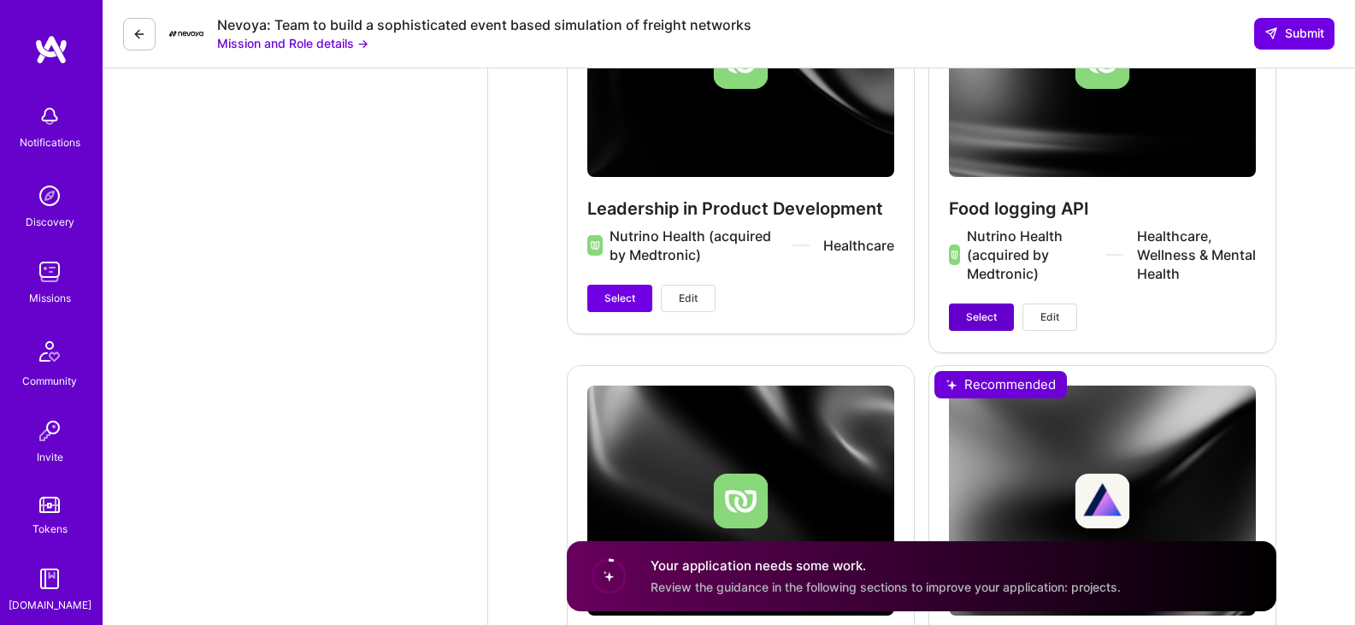
type input "130"
click at [982, 324] on button "Select" at bounding box center [981, 316] width 65 height 27
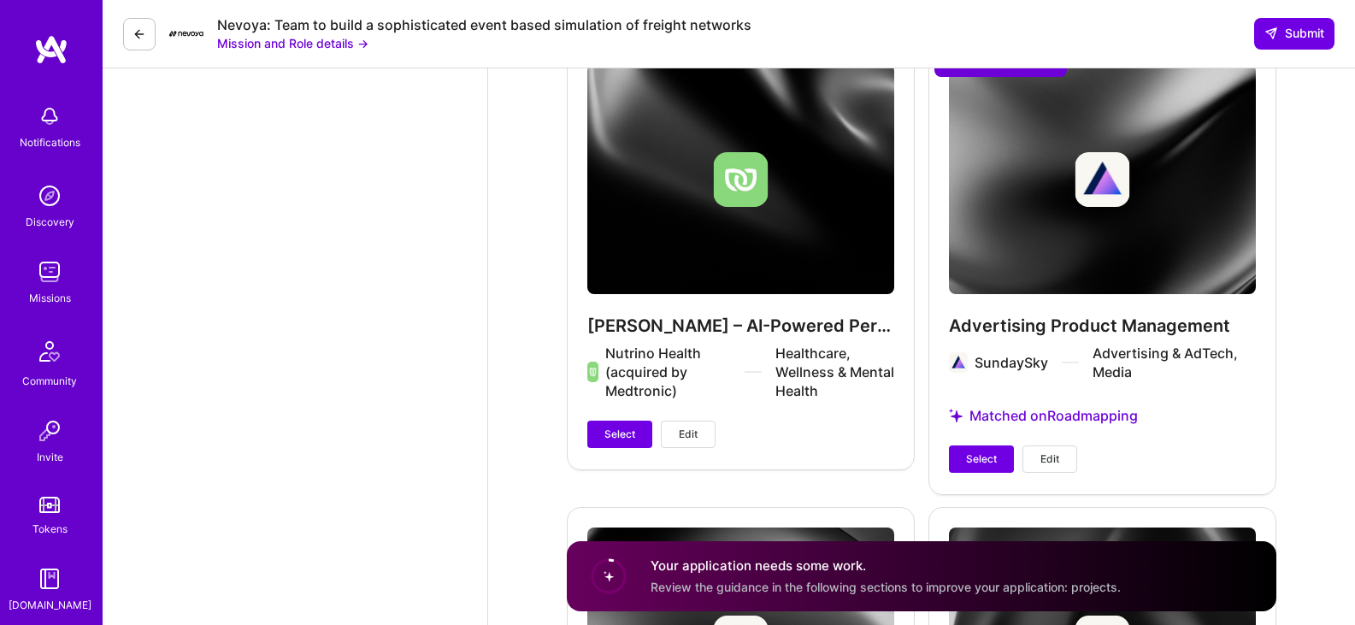
scroll to position [3536, 0]
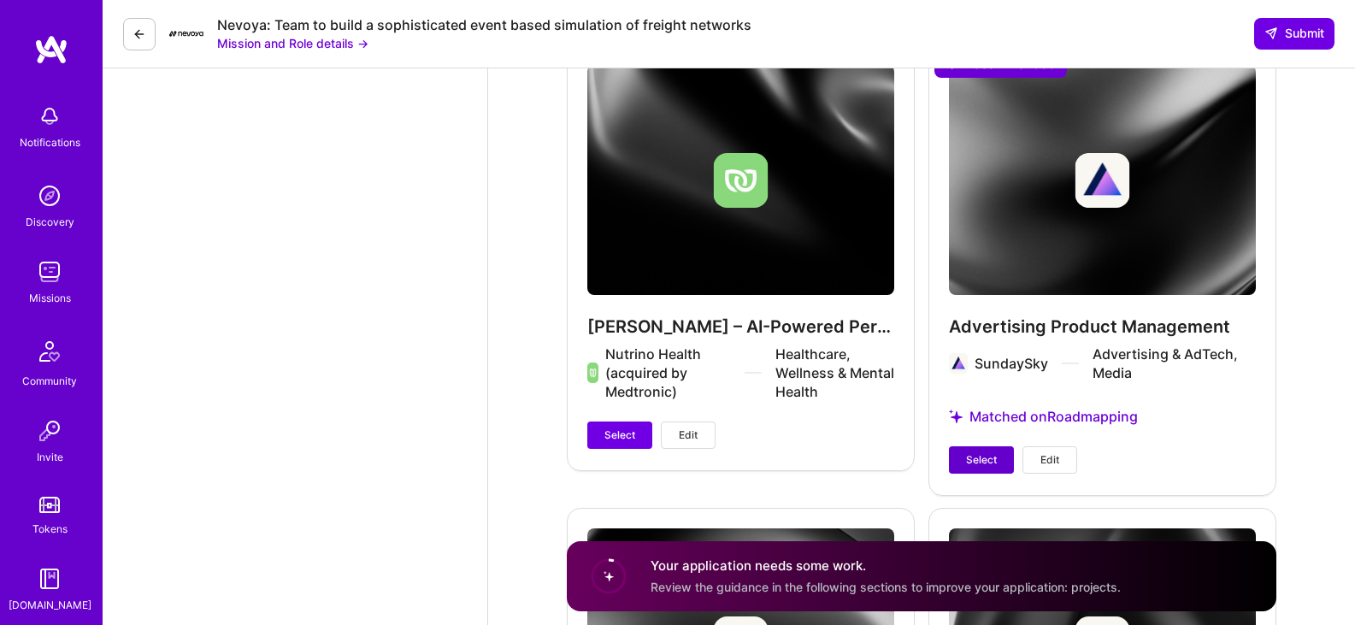
click at [977, 468] on span "Select" at bounding box center [981, 459] width 31 height 15
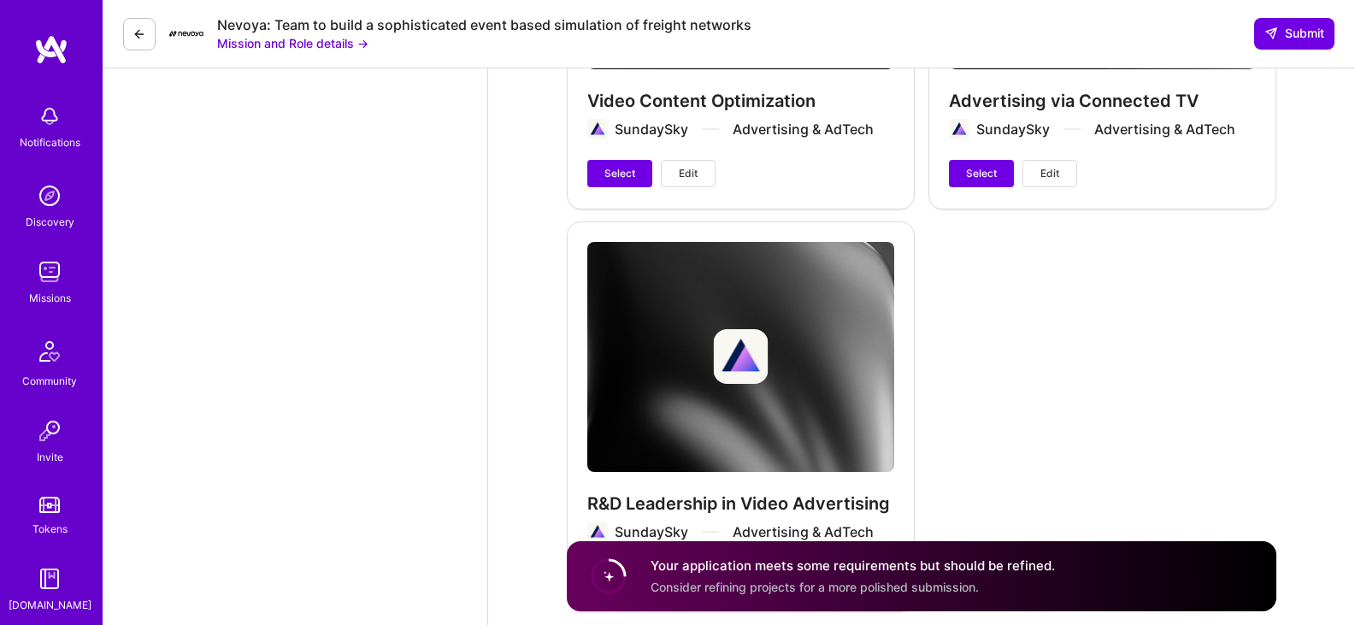
scroll to position [4334, 0]
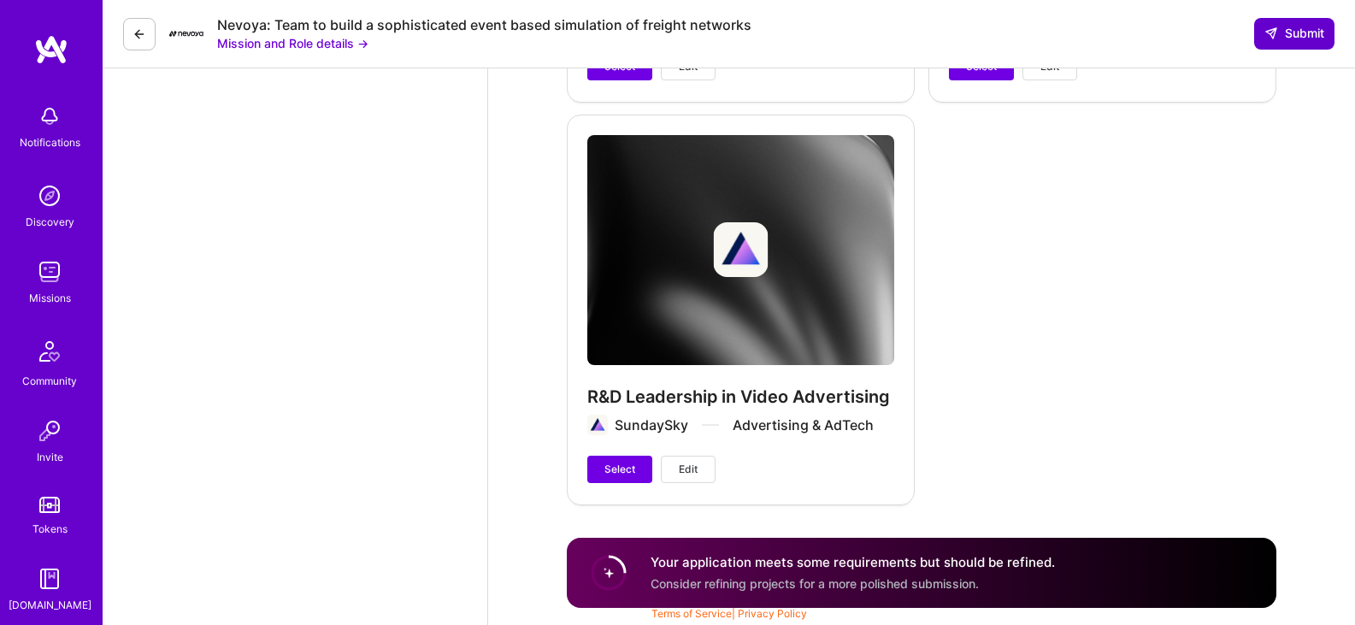
click at [1300, 35] on span "Submit" at bounding box center [1294, 33] width 60 height 17
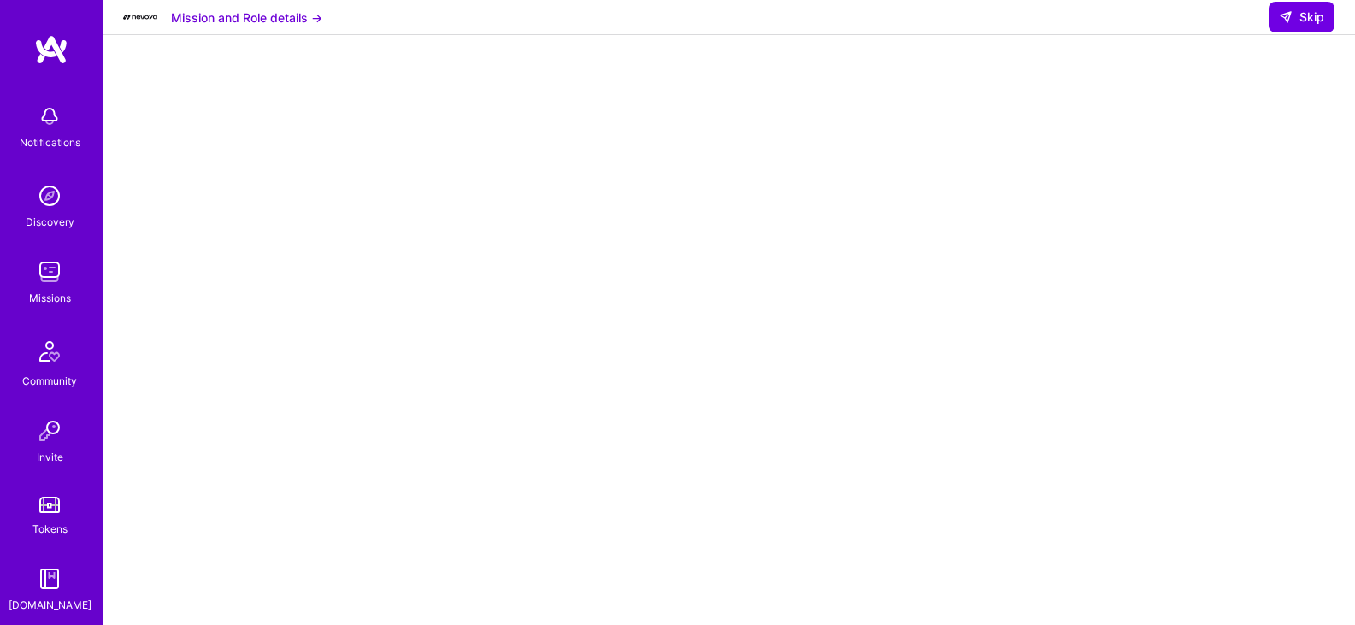
scroll to position [20, 0]
click at [1318, 32] on button "Skip" at bounding box center [1302, 17] width 66 height 31
select select "IL"
